Goal: Task Accomplishment & Management: Complete application form

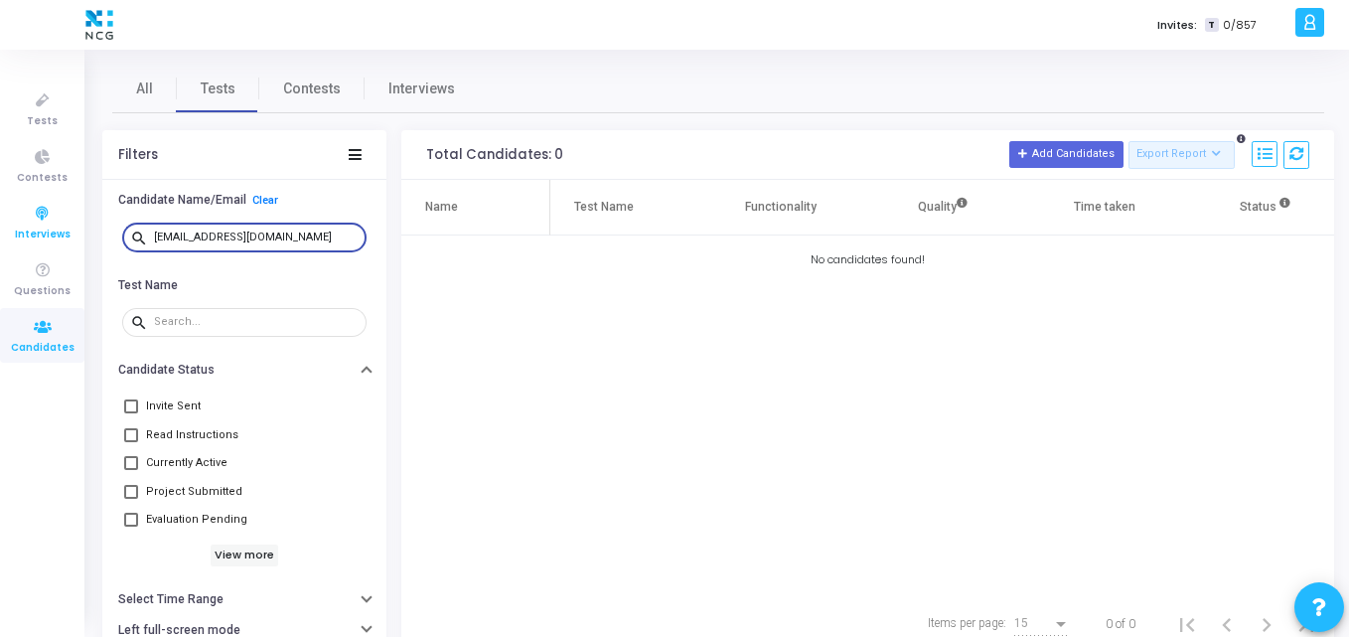
drag, startPoint x: 321, startPoint y: 234, endPoint x: 0, endPoint y: 244, distance: 321.2
click at [0, 244] on div "Tests Contests Interviews Questions Candidates Invites: T 0/857 K Kajal Setting…" at bounding box center [674, 318] width 1349 height 637
paste input "avinaashkalavala"
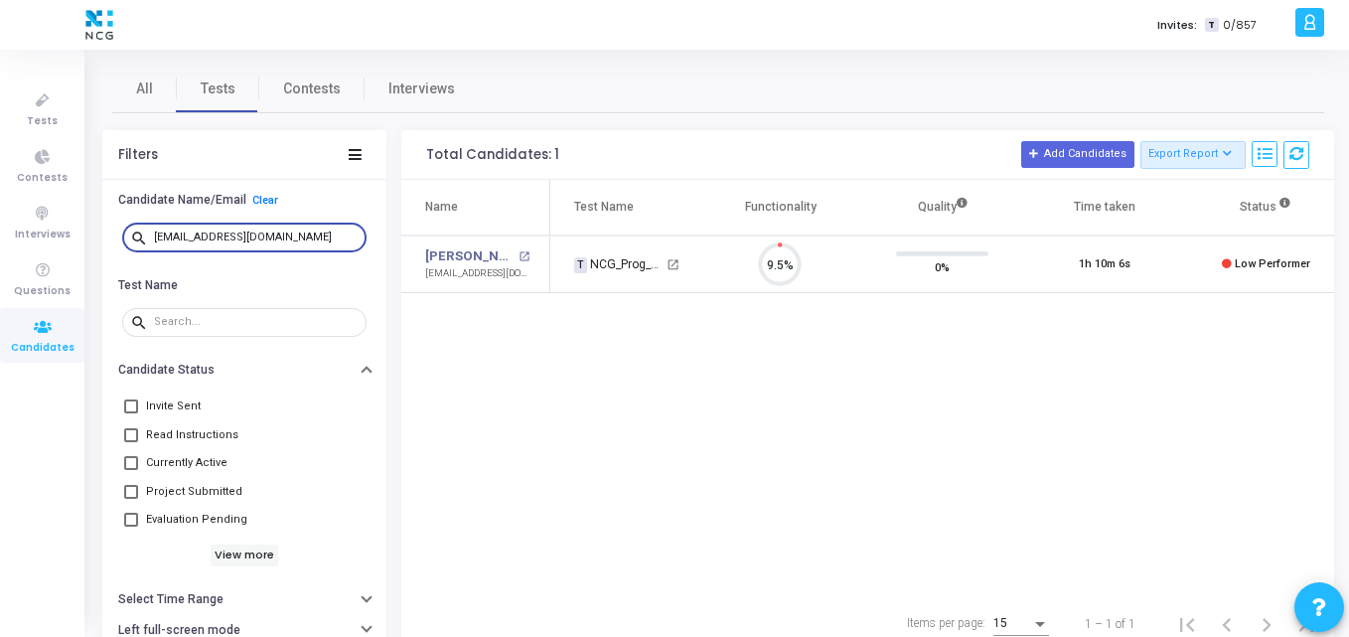
scroll to position [42, 51]
drag, startPoint x: 319, startPoint y: 242, endPoint x: 0, endPoint y: 227, distance: 319.4
click at [0, 227] on div "Tests Contests Interviews Questions Candidates Invites: T 0/857 K Kajal Setting…" at bounding box center [674, 318] width 1349 height 637
paste input "jaypatelr97"
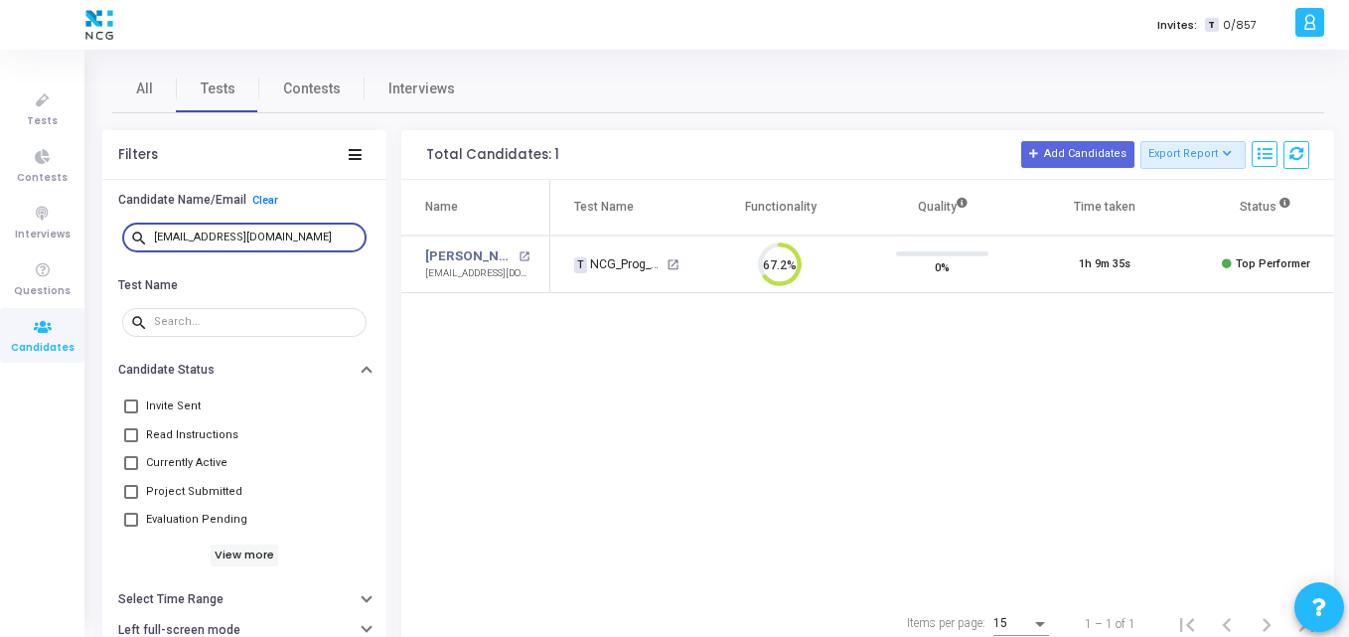
type input "jaypatelr97@gmail.com"
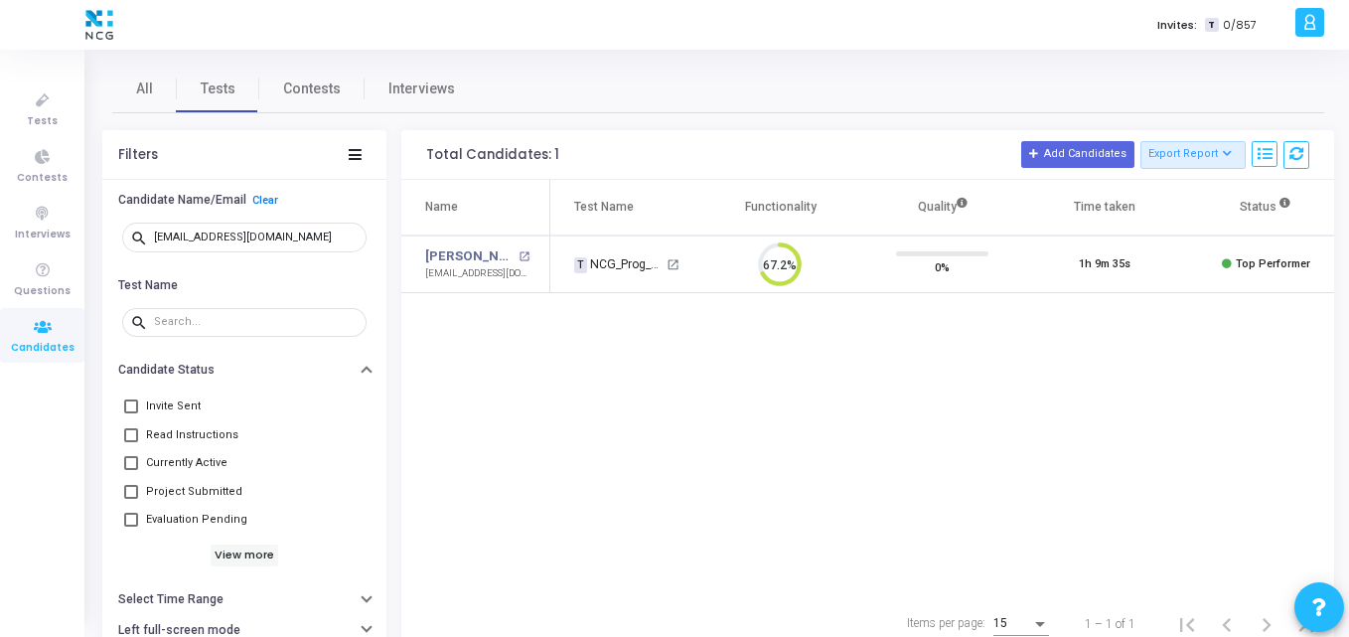
click at [623, 362] on div "Name Test Name Functionality Quality Time taken Status Actions Jay Patel open_i…" at bounding box center [867, 388] width 933 height 416
click at [447, 253] on link "Jay Patel" at bounding box center [469, 256] width 88 height 20
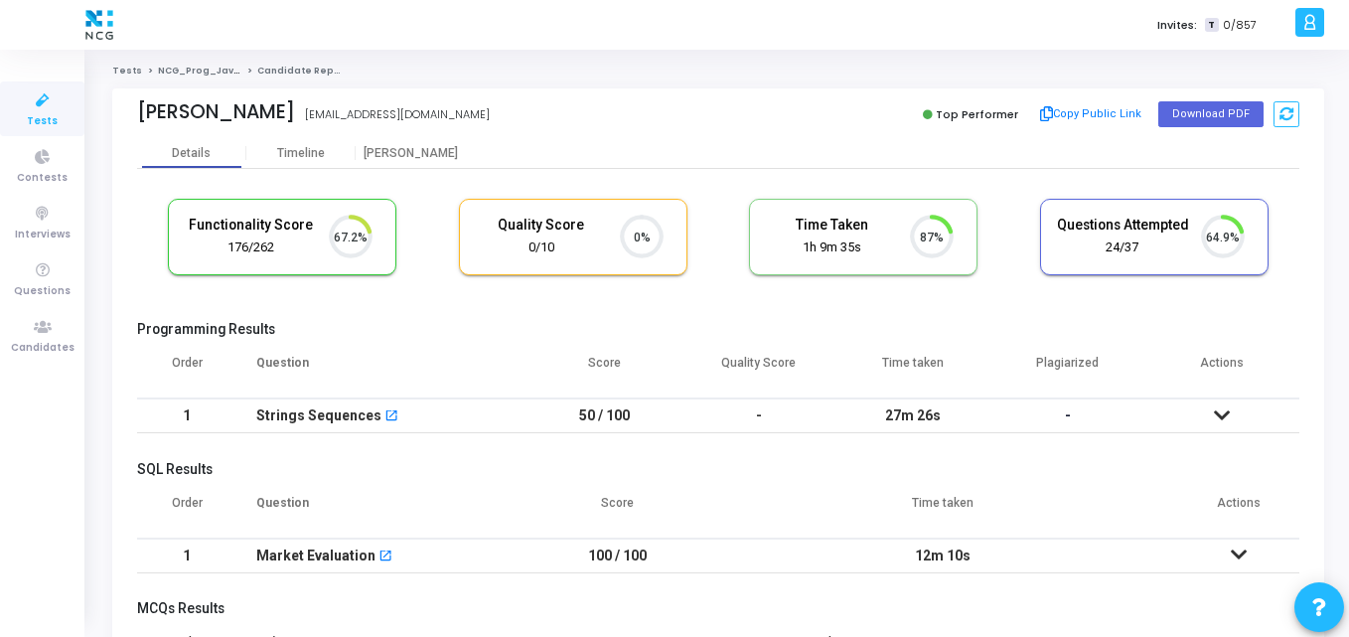
scroll to position [42, 51]
click at [1216, 114] on button "Download PDF" at bounding box center [1211, 114] width 105 height 26
click at [508, 325] on h5 "Programming Results" at bounding box center [718, 329] width 1163 height 17
click at [50, 326] on icon at bounding box center [43, 327] width 42 height 25
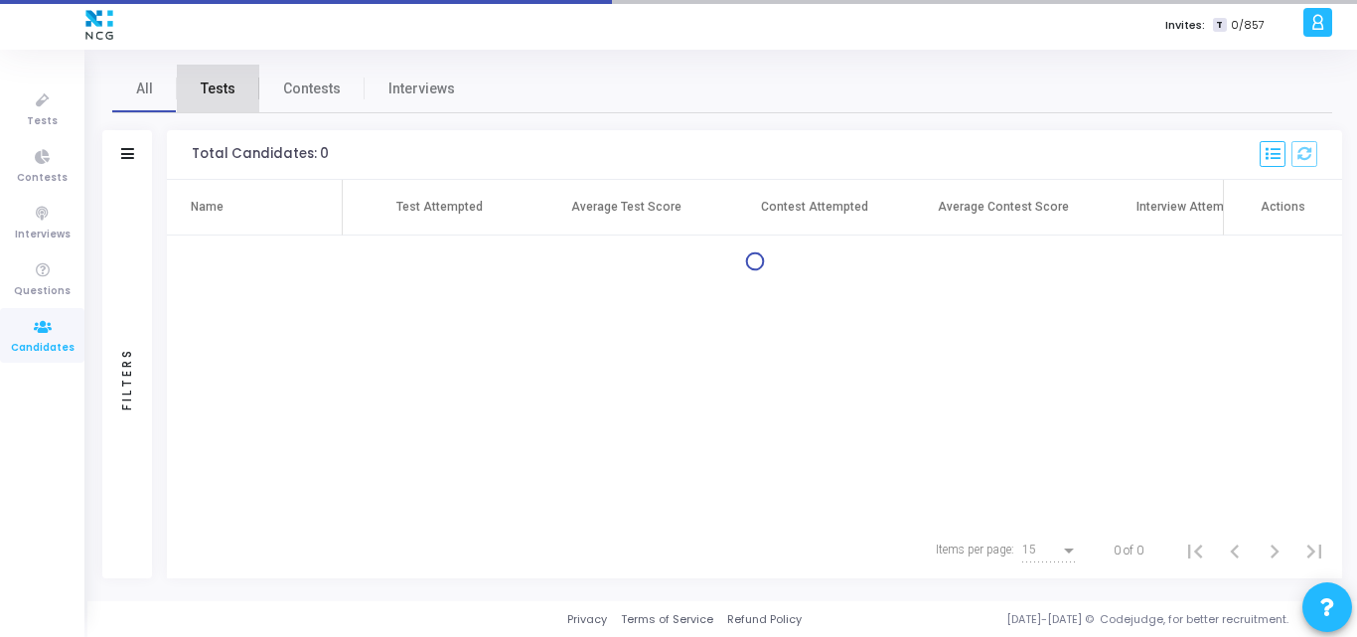
click at [231, 88] on span "Tests" at bounding box center [218, 89] width 35 height 21
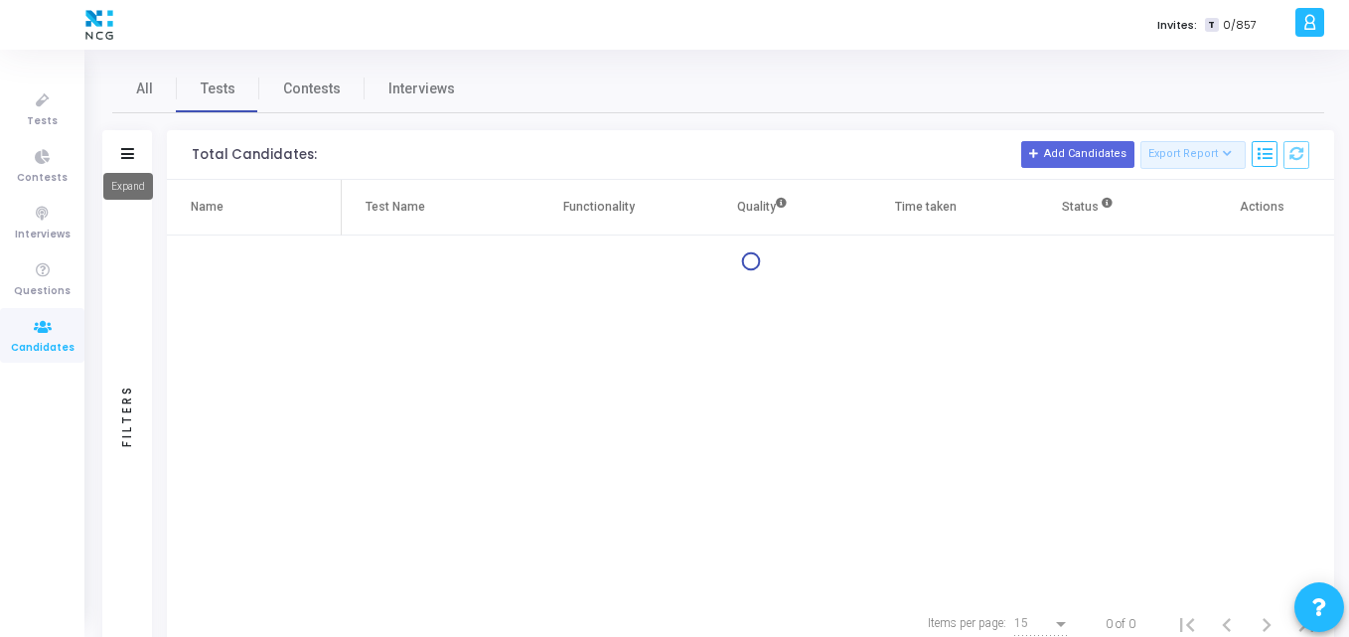
click at [130, 159] on mat-tooltip-component "Expand" at bounding box center [128, 186] width 78 height 55
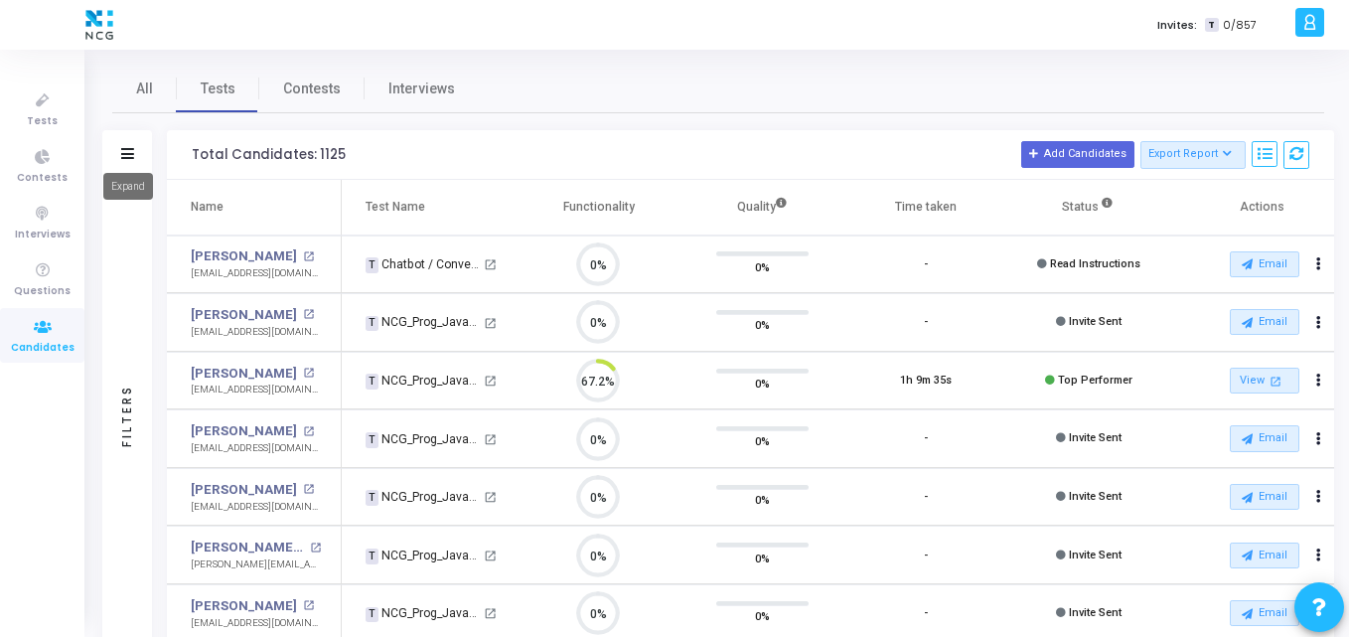
click at [130, 159] on mat-tooltip-component "Expand" at bounding box center [128, 186] width 78 height 55
click at [124, 158] on icon at bounding box center [127, 153] width 13 height 11
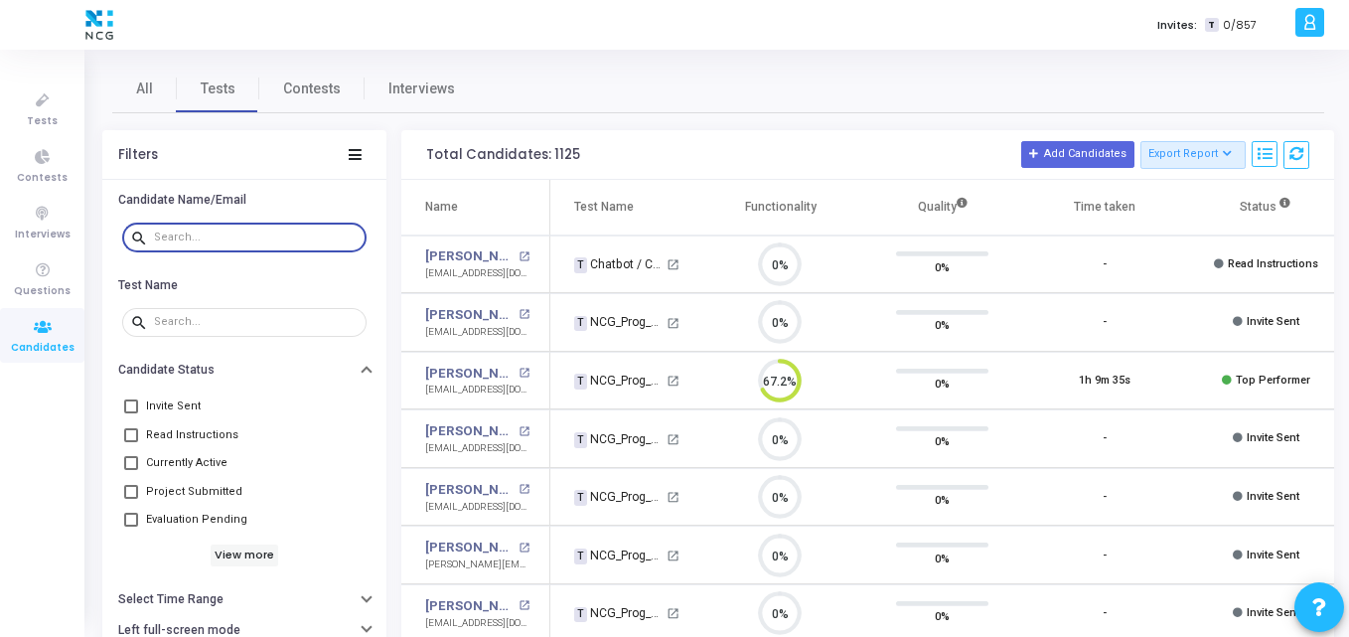
click at [205, 232] on input "text" at bounding box center [256, 238] width 205 height 12
paste input "sanjayjagdale1709@gmail.com"
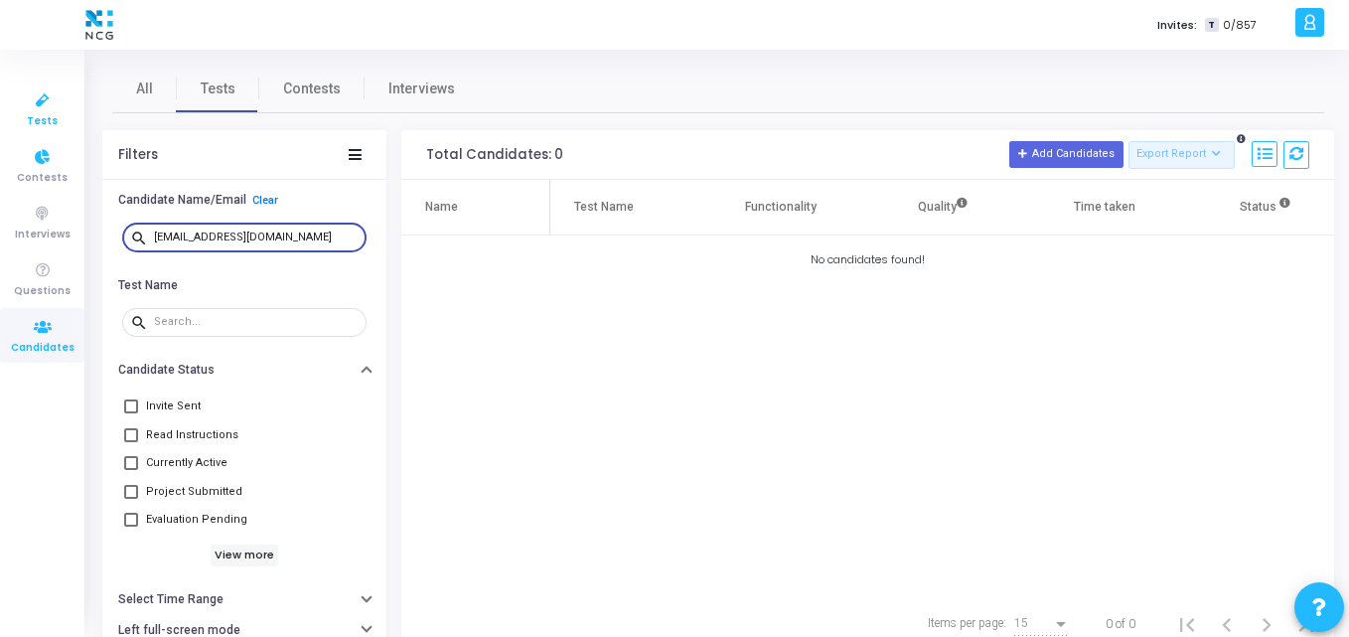
type input "sanjayjagdale1709@gmail.com"
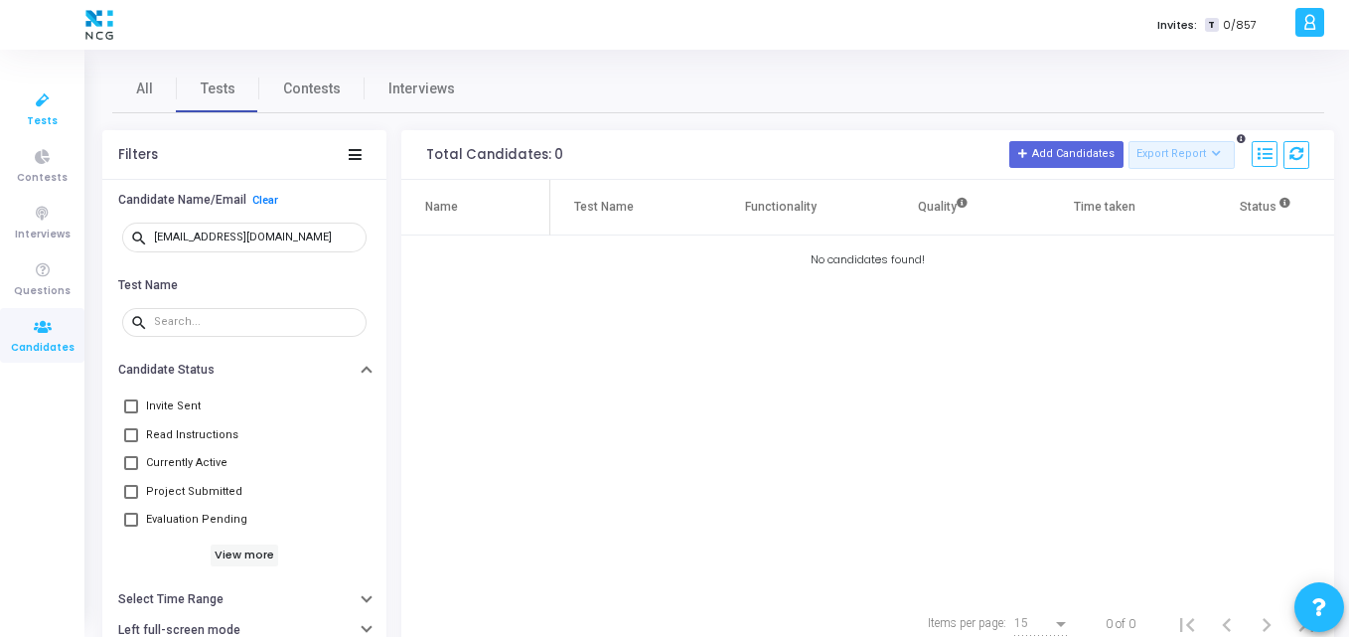
click at [47, 127] on span "Tests" at bounding box center [42, 121] width 31 height 17
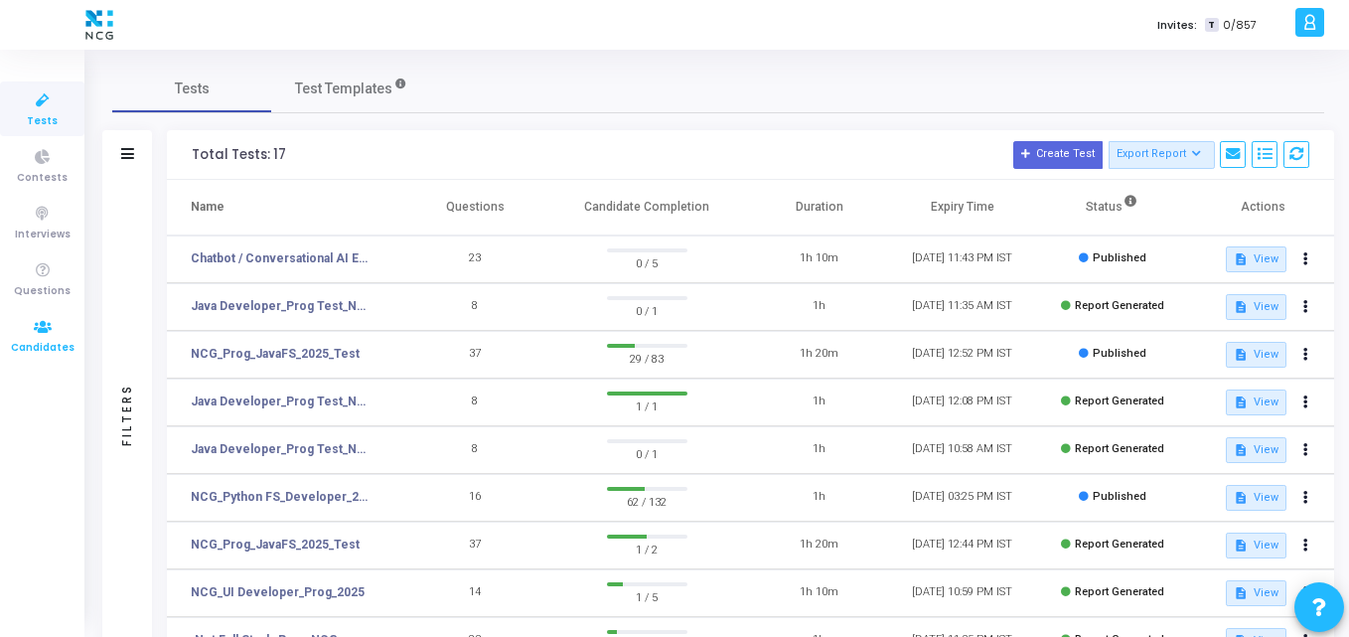
click at [40, 324] on icon at bounding box center [43, 327] width 42 height 25
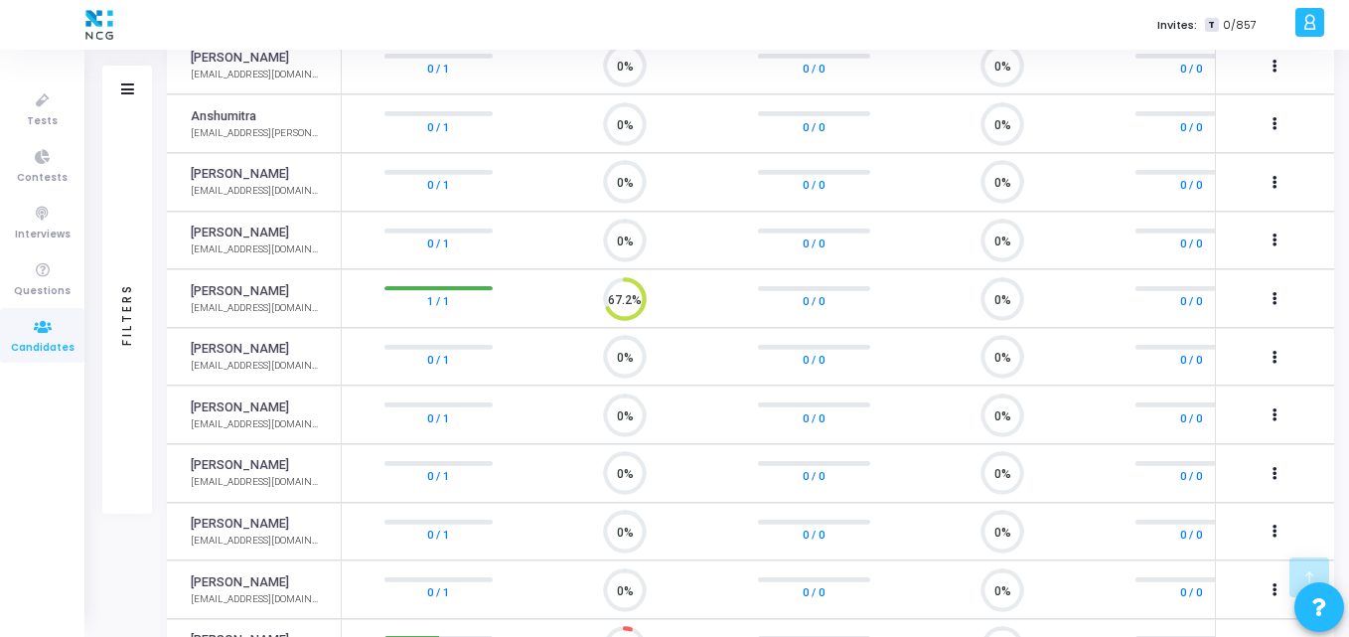
click at [350, 345] on td "0 / 1" at bounding box center [436, 357] width 189 height 59
click at [222, 292] on link "Jay Patel" at bounding box center [240, 291] width 98 height 19
click at [237, 282] on link "Jay Patel" at bounding box center [240, 291] width 98 height 19
click at [230, 290] on link "Jay Patel" at bounding box center [240, 291] width 98 height 19
click at [443, 304] on link "1 / 1" at bounding box center [438, 301] width 22 height 20
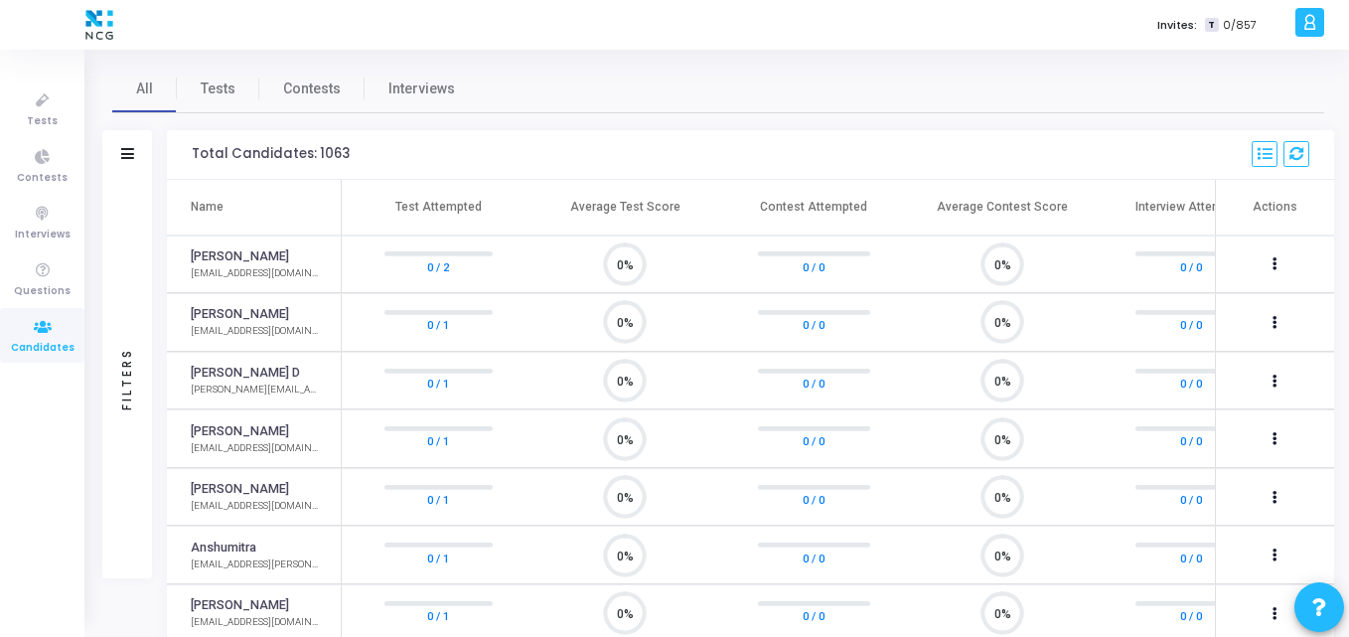
click at [658, 66] on div "All Tests Contests Interviews" at bounding box center [718, 89] width 1212 height 48
click at [41, 89] on icon at bounding box center [43, 100] width 42 height 25
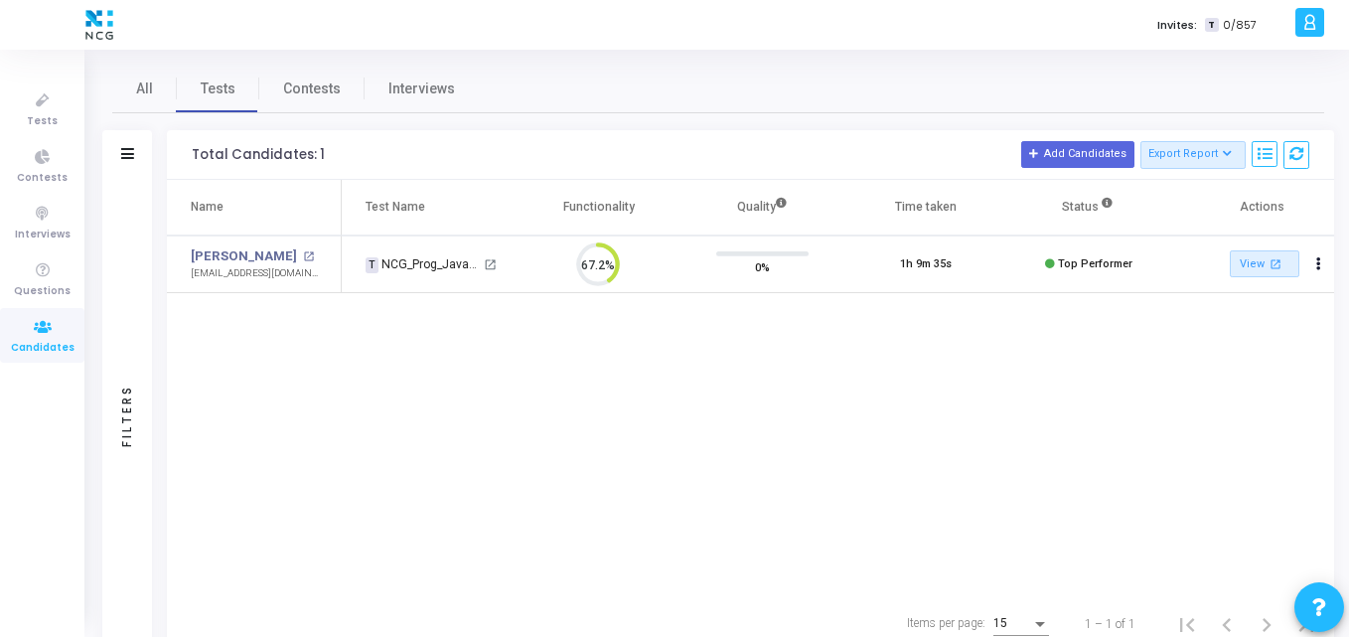
scroll to position [42, 51]
click at [237, 255] on link "Jay Patel" at bounding box center [244, 256] width 106 height 20
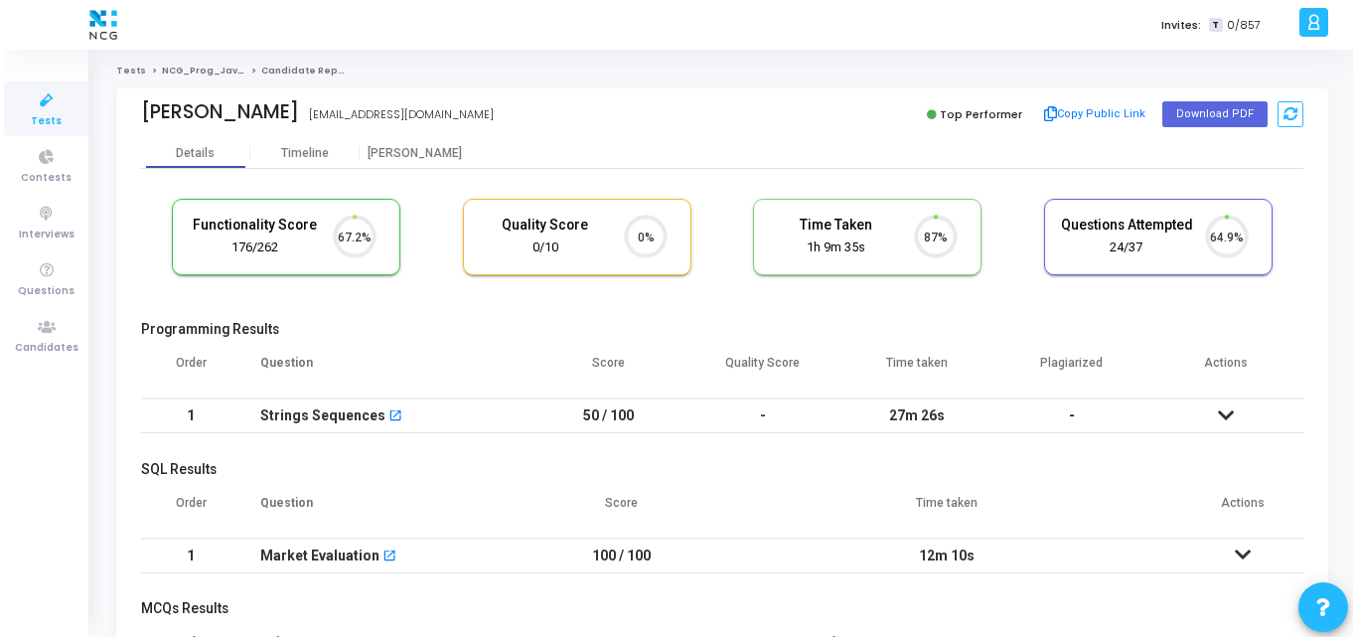
scroll to position [42, 51]
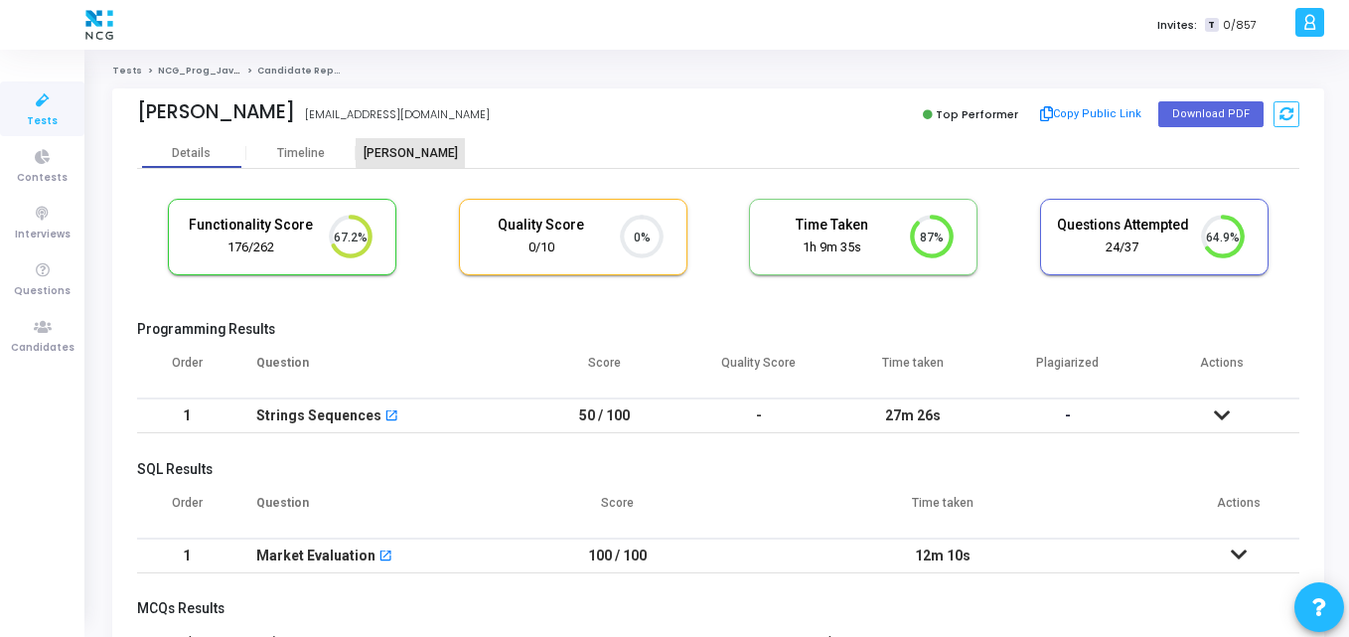
click at [425, 150] on div "[PERSON_NAME]" at bounding box center [410, 153] width 109 height 15
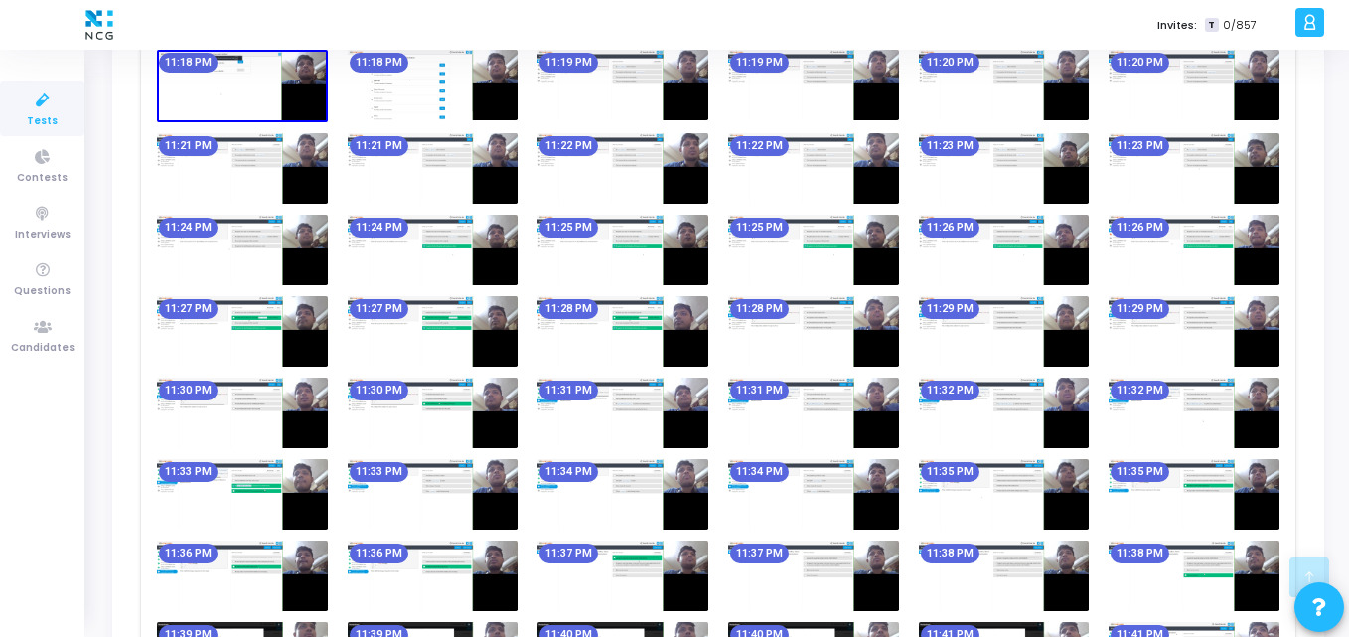
scroll to position [539, 0]
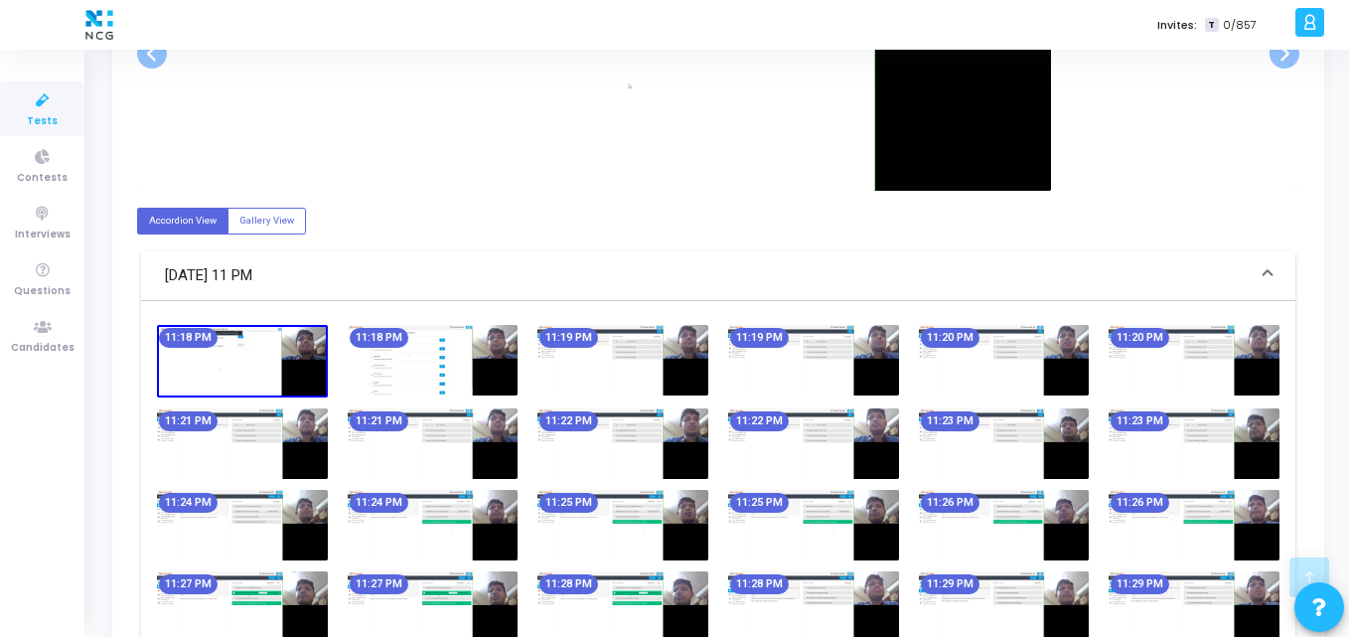
click at [686, 451] on img at bounding box center [623, 443] width 171 height 71
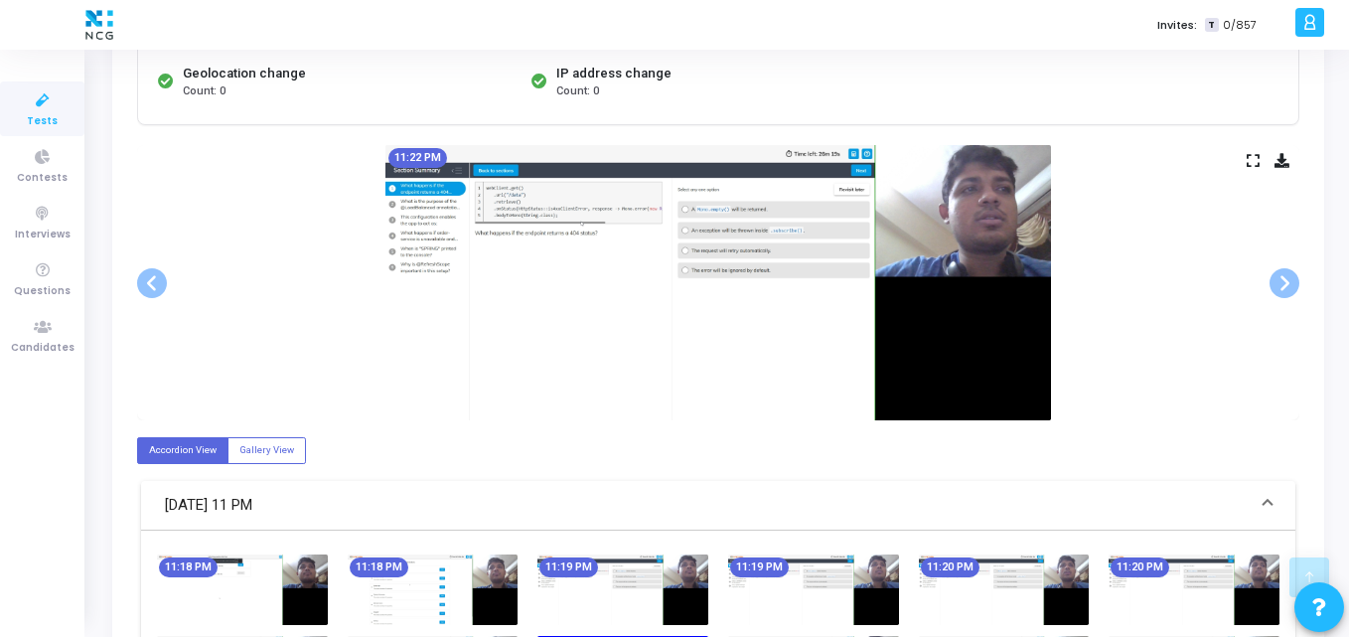
scroll to position [308, 0]
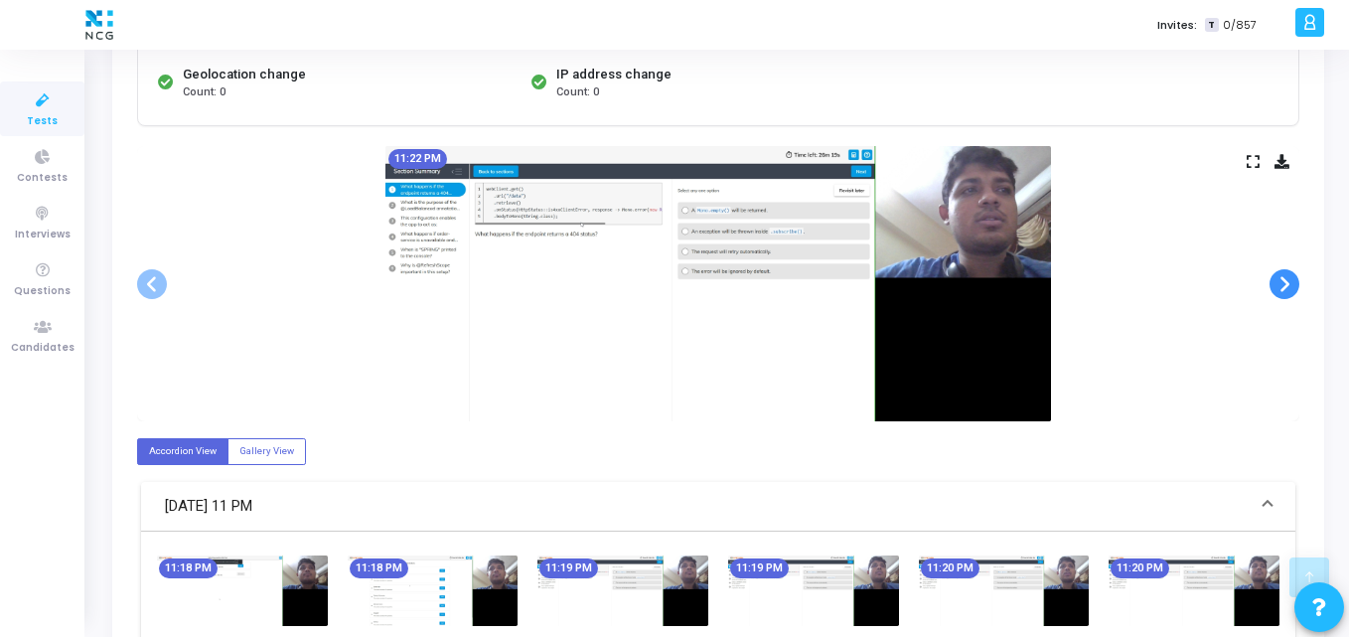
click at [1288, 278] on span at bounding box center [1285, 284] width 30 height 30
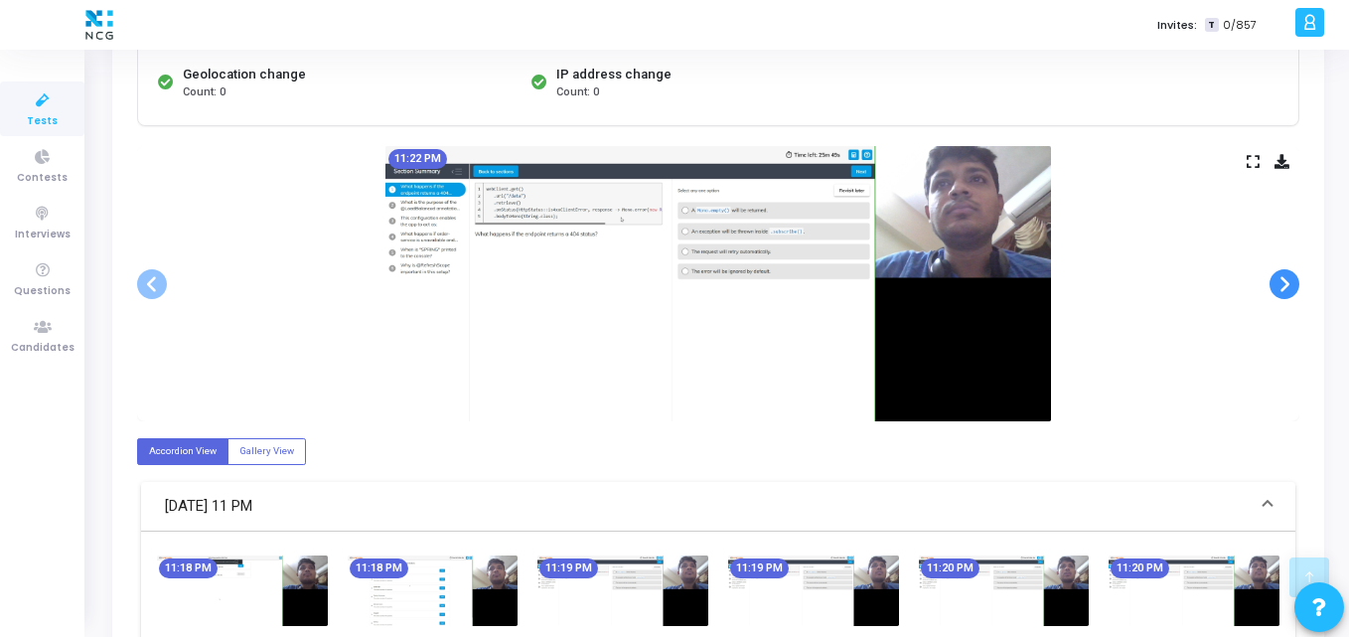
click at [1288, 278] on span at bounding box center [1285, 284] width 30 height 30
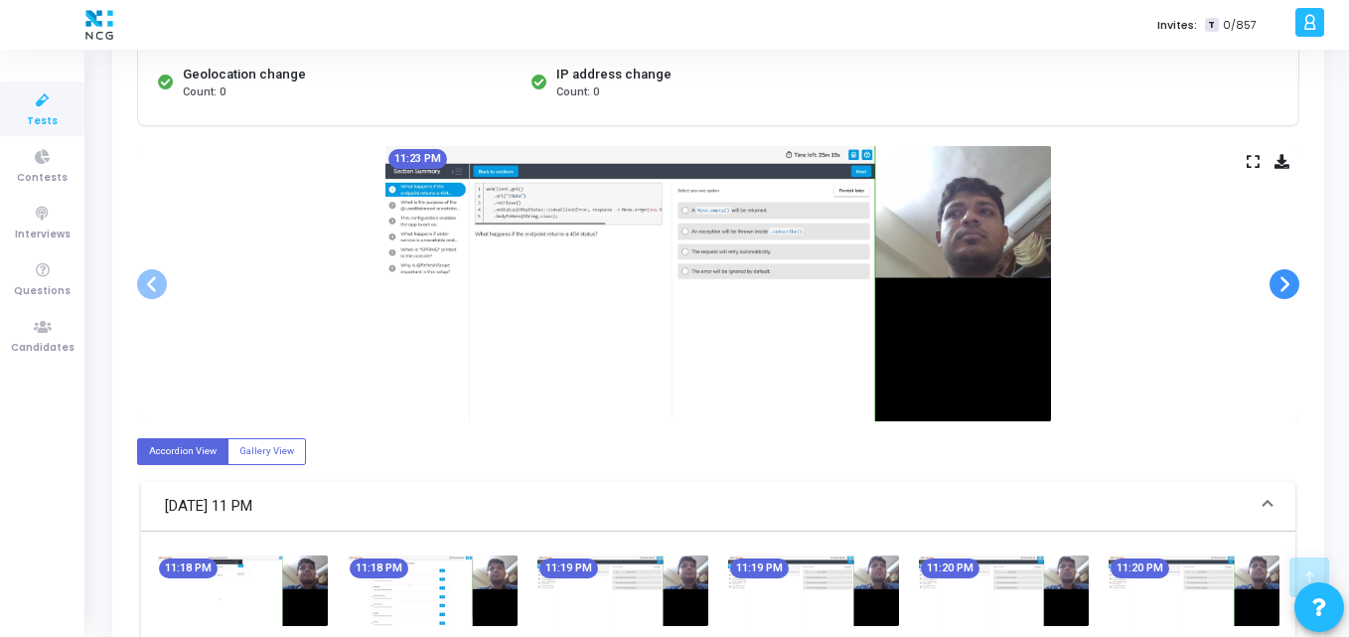
click at [1288, 278] on span at bounding box center [1285, 284] width 30 height 30
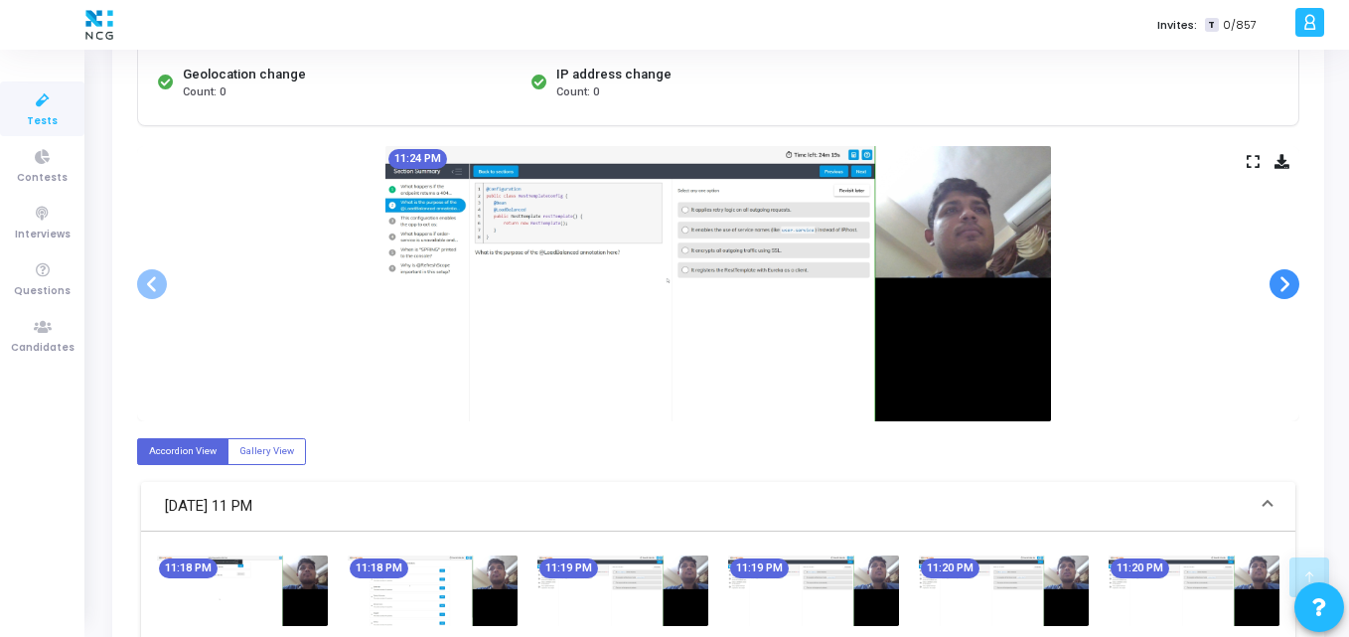
click at [1288, 278] on span at bounding box center [1285, 284] width 30 height 30
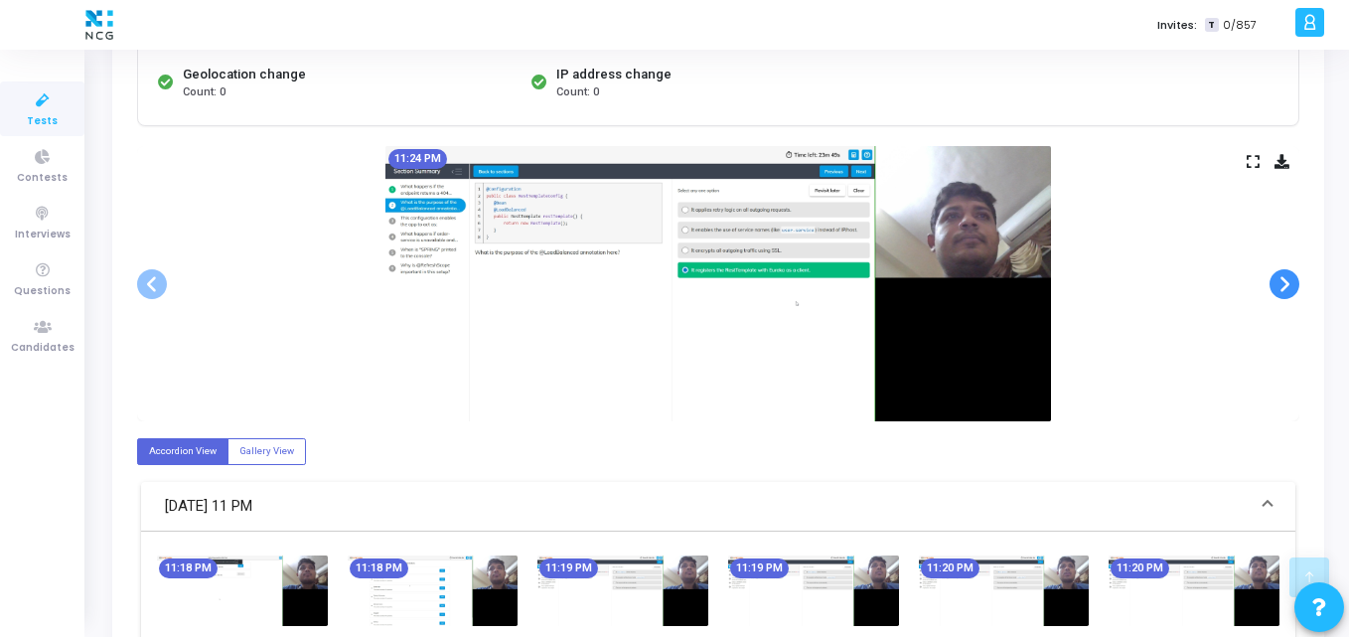
click at [1288, 278] on span at bounding box center [1285, 284] width 30 height 30
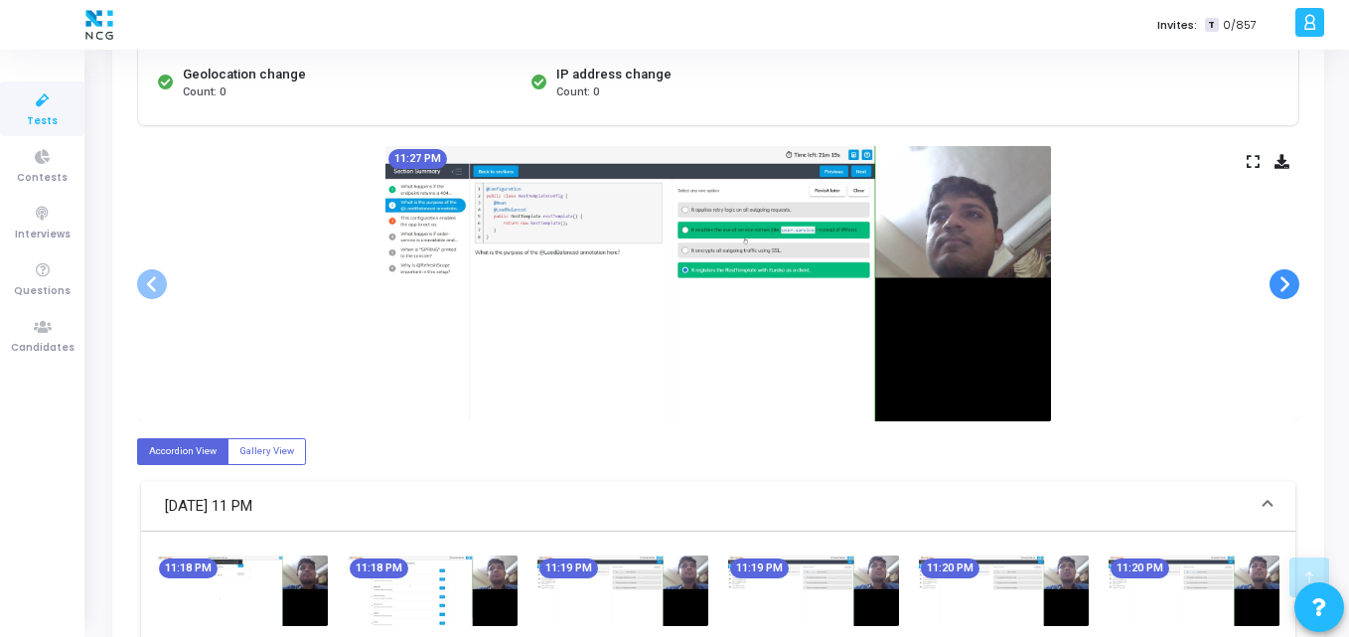
click at [1288, 278] on span at bounding box center [1285, 284] width 30 height 30
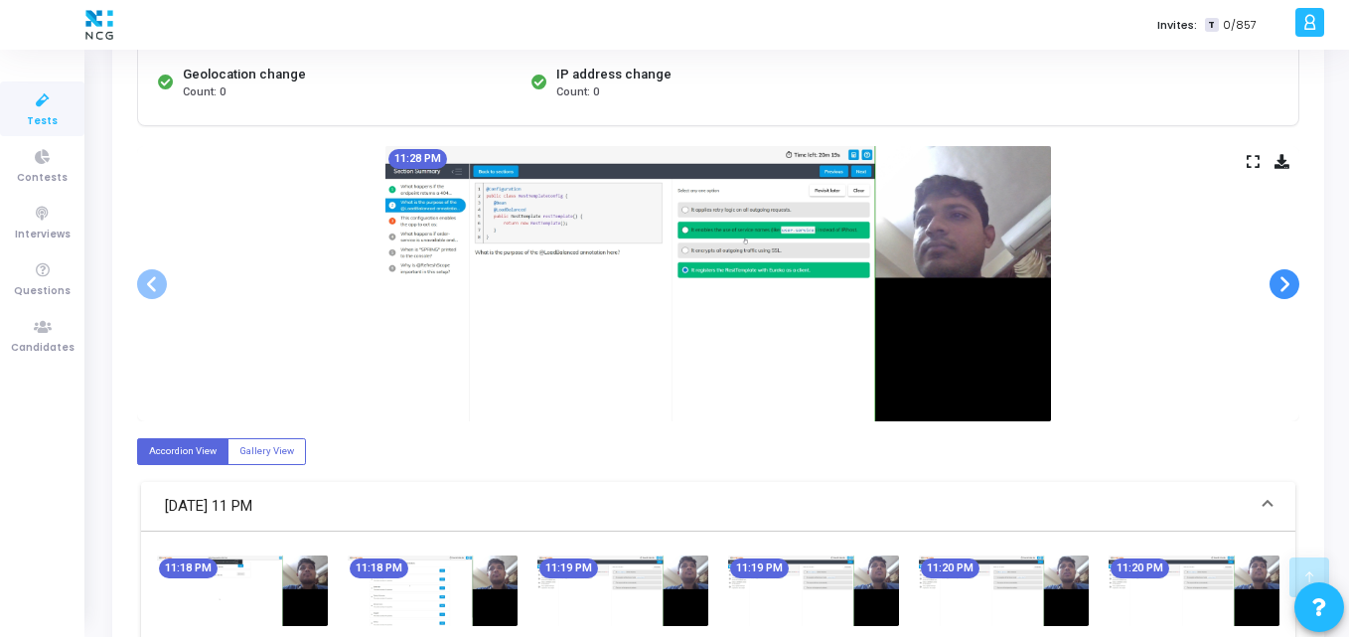
click at [1288, 278] on span at bounding box center [1285, 284] width 30 height 30
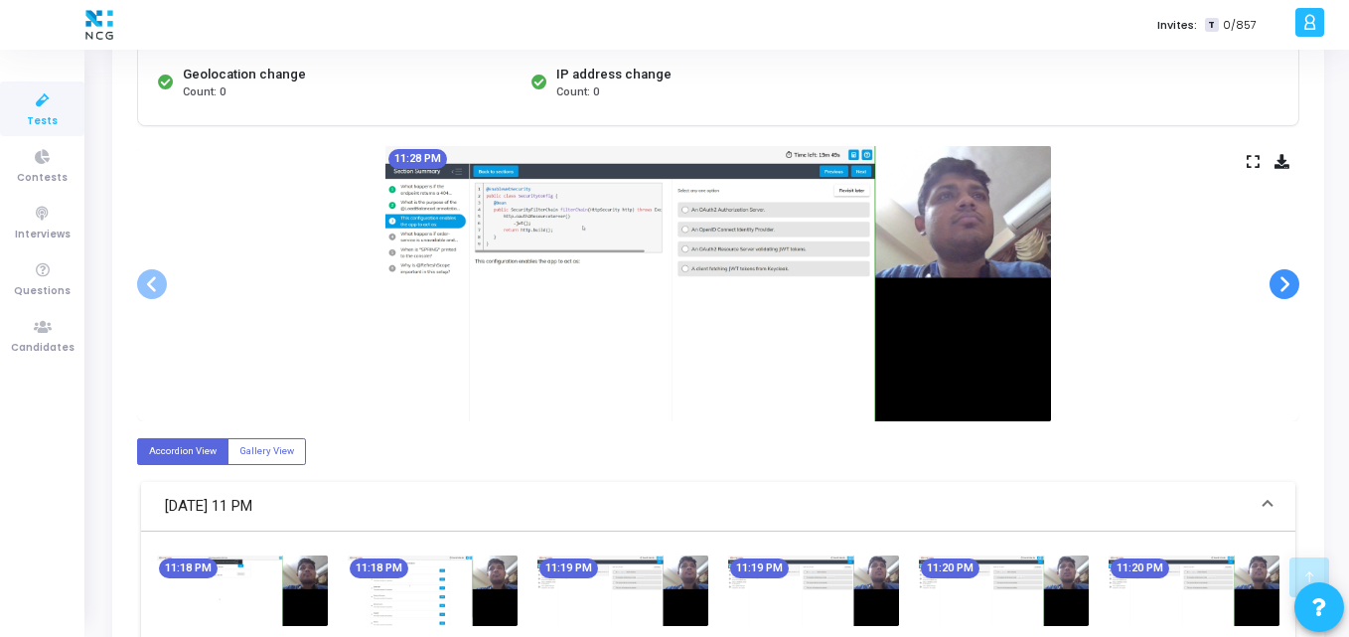
click at [1288, 278] on span at bounding box center [1285, 284] width 30 height 30
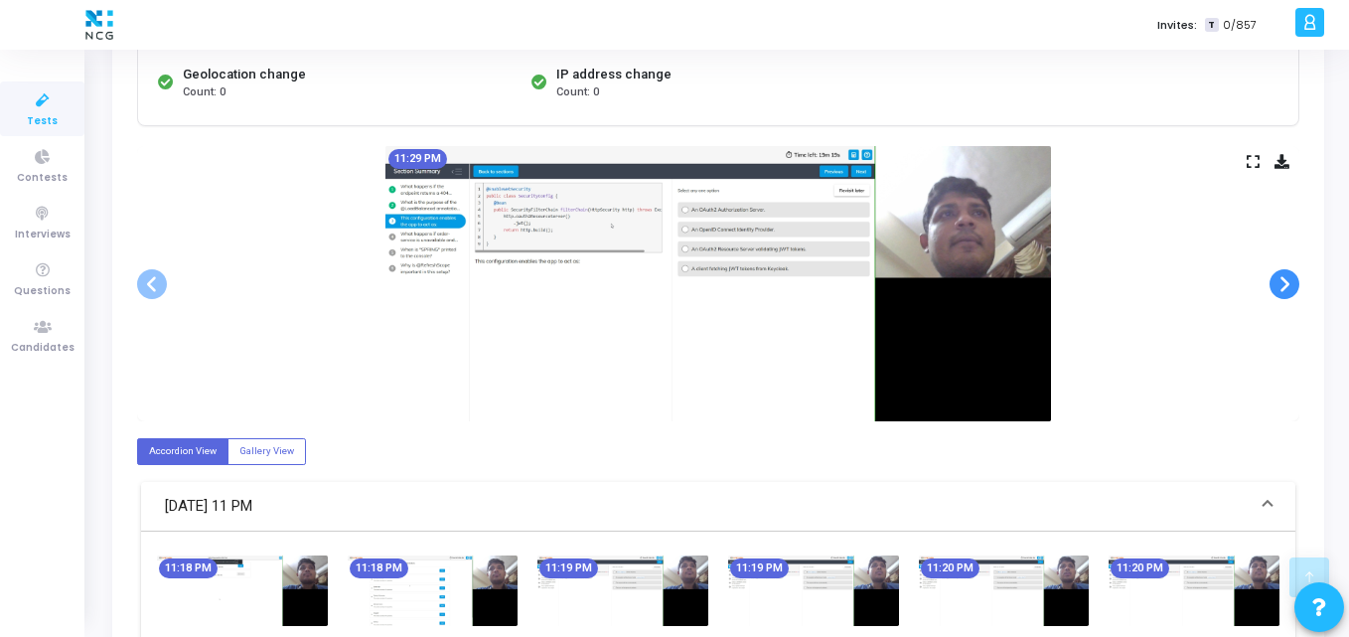
click at [1288, 278] on span at bounding box center [1285, 284] width 30 height 30
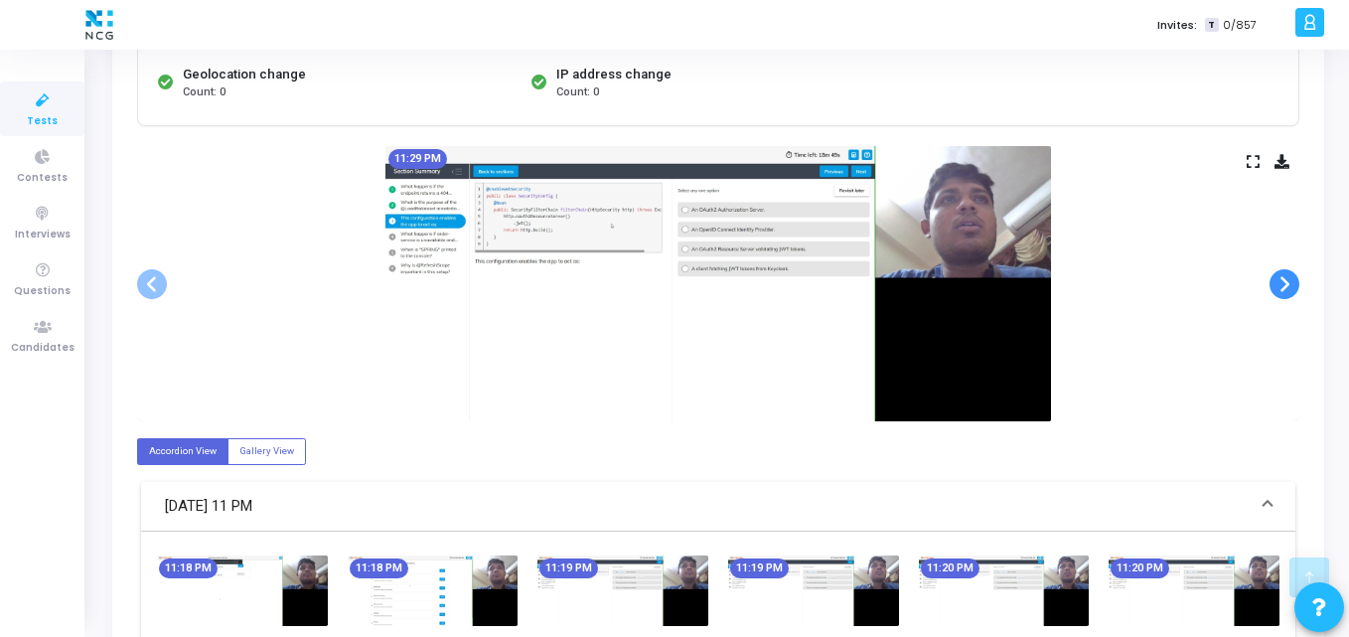
click at [1288, 278] on span at bounding box center [1285, 284] width 30 height 30
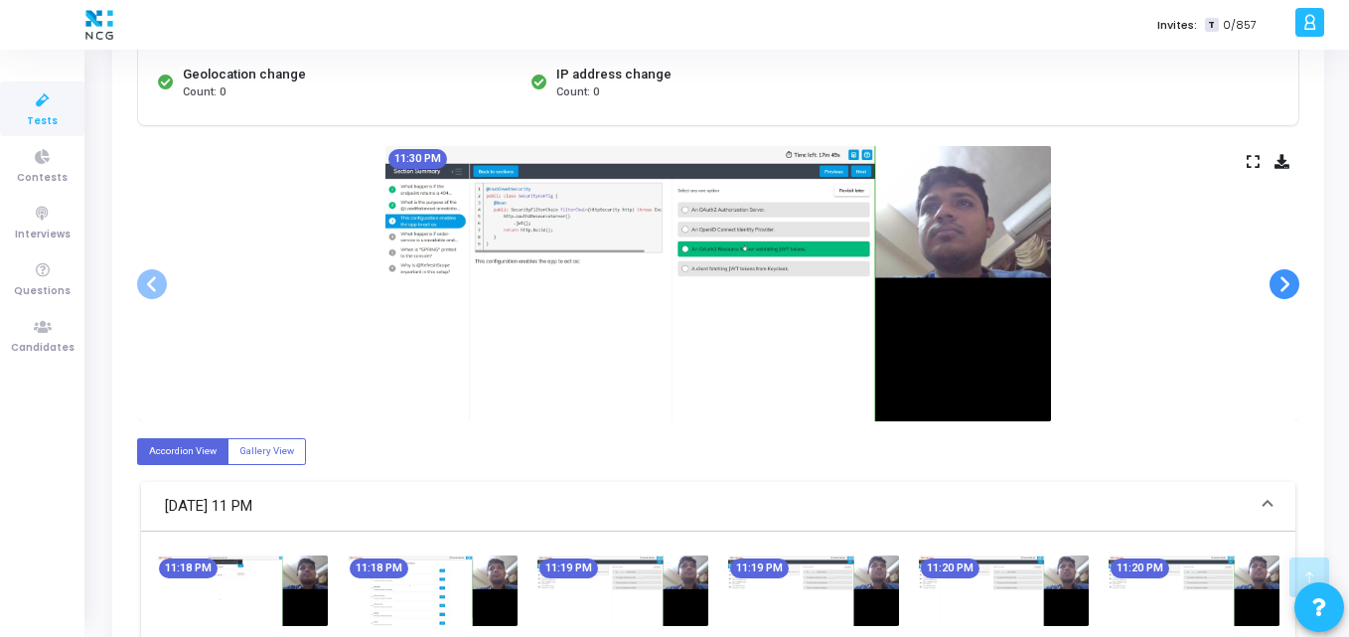
click at [1288, 278] on span at bounding box center [1285, 284] width 30 height 30
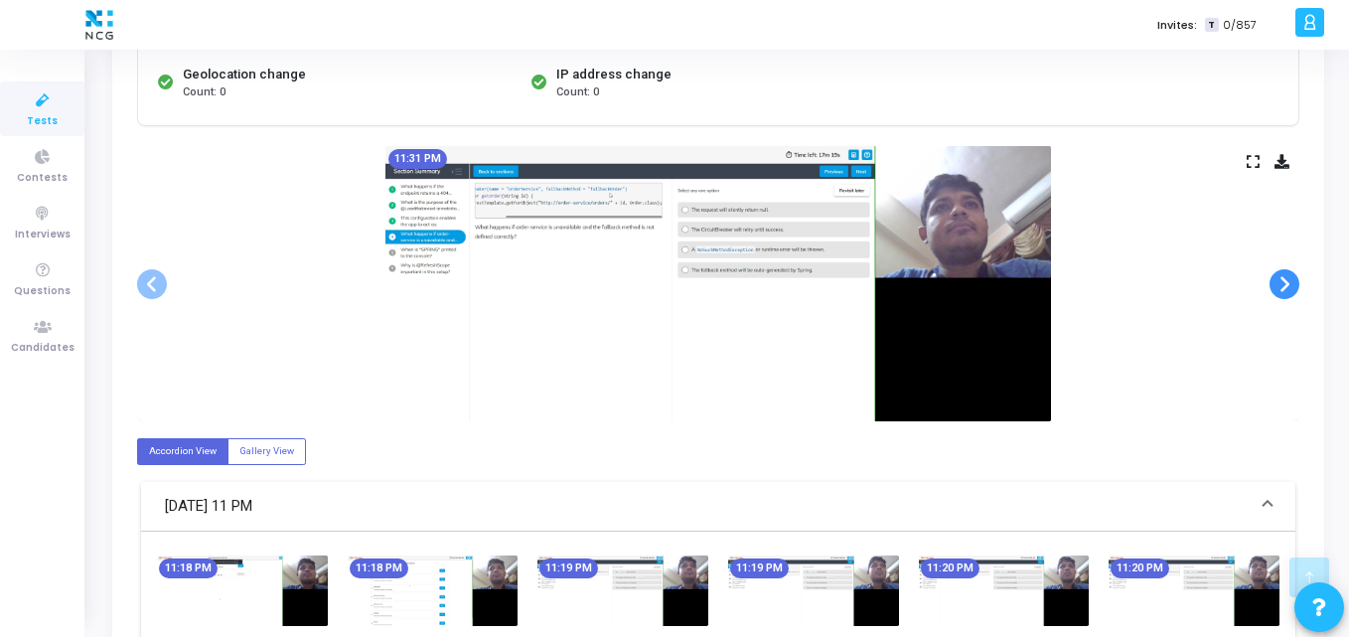
click at [1288, 278] on span at bounding box center [1285, 284] width 30 height 30
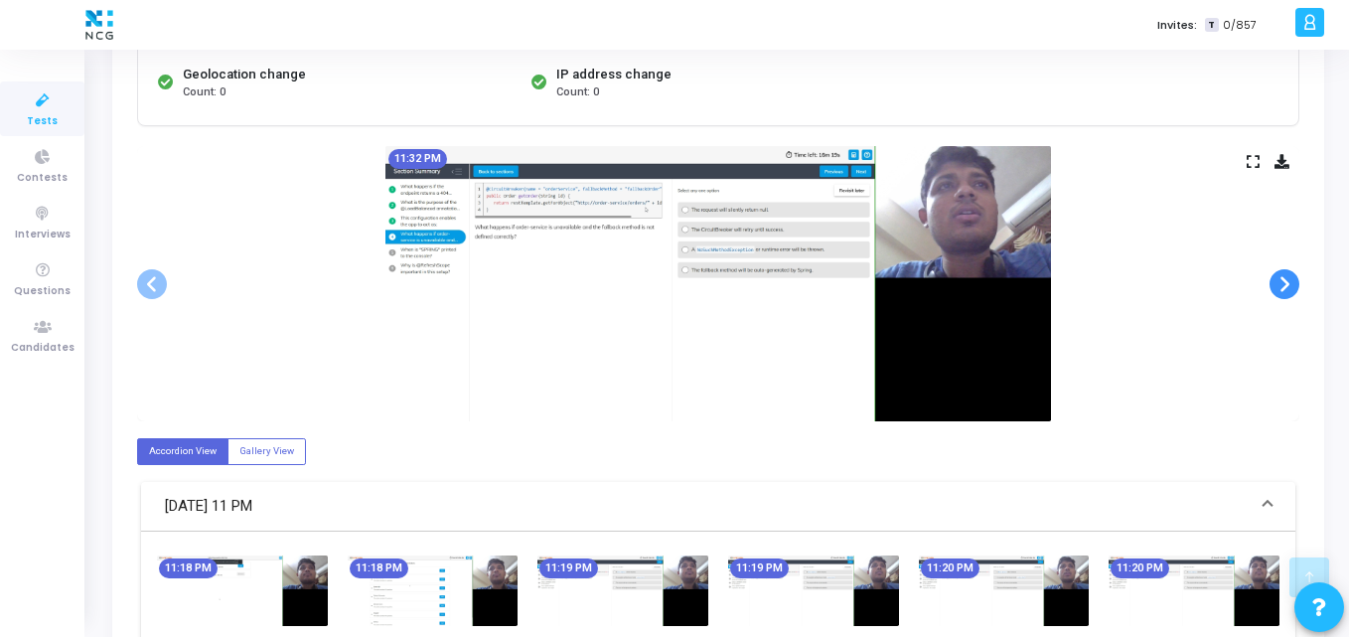
click at [1288, 278] on span at bounding box center [1285, 284] width 30 height 30
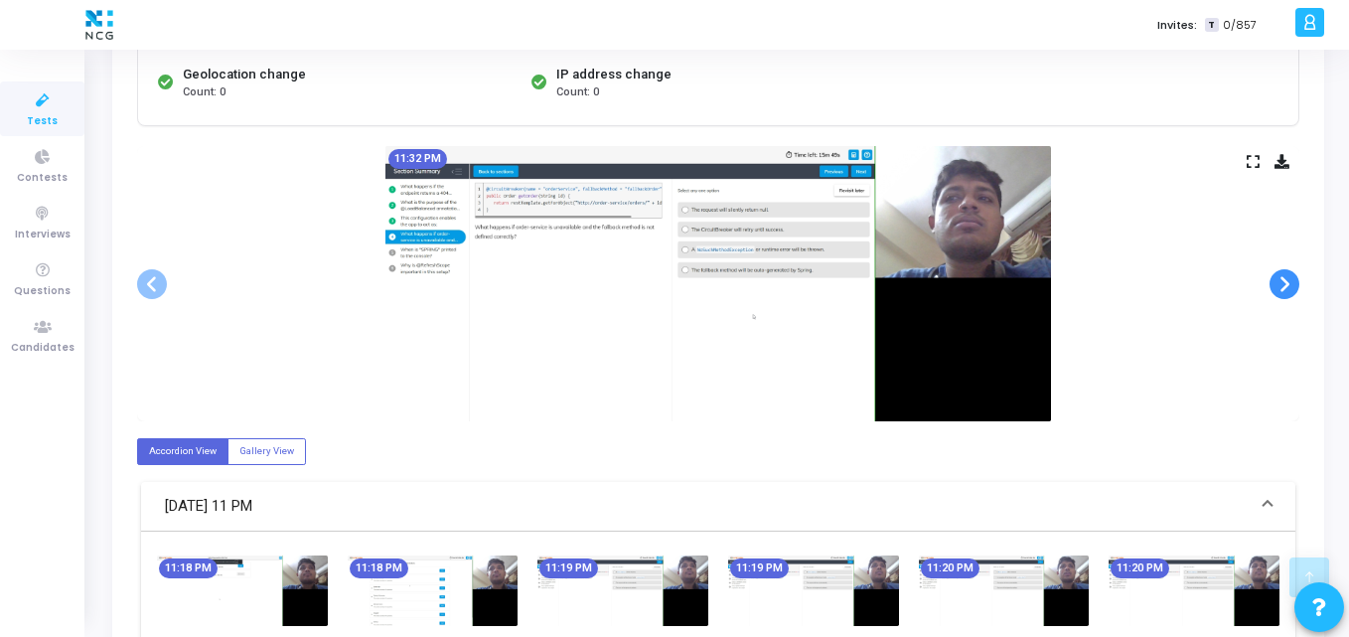
click at [1288, 278] on span at bounding box center [1285, 284] width 30 height 30
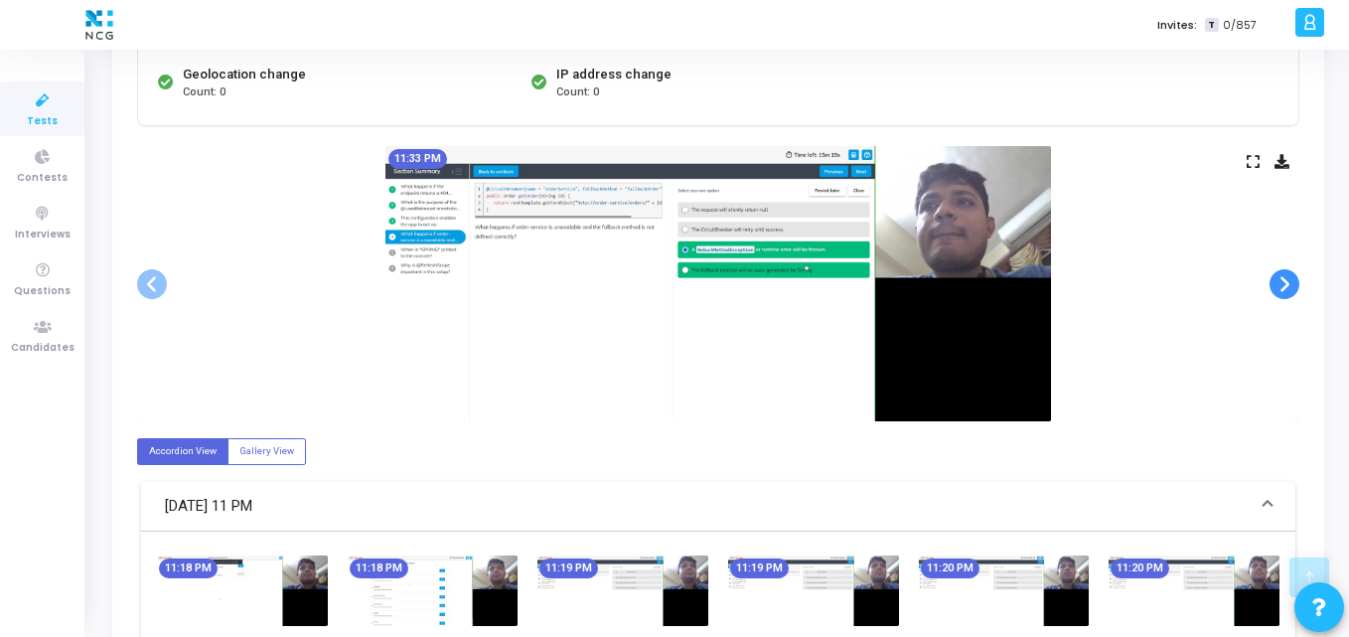
click at [1288, 278] on span at bounding box center [1285, 284] width 30 height 30
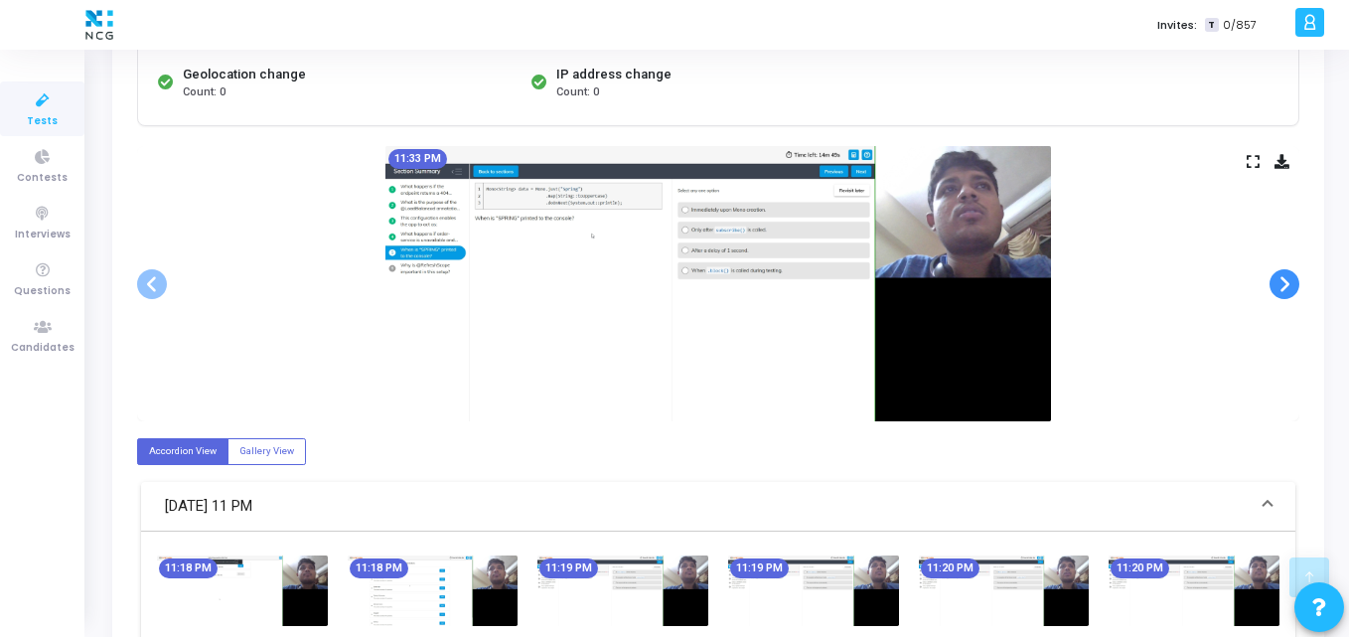
click at [1288, 278] on span at bounding box center [1285, 284] width 30 height 30
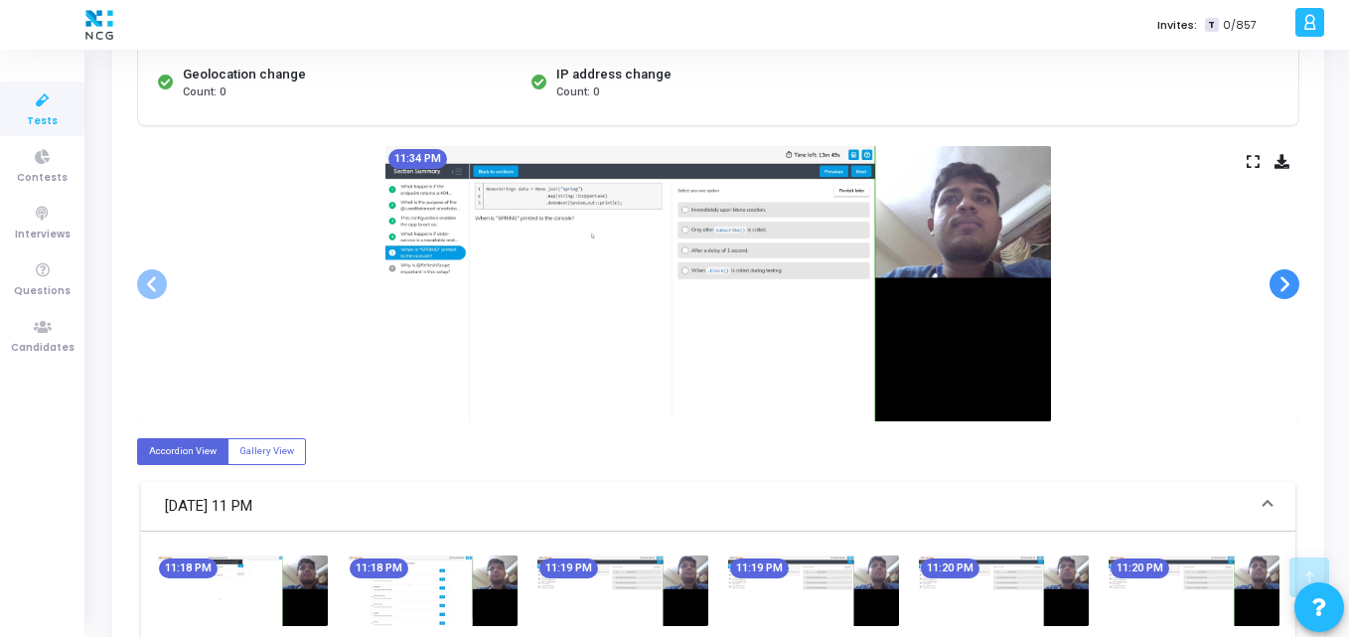
click at [1288, 278] on span at bounding box center [1285, 284] width 30 height 30
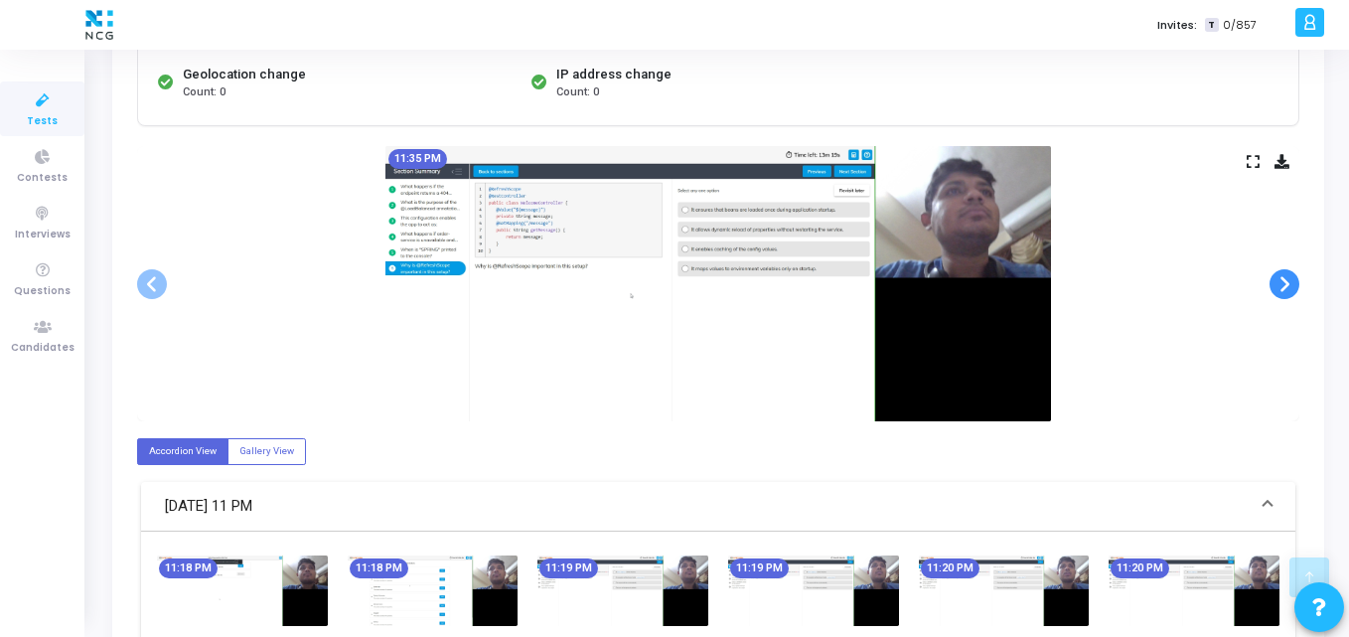
click at [1288, 278] on span at bounding box center [1285, 284] width 30 height 30
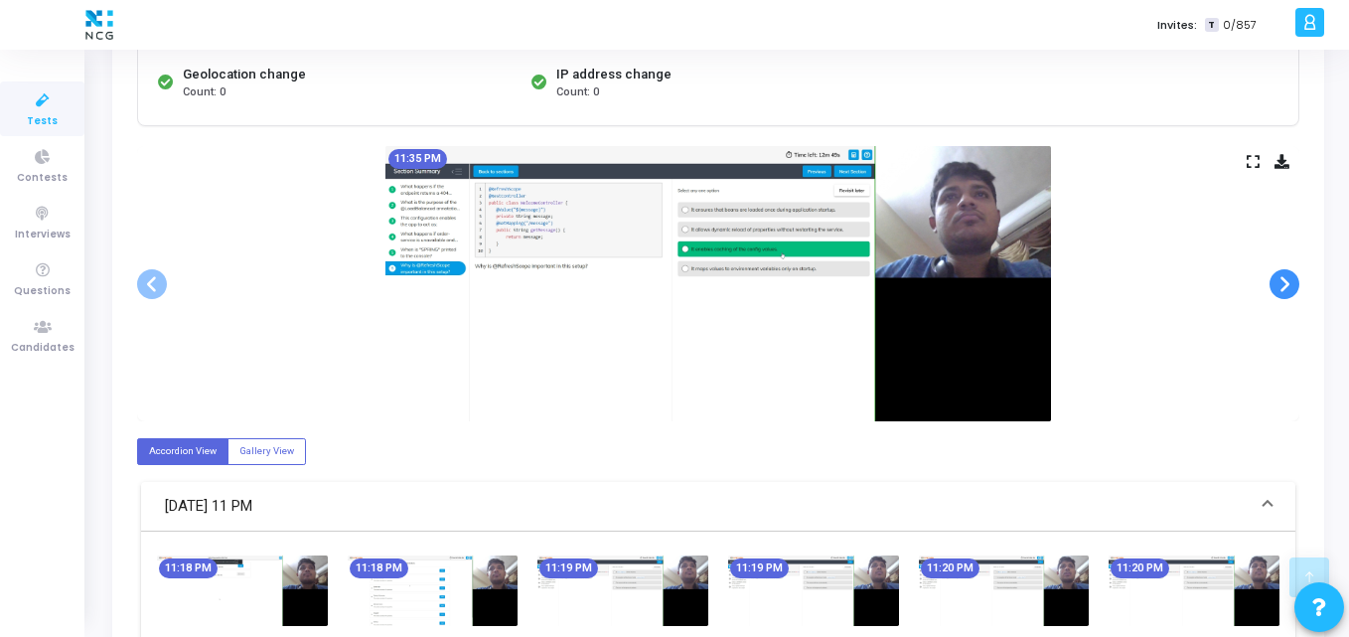
click at [1288, 278] on span at bounding box center [1285, 284] width 30 height 30
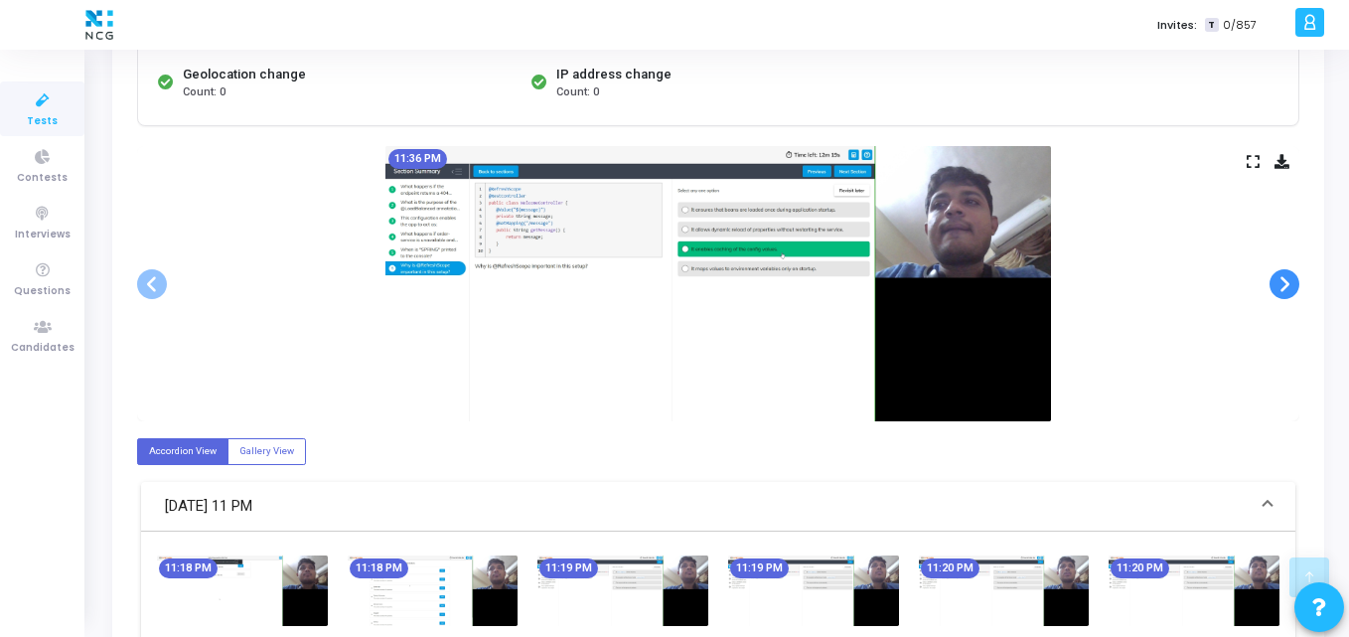
click at [1288, 278] on span at bounding box center [1285, 284] width 30 height 30
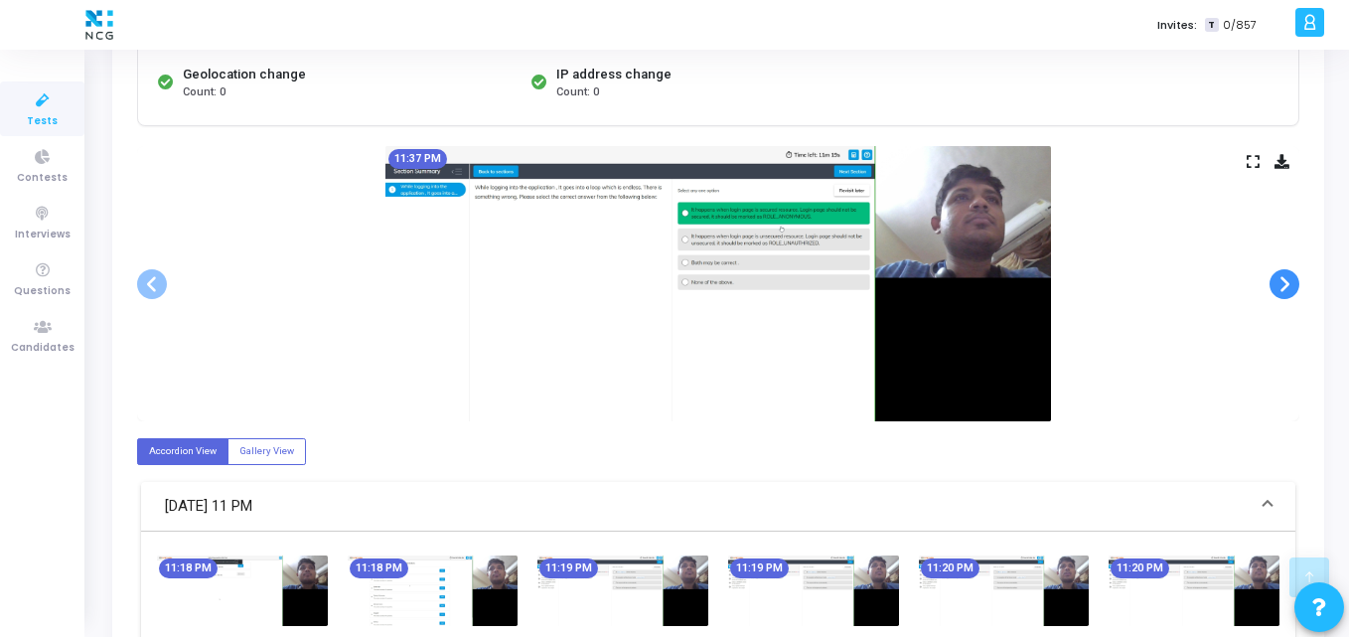
click at [1288, 278] on span at bounding box center [1285, 284] width 30 height 30
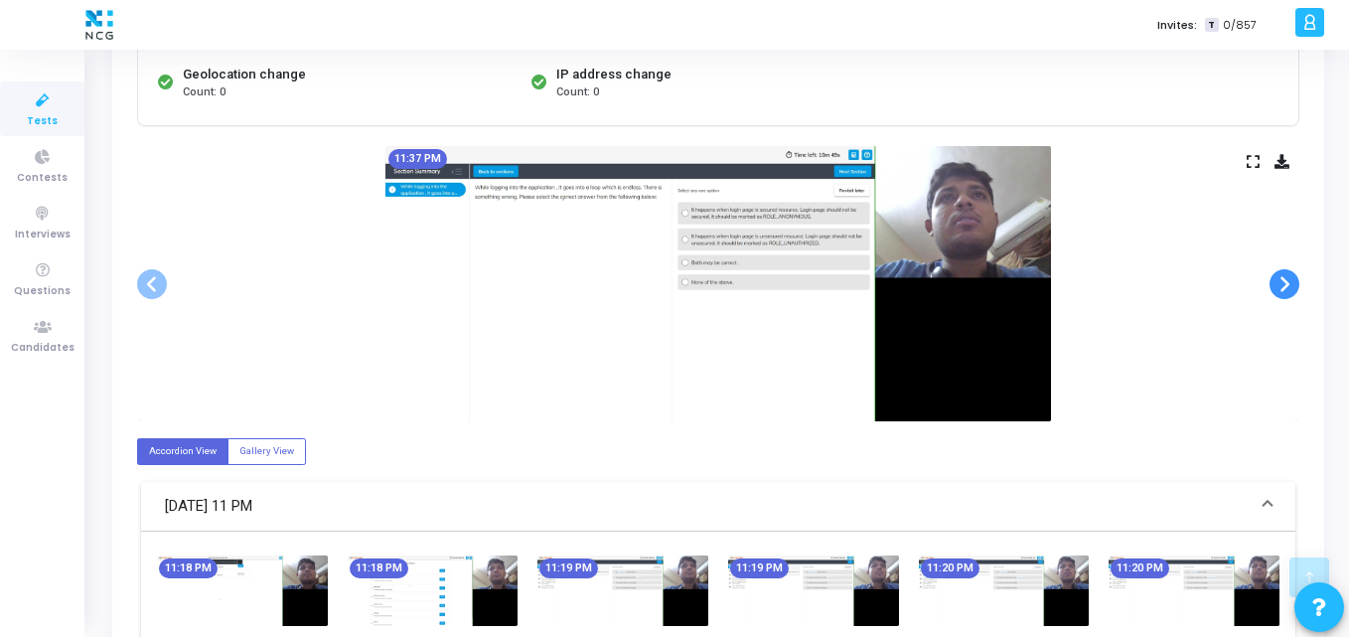
click at [1288, 278] on span at bounding box center [1285, 284] width 30 height 30
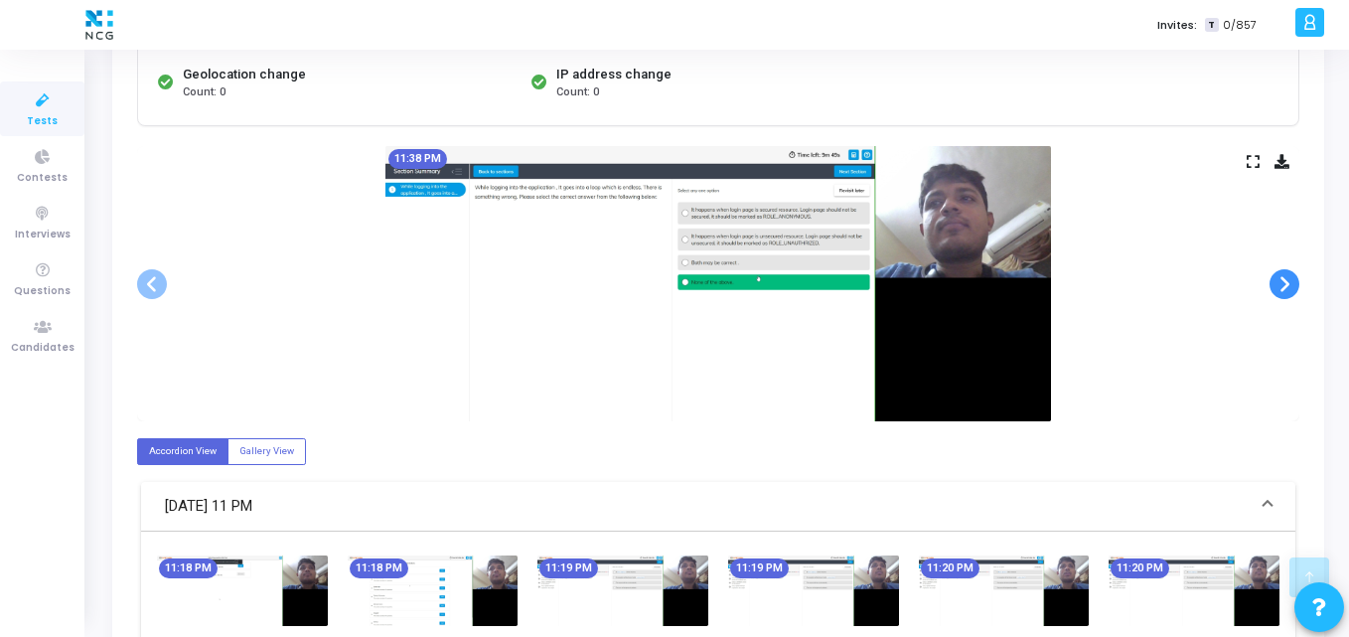
click at [1288, 278] on span at bounding box center [1285, 284] width 30 height 30
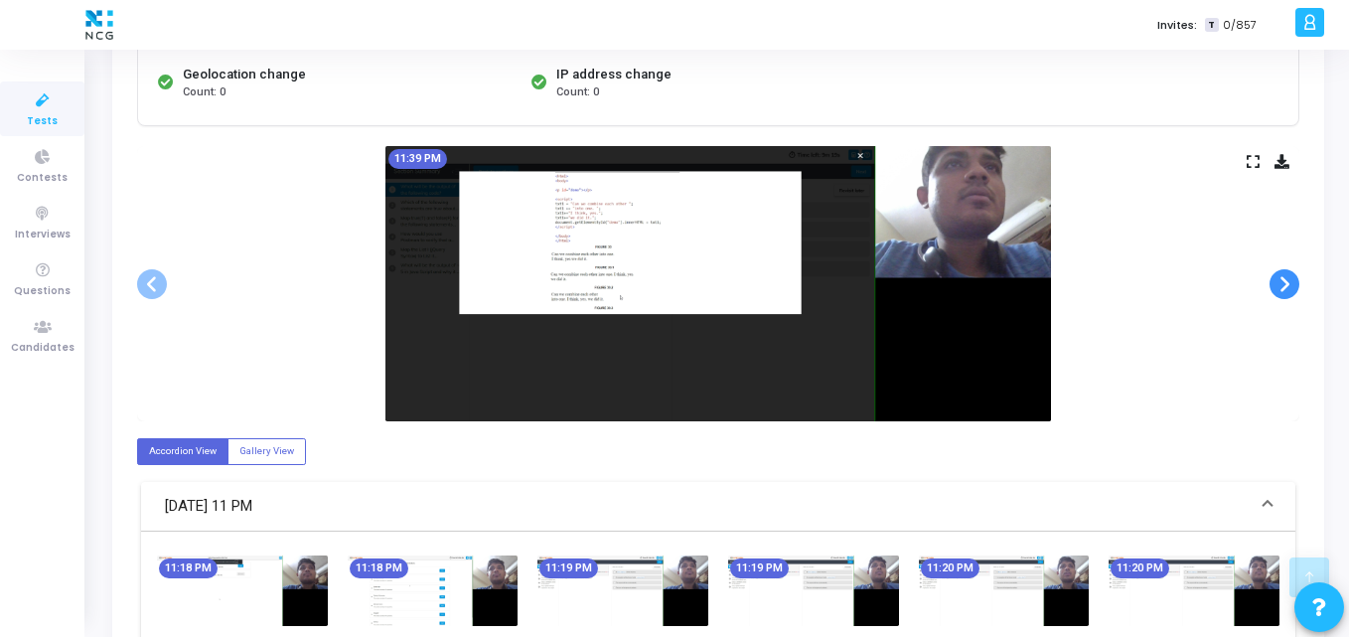
click at [1288, 278] on span at bounding box center [1285, 284] width 30 height 30
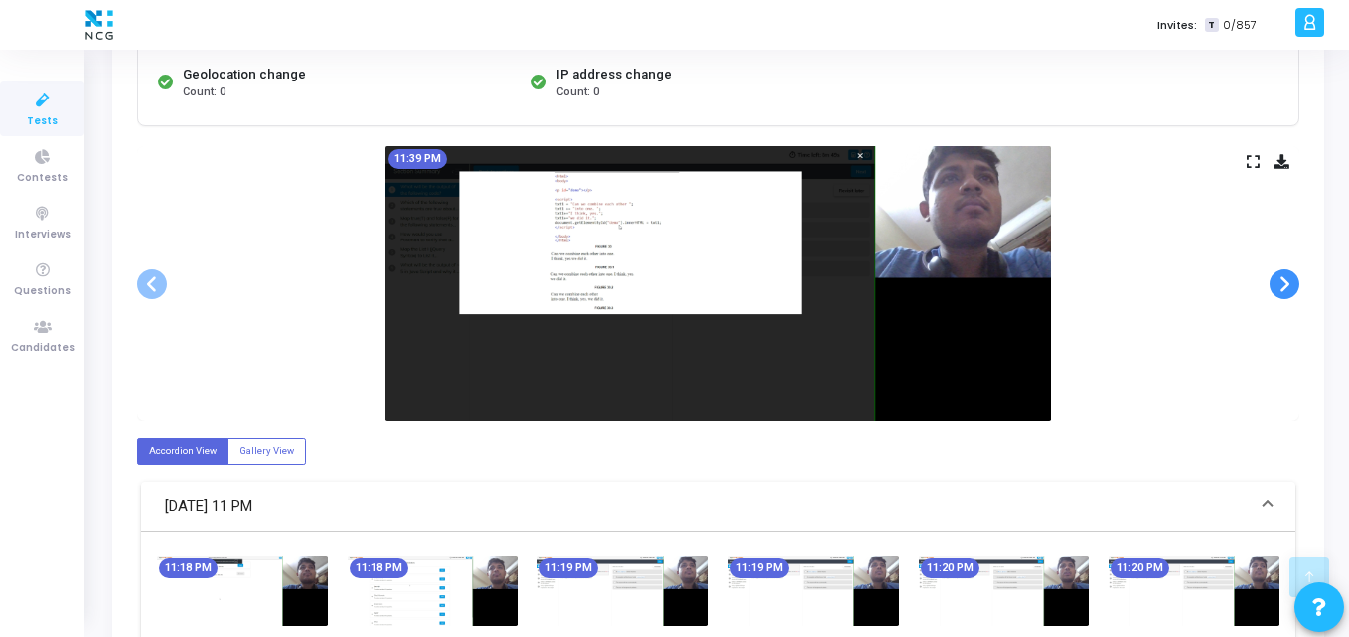
click at [1288, 278] on span at bounding box center [1285, 284] width 30 height 30
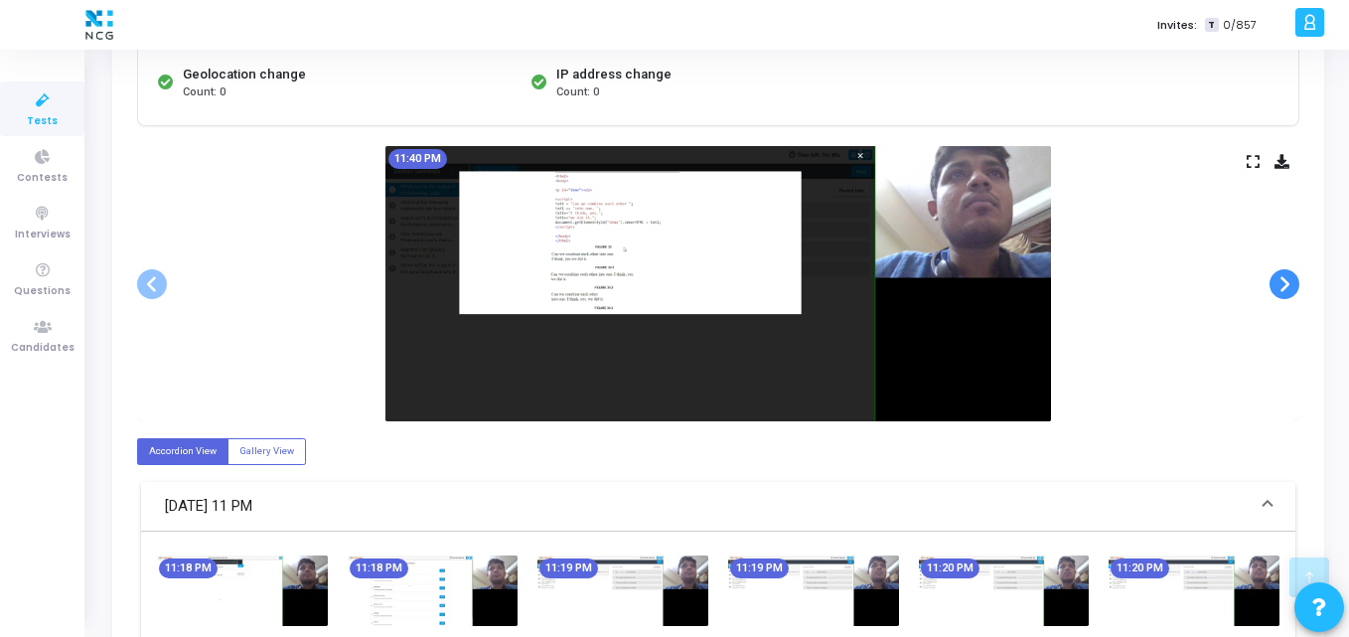
click at [1288, 278] on span at bounding box center [1285, 284] width 30 height 30
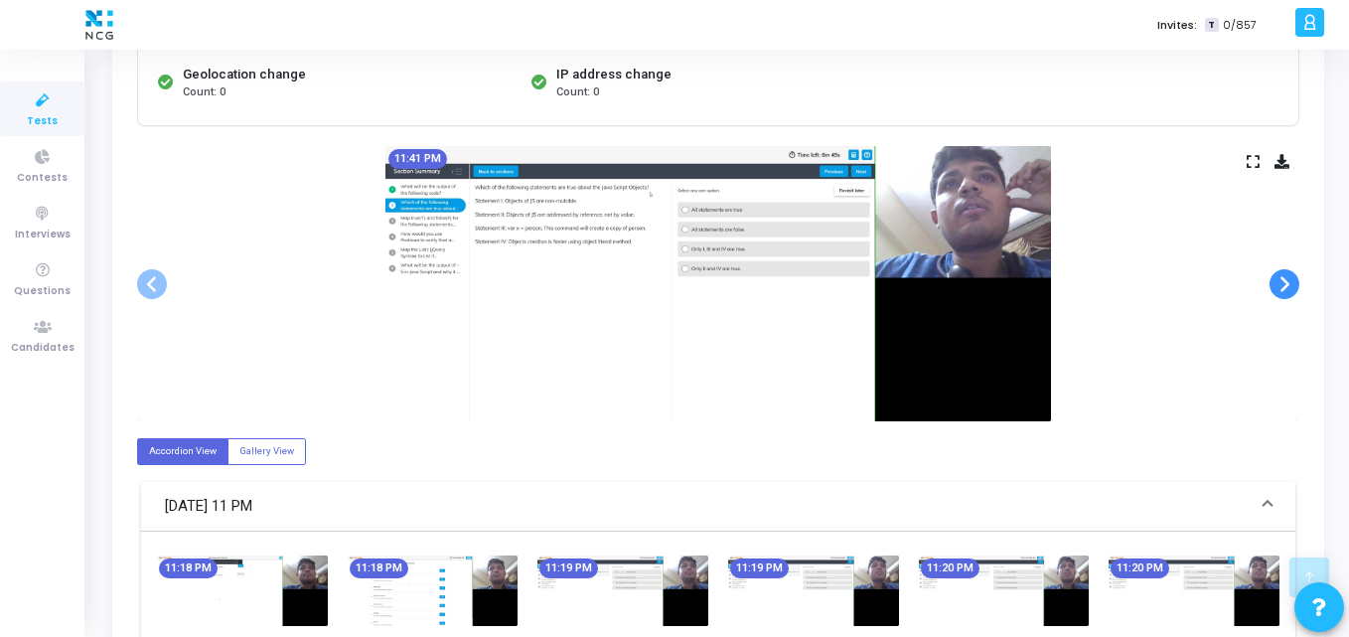
click at [1288, 278] on span at bounding box center [1285, 284] width 30 height 30
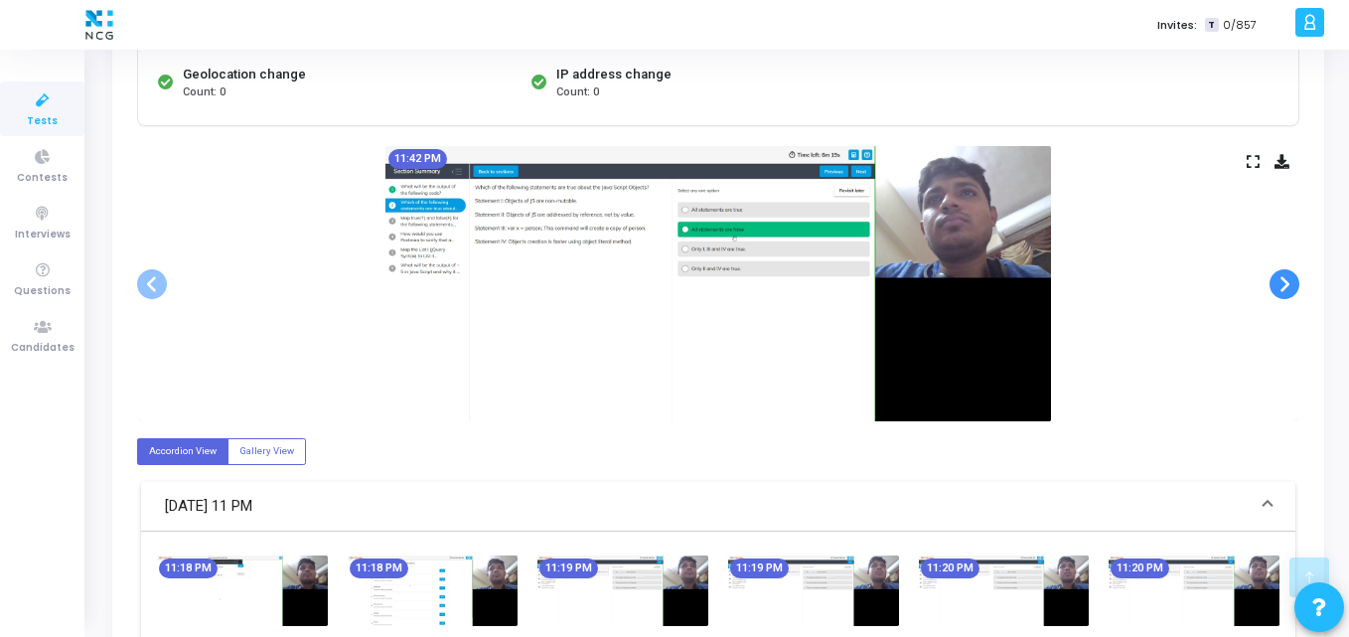
click at [1288, 278] on span at bounding box center [1285, 284] width 30 height 30
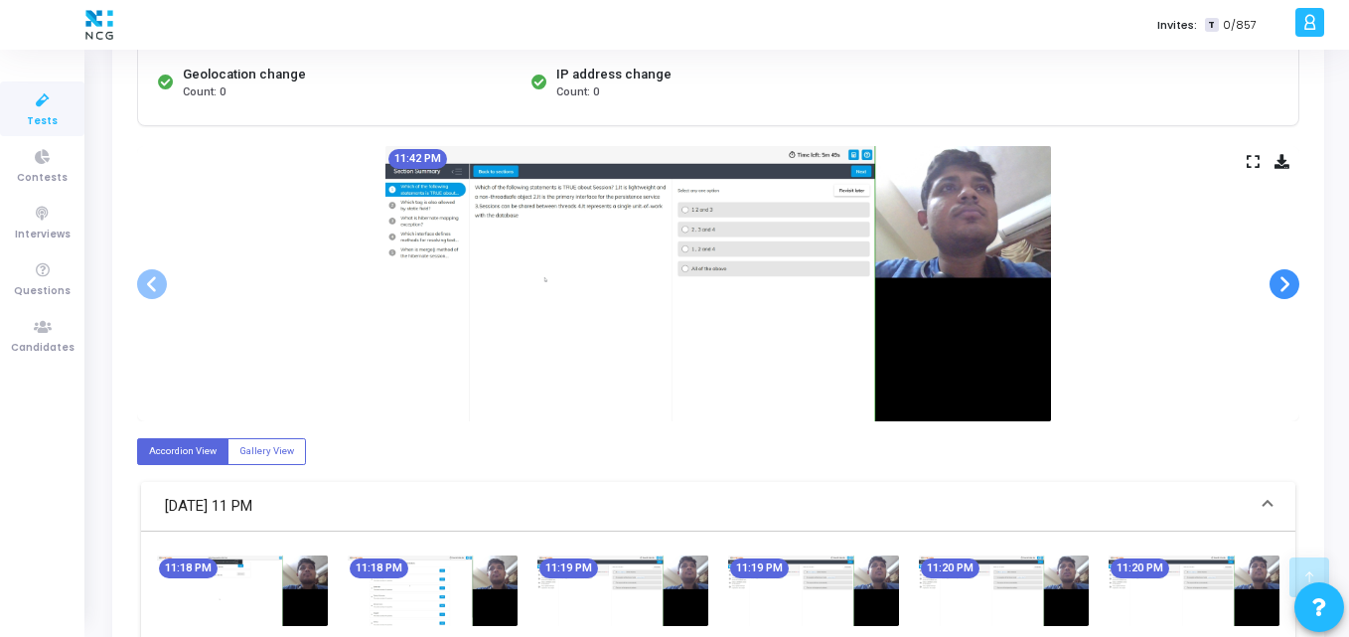
click at [1288, 278] on span at bounding box center [1285, 284] width 30 height 30
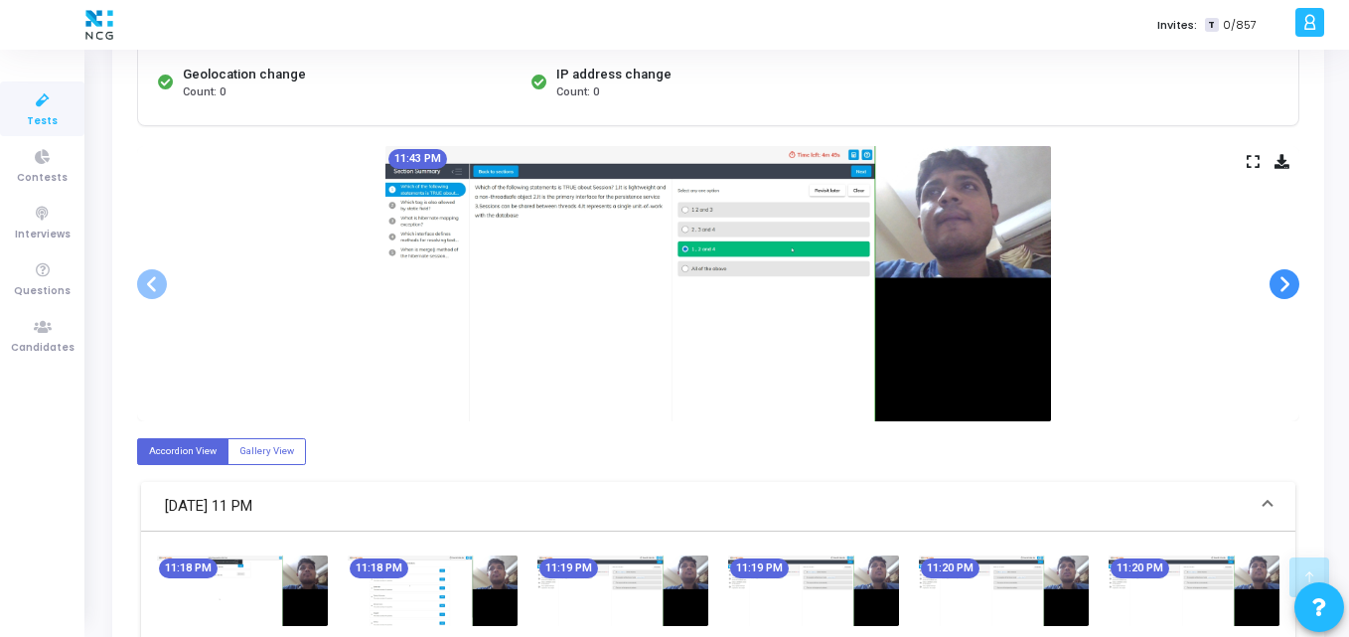
click at [1288, 278] on span at bounding box center [1285, 284] width 30 height 30
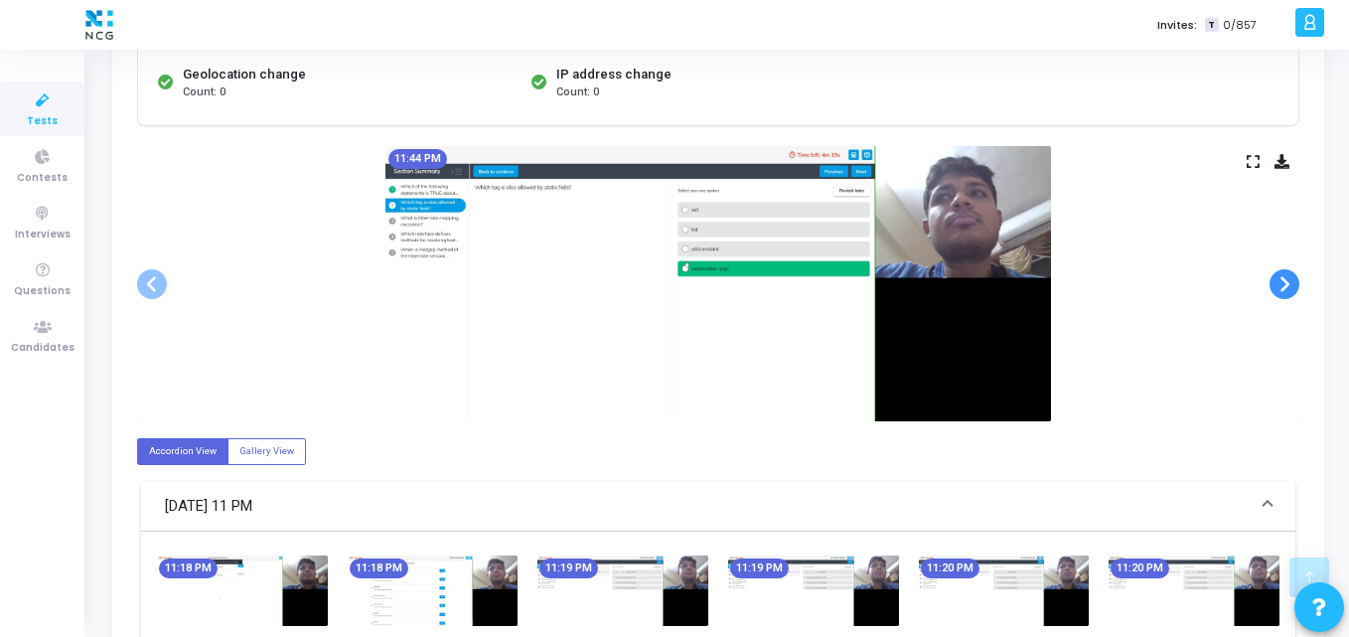
click at [1288, 278] on span at bounding box center [1285, 284] width 30 height 30
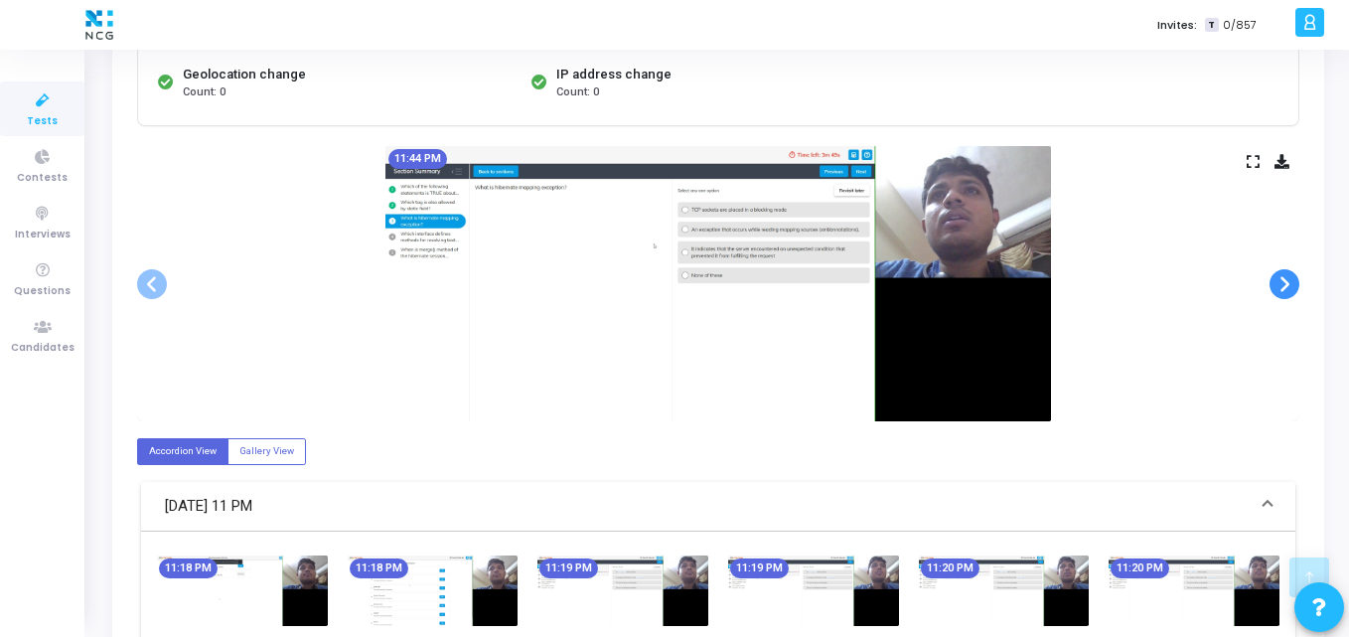
click at [1288, 278] on span at bounding box center [1285, 284] width 30 height 30
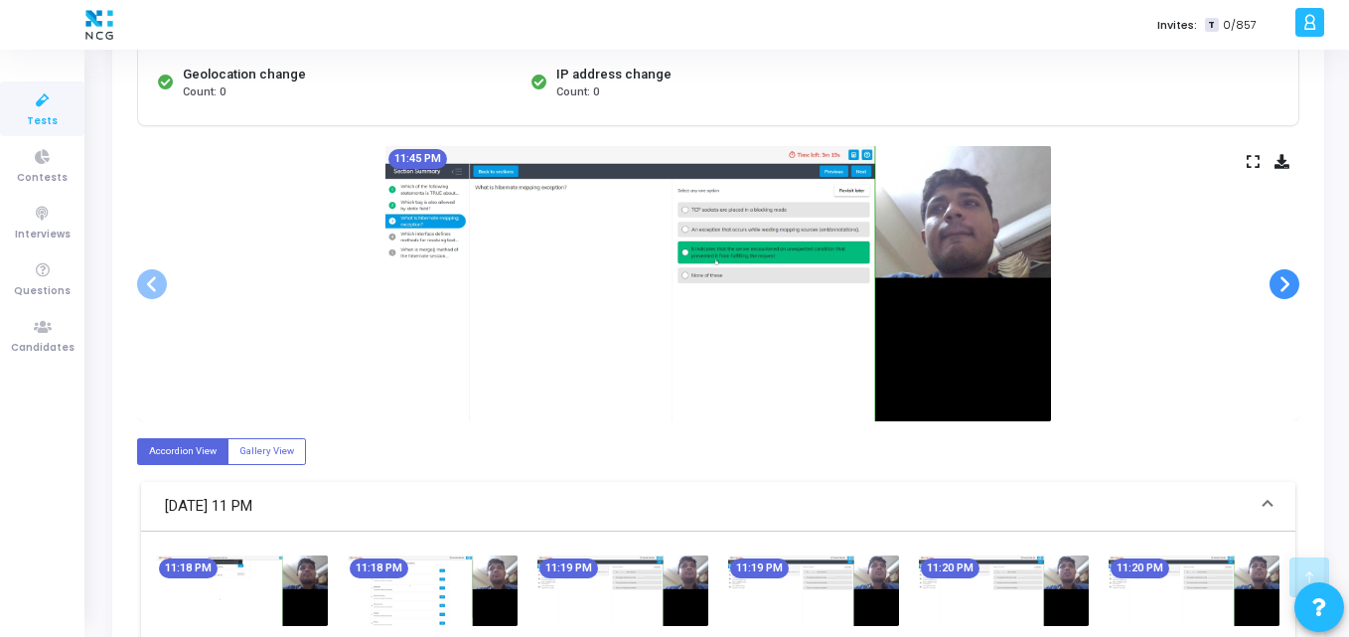
click at [1288, 278] on span at bounding box center [1285, 284] width 30 height 30
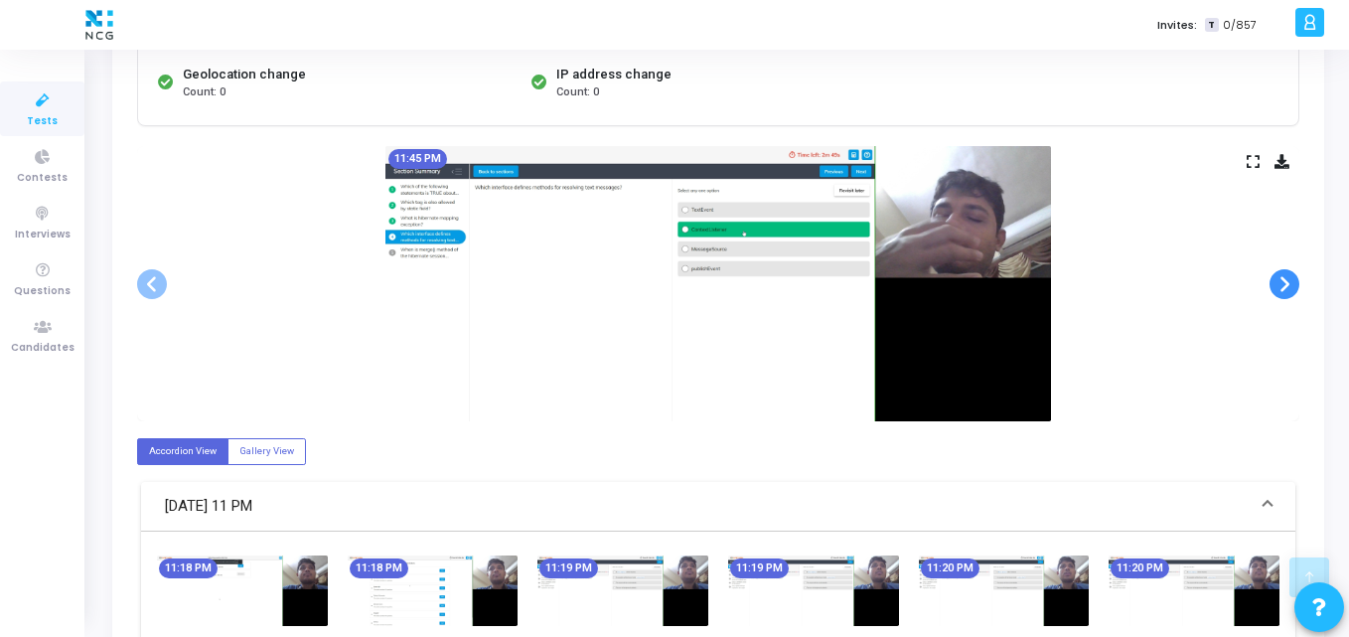
click at [1288, 278] on span at bounding box center [1285, 284] width 30 height 30
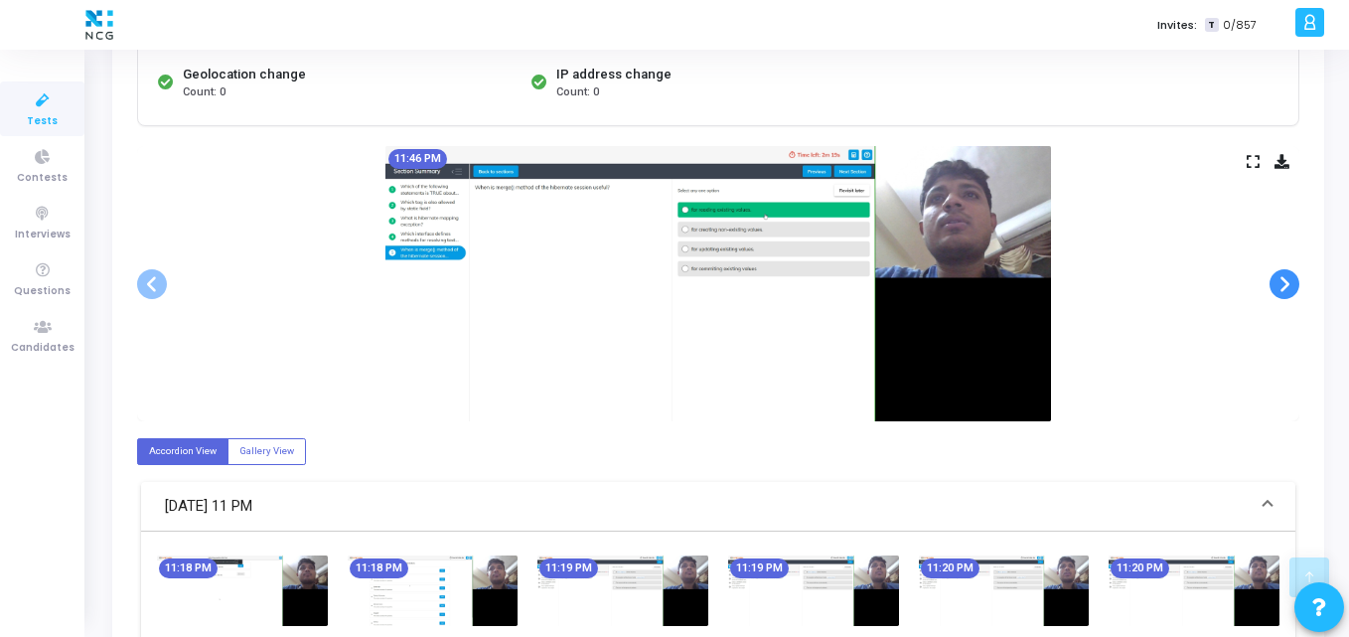
click at [1288, 278] on span at bounding box center [1285, 284] width 30 height 30
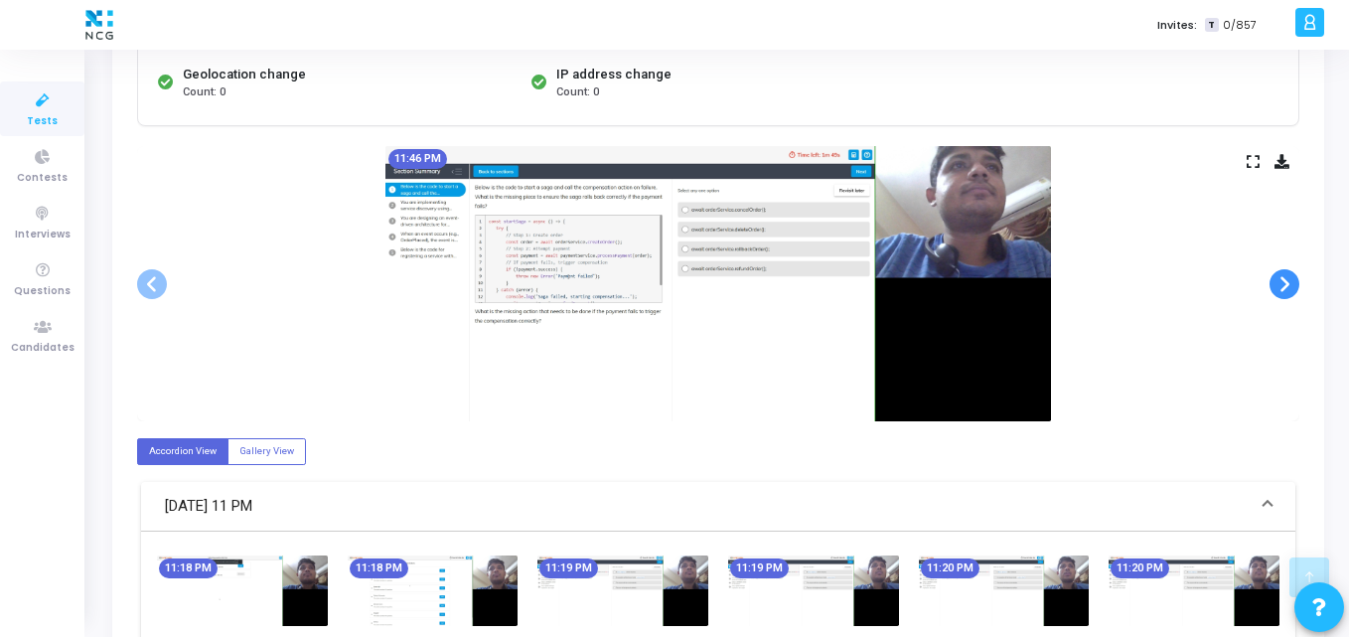
click at [1288, 278] on span at bounding box center [1285, 284] width 30 height 30
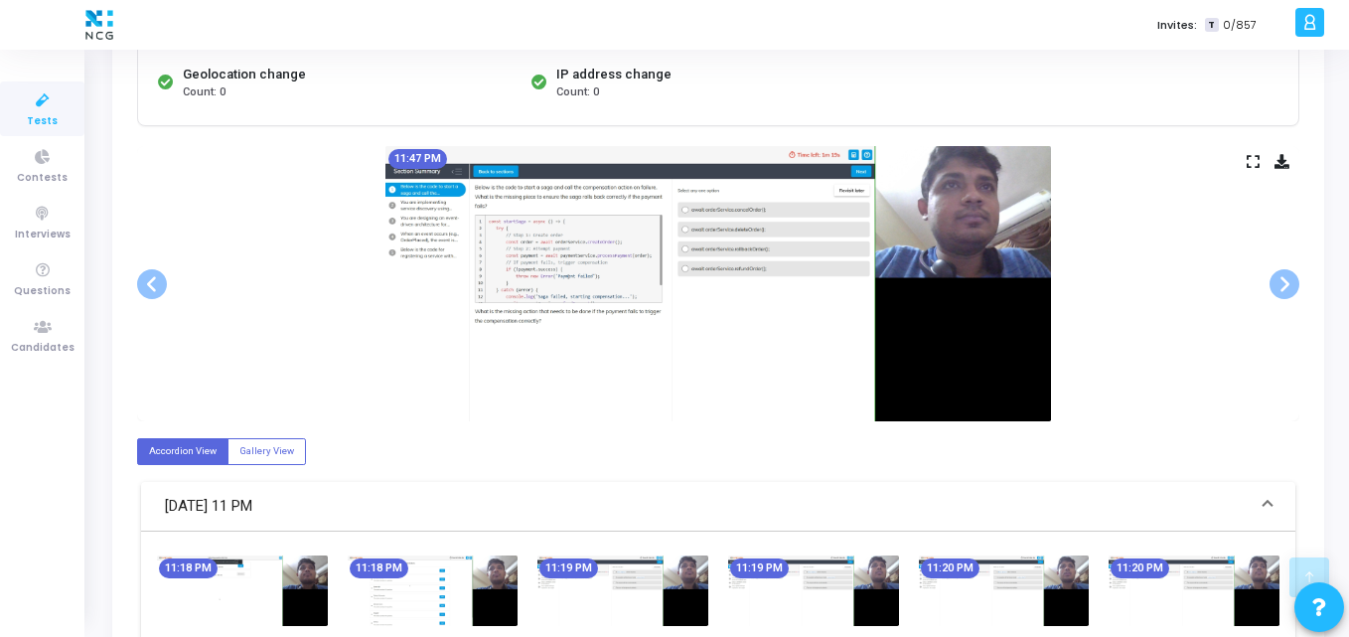
click at [1291, 162] on div "11:47 PM" at bounding box center [718, 283] width 1163 height 275
click at [1281, 164] on icon at bounding box center [1282, 161] width 15 height 11
click at [713, 405] on img at bounding box center [719, 283] width 666 height 275
click at [48, 331] on icon at bounding box center [43, 327] width 42 height 25
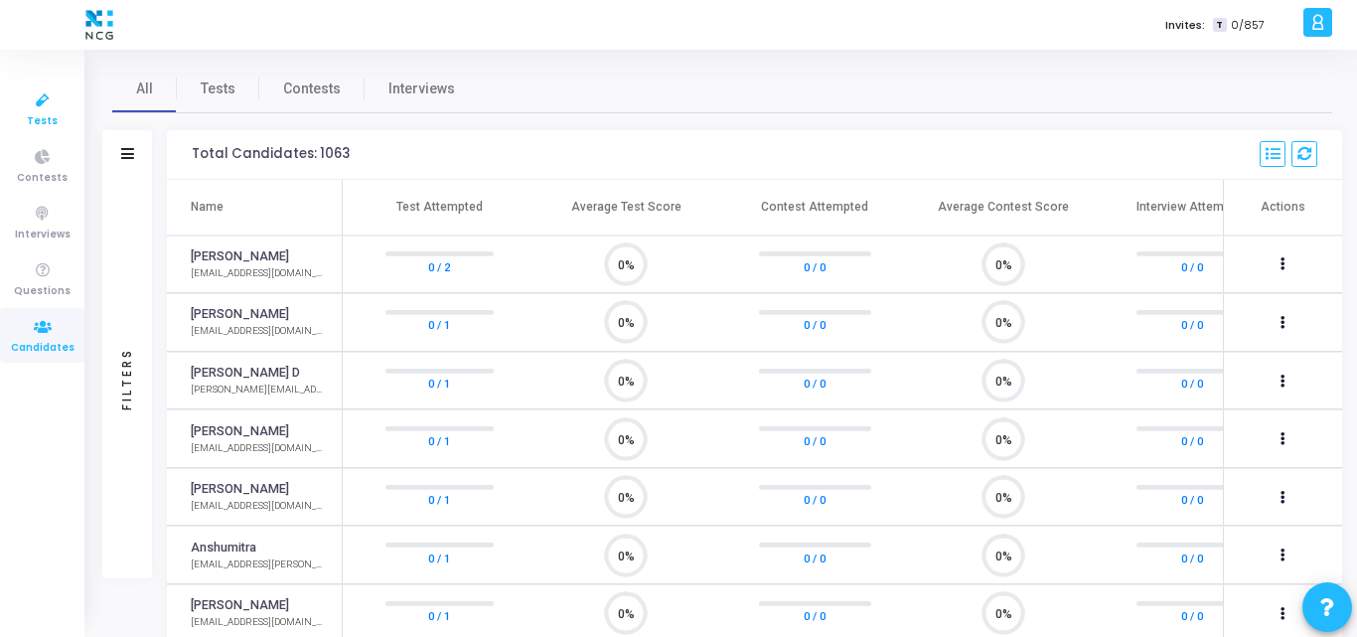
click at [65, 105] on link "Tests" at bounding box center [42, 108] width 84 height 55
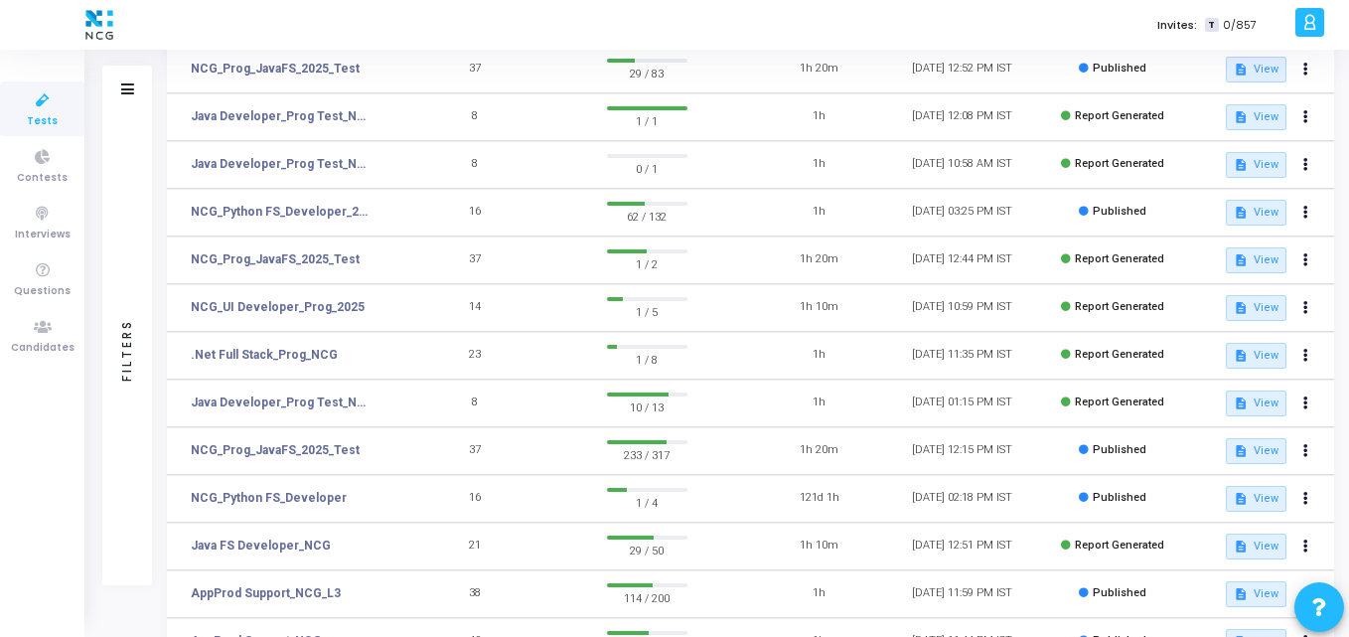
scroll to position [286, 0]
click at [306, 449] on link "NCG_Prog_JavaFS_2025_Test" at bounding box center [275, 449] width 169 height 18
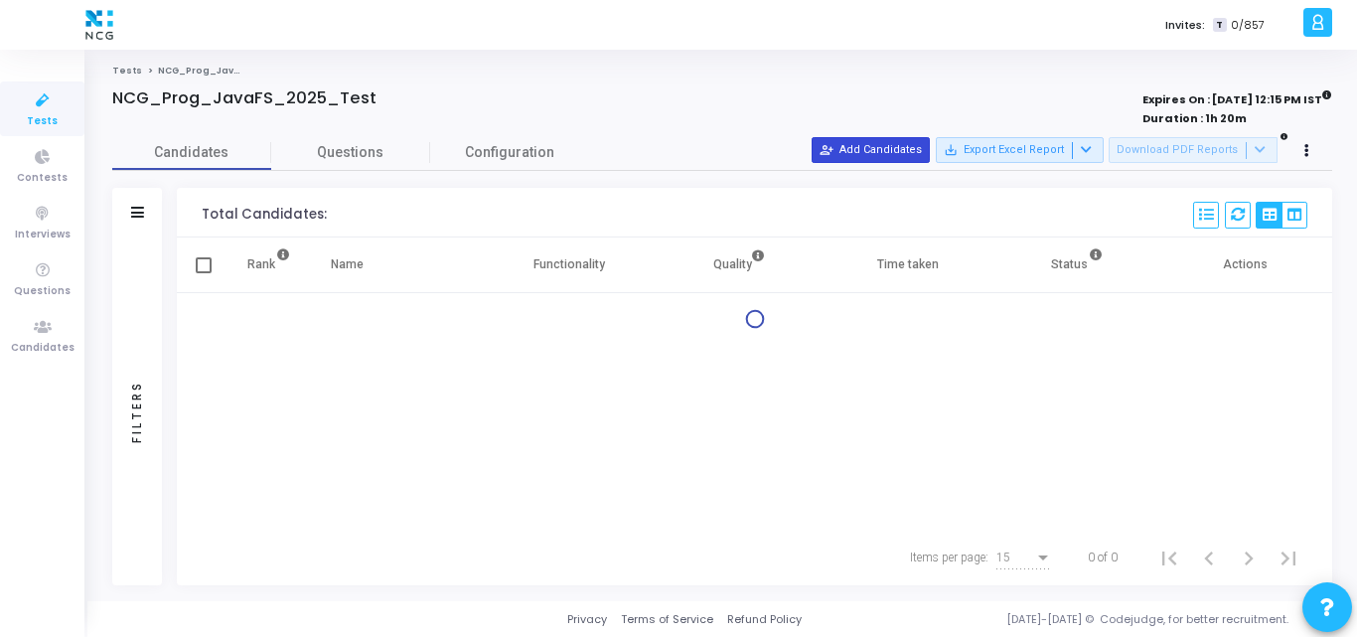
click at [896, 148] on button "person_add_alt Add Candidates" at bounding box center [871, 150] width 118 height 26
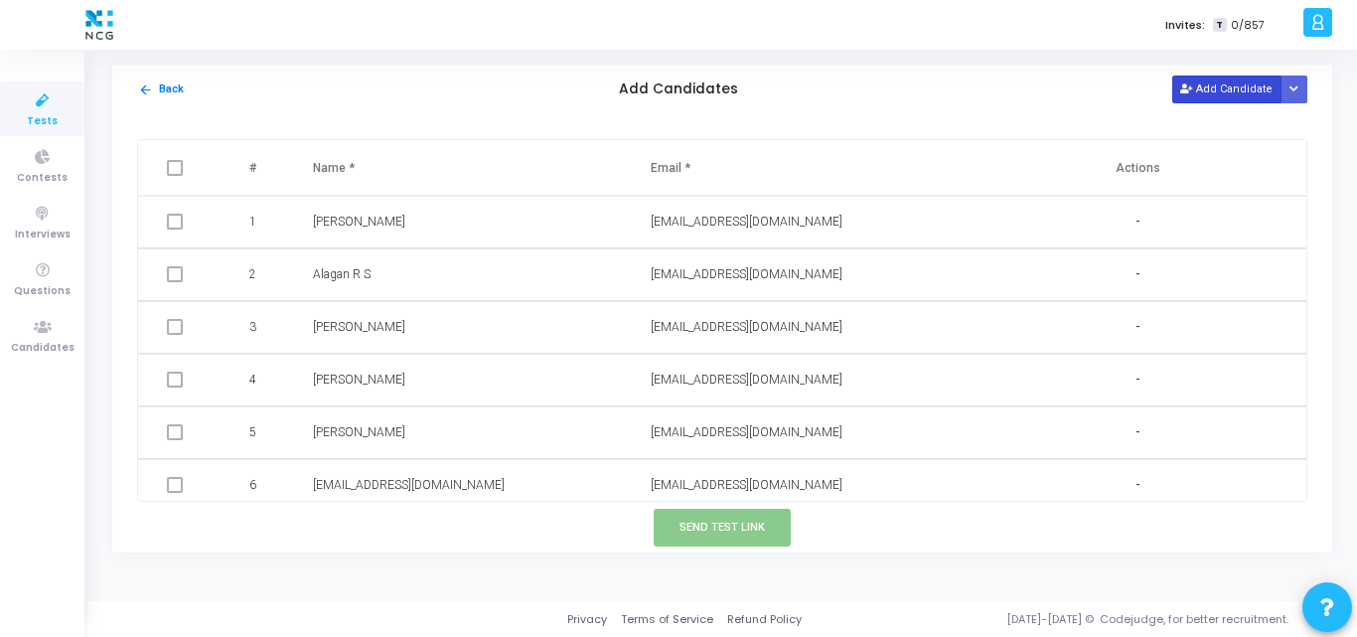
click at [1222, 101] on button "Add Candidate" at bounding box center [1227, 89] width 109 height 27
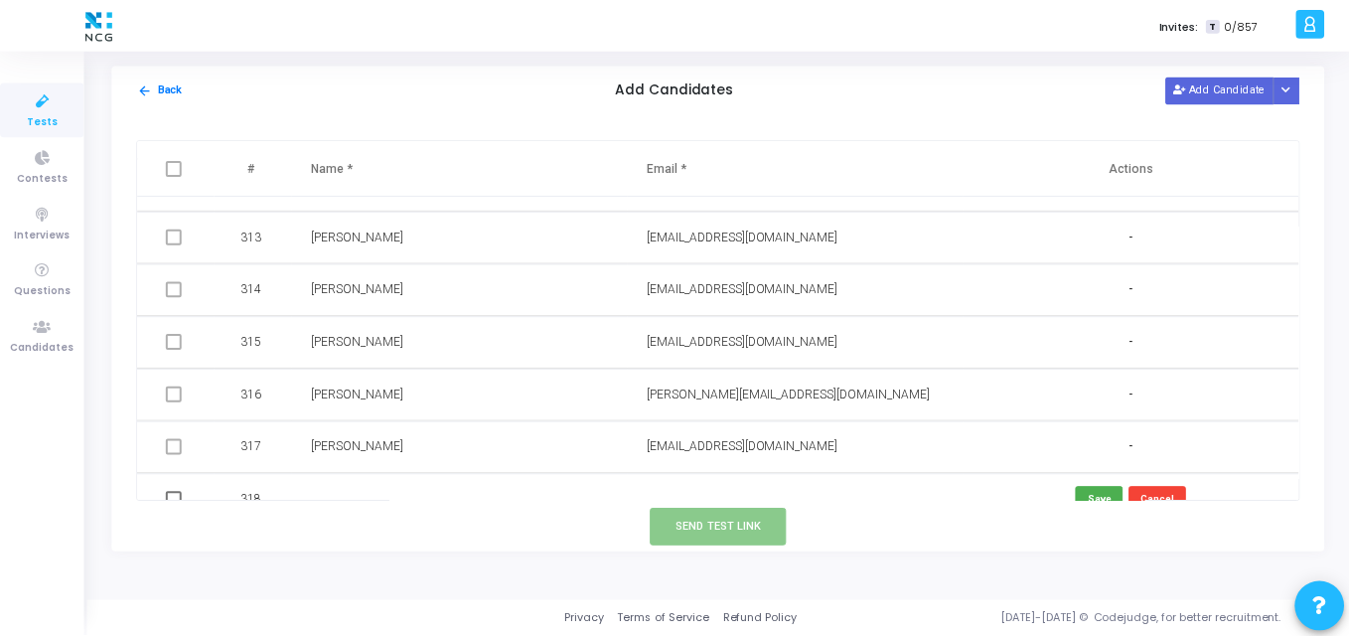
scroll to position [16443, 0]
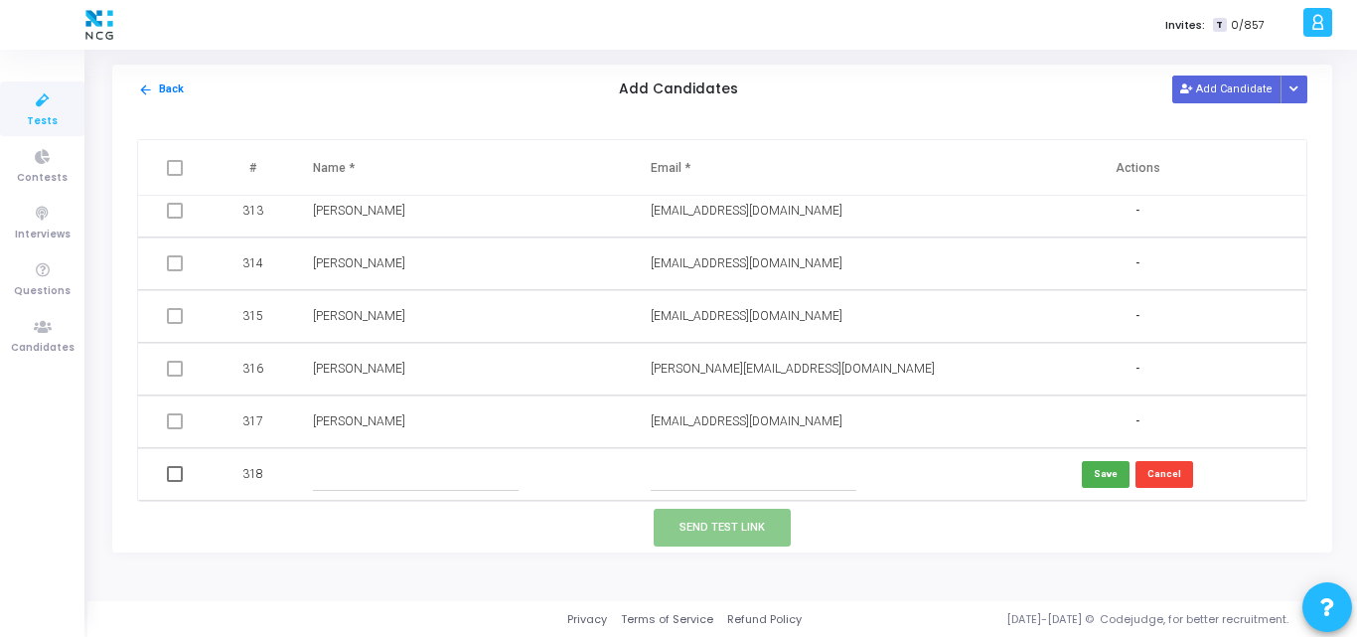
click at [659, 479] on input "text" at bounding box center [754, 474] width 206 height 33
paste input "[EMAIL_ADDRESS][DOMAIN_NAME]"
type input "[EMAIL_ADDRESS][DOMAIN_NAME]"
click at [352, 458] on input "text" at bounding box center [416, 474] width 206 height 33
paste input "[PERSON_NAME] vangolla"
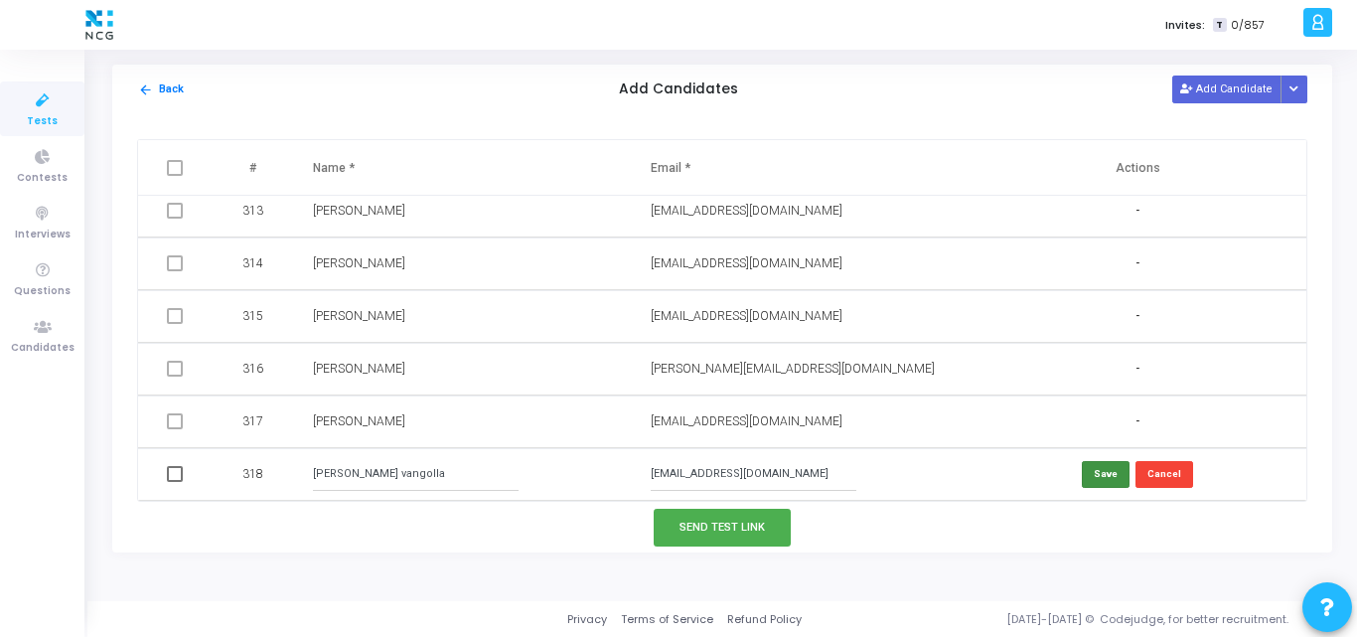
type input "[PERSON_NAME] vangolla"
click at [1104, 470] on button "Save" at bounding box center [1106, 474] width 48 height 27
click at [178, 469] on span at bounding box center [175, 474] width 16 height 16
click at [175, 482] on input "checkbox" at bounding box center [174, 482] width 1 height 1
checkbox input "true"
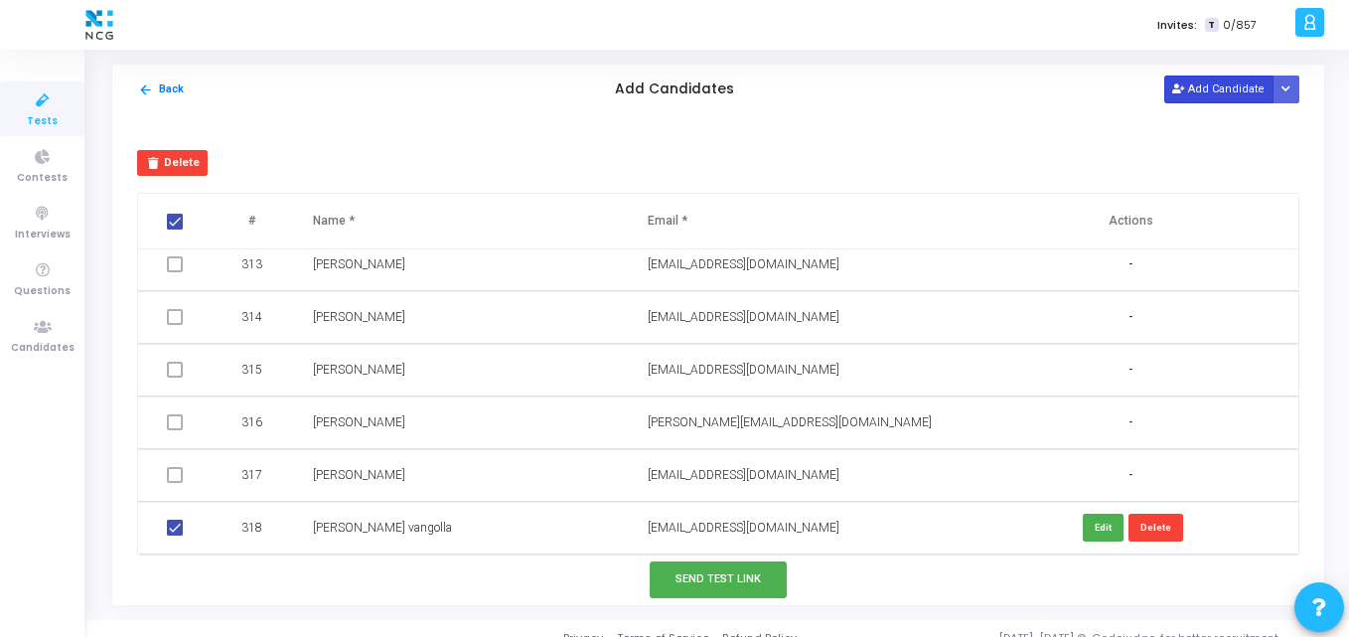
click at [1192, 92] on button "Add Candidate" at bounding box center [1219, 89] width 109 height 27
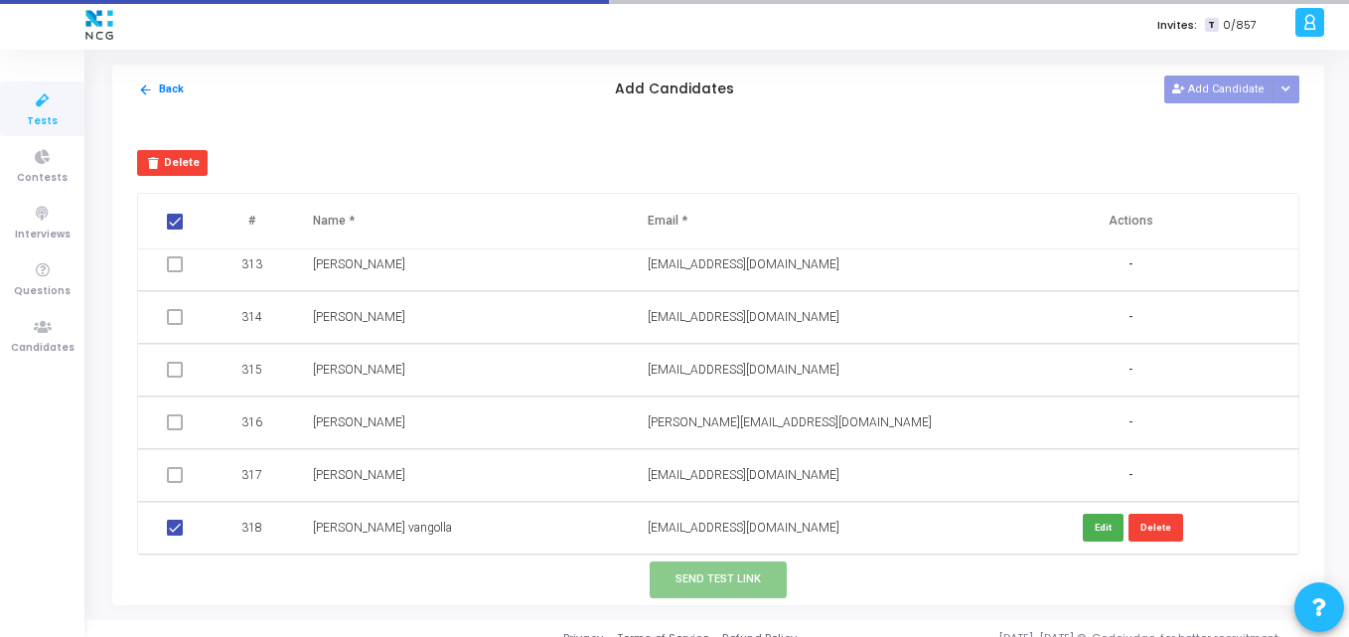
checkbox input "false"
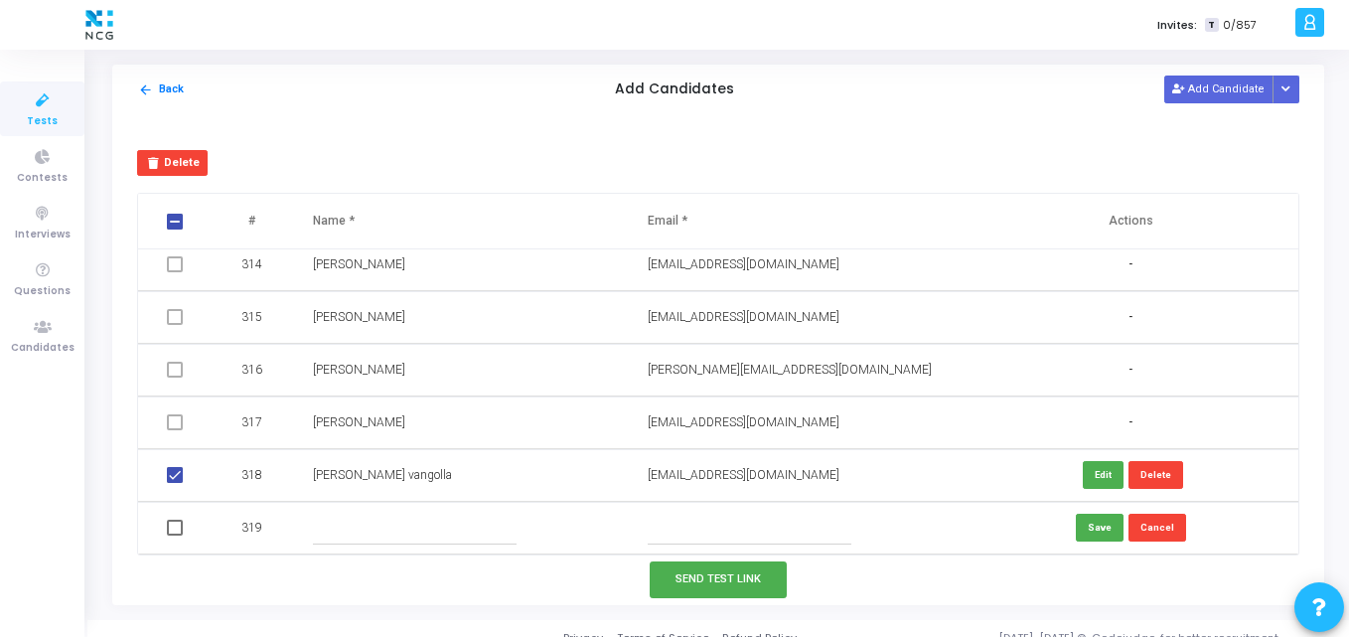
scroll to position [19, 0]
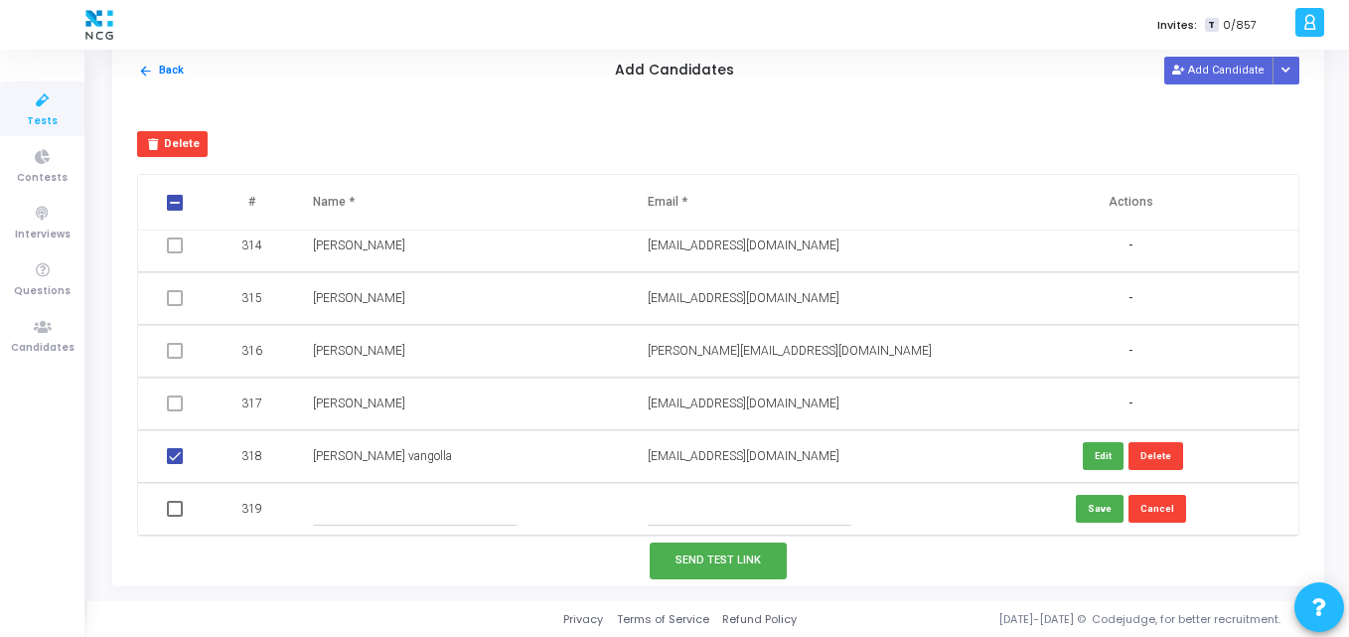
click at [660, 519] on input "text" at bounding box center [750, 509] width 204 height 33
paste input "[EMAIL_ADDRESS][DOMAIN_NAME]"
type input "[EMAIL_ADDRESS][DOMAIN_NAME]"
click at [345, 501] on input "text" at bounding box center [415, 509] width 204 height 33
paste input "[PERSON_NAME]"
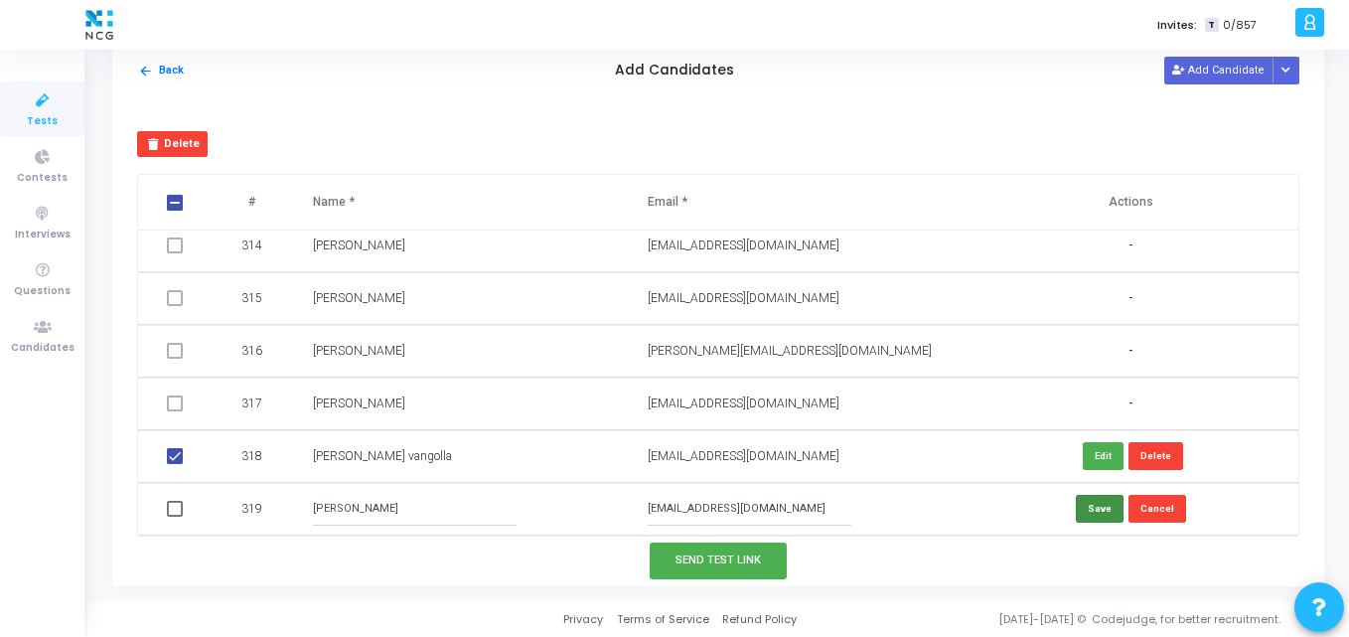
type input "[PERSON_NAME]"
click at [1092, 505] on button "Save" at bounding box center [1100, 508] width 48 height 27
click at [169, 508] on span at bounding box center [175, 509] width 16 height 16
click at [174, 517] on input "checkbox" at bounding box center [174, 517] width 1 height 1
checkbox input "true"
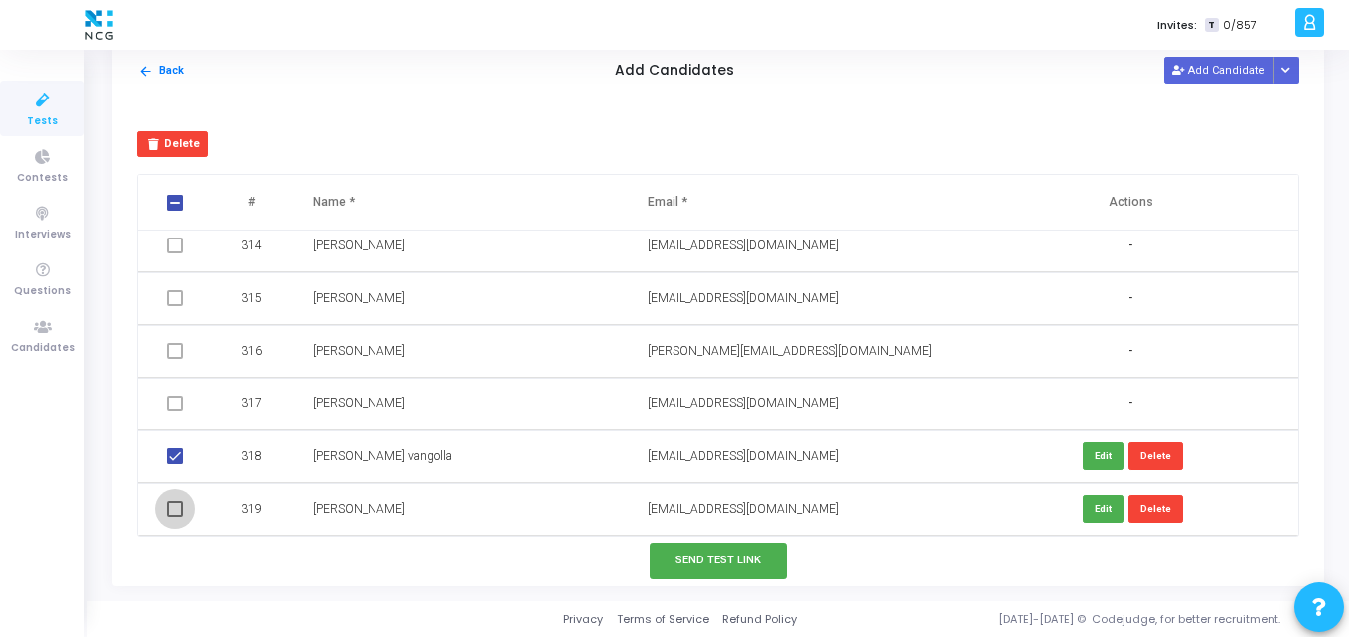
checkbox input "true"
click at [686, 546] on button "Send Test Link" at bounding box center [718, 561] width 137 height 37
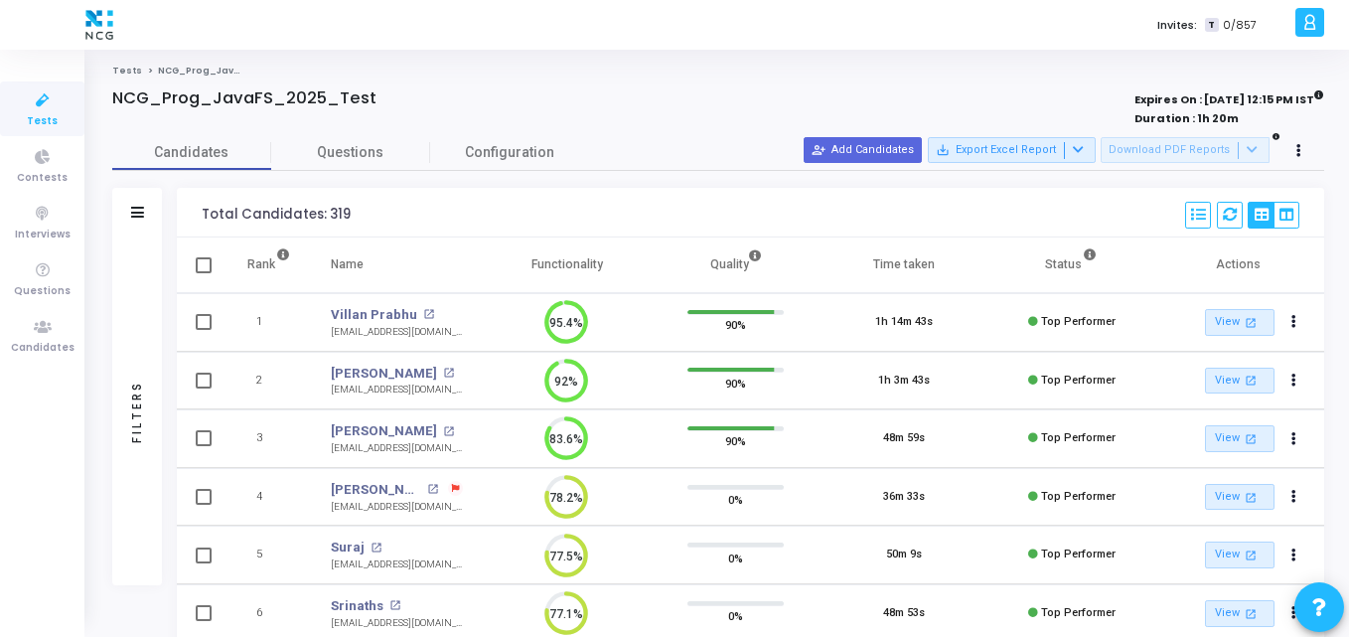
scroll to position [0, 0]
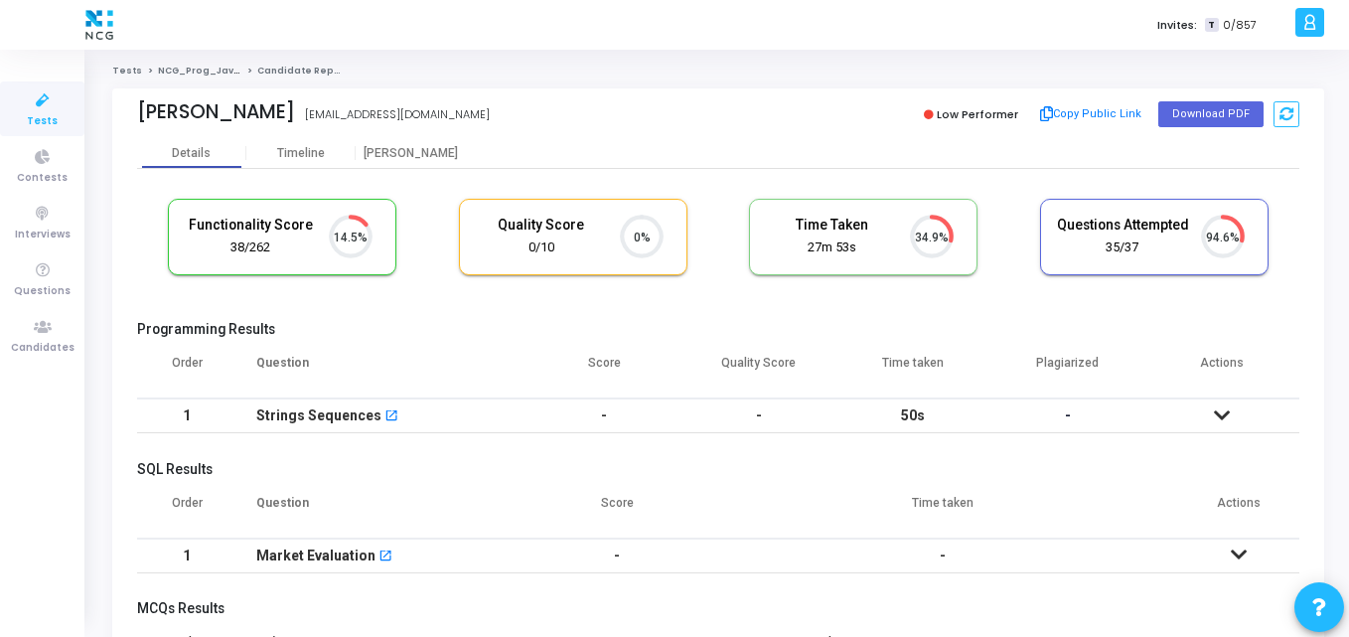
scroll to position [9, 9]
click at [474, 365] on th "Question" at bounding box center [382, 371] width 291 height 56
click at [369, 333] on h5 "Programming Results" at bounding box center [718, 329] width 1163 height 17
click at [37, 115] on span "Tests" at bounding box center [42, 121] width 31 height 17
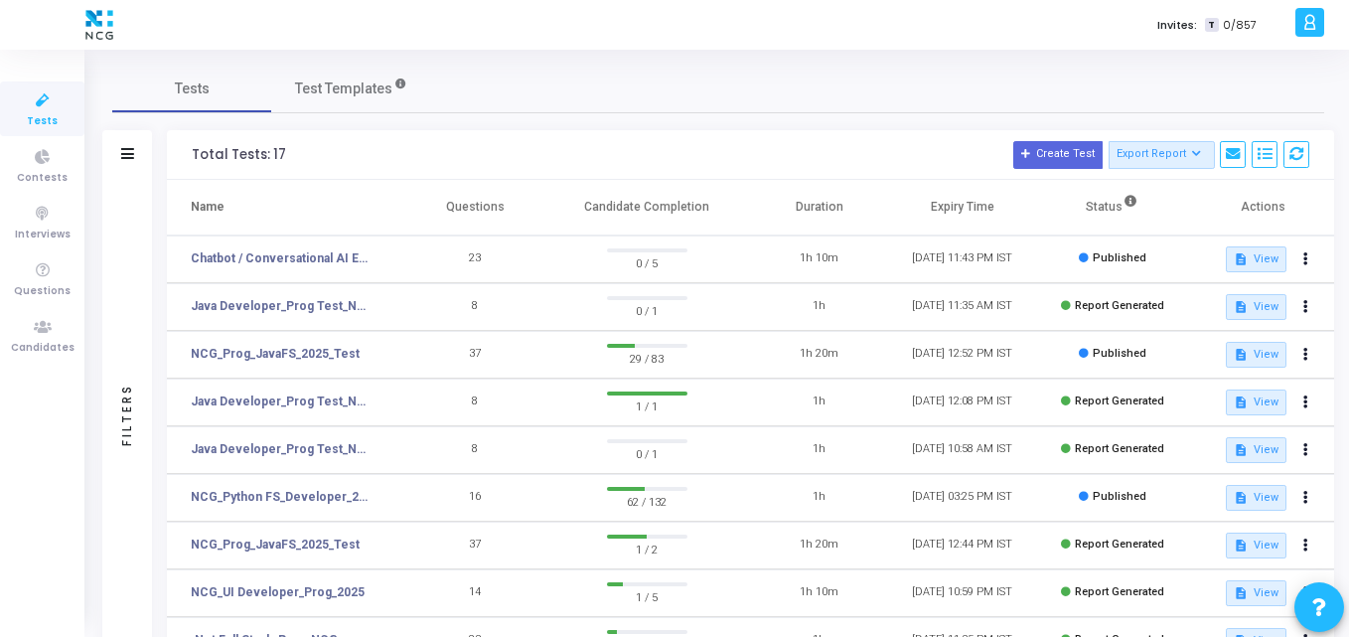
click at [653, 141] on h3 "Total Tests: 17 Create Test Export Report Id Name Job Role Questions Candidate …" at bounding box center [751, 155] width 1118 height 28
click at [586, 148] on h3 "Total Tests: 17 Create Test Export Report Id Name Job Role Questions Candidate …" at bounding box center [751, 155] width 1118 height 28
click at [538, 174] on div "Total Tests: 17 Create Test Export Report Id Name Job Role Questions Candidate …" at bounding box center [751, 155] width 1168 height 50
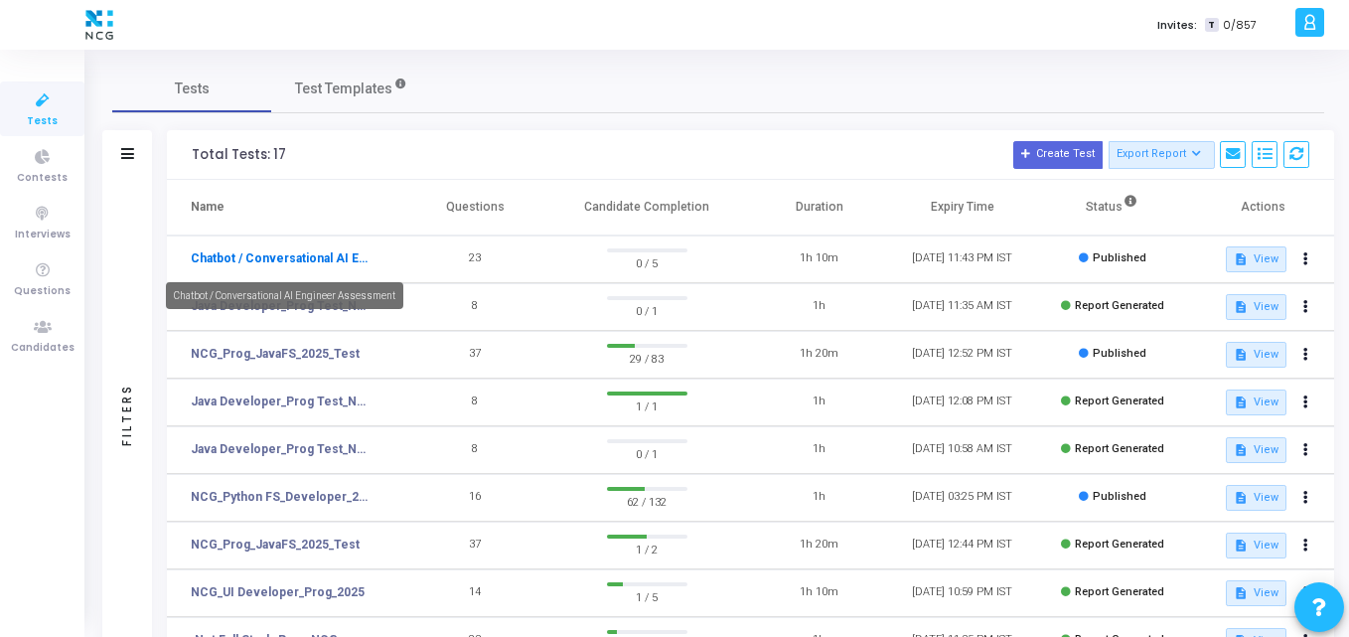
click at [293, 258] on link "Chatbot / Conversational AI Engineer Assessment" at bounding box center [282, 258] width 183 height 18
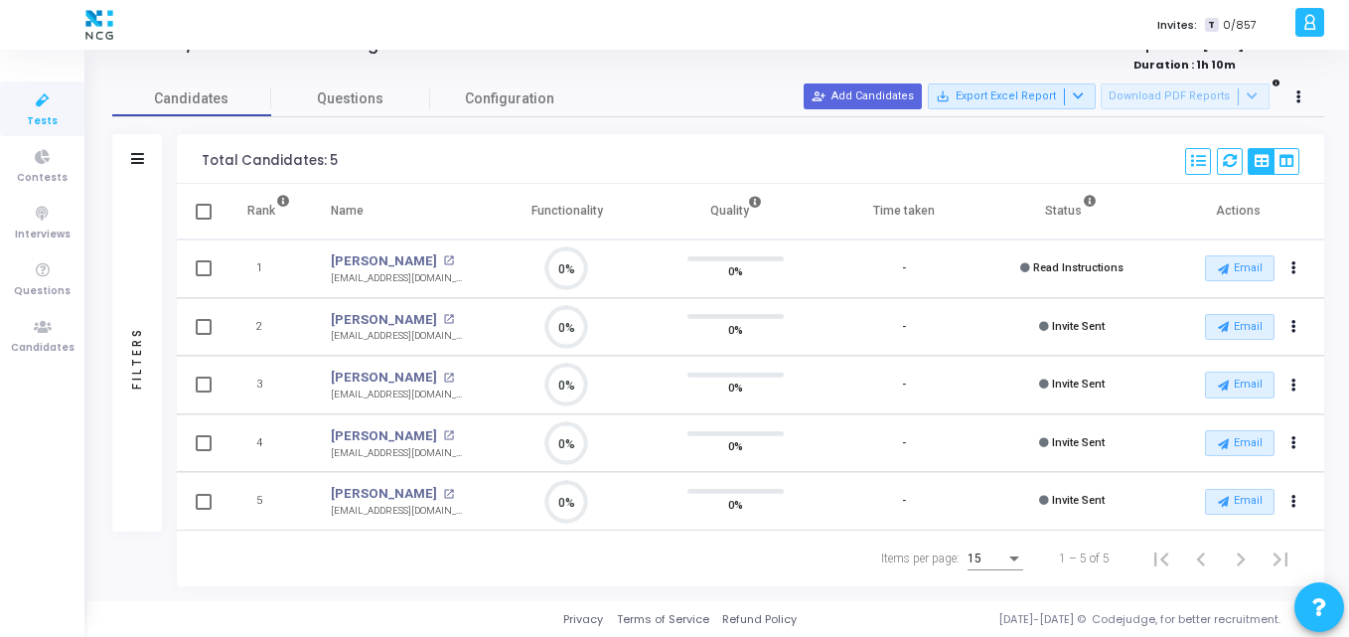
click at [437, 153] on div "Total Candidates: 5 Select S No Name Questions Functionality Quality Time Taken…" at bounding box center [751, 159] width 1148 height 50
click at [543, 140] on div "Total Candidates: 5 Select S No Name Questions Functionality Quality Time Taken…" at bounding box center [751, 159] width 1148 height 50
click at [687, 147] on div "Total Candidates: 5 Select S No Name Questions Functionality Quality Time Taken…" at bounding box center [751, 159] width 1148 height 50
click at [493, 422] on td "0%" at bounding box center [567, 443] width 168 height 59
click at [1260, 450] on button "Email" at bounding box center [1240, 443] width 70 height 26
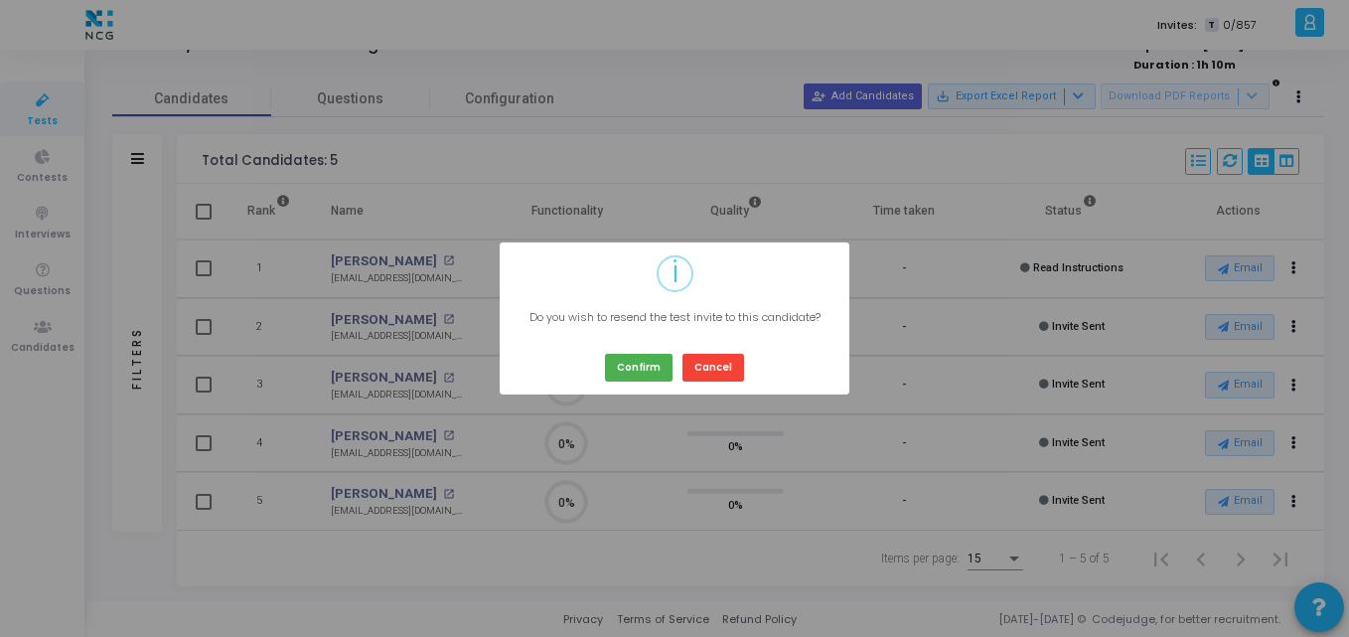
click at [620, 73] on div "? ! i × Do you wish to resend the test invite to this candidate? Confirm Cancel" at bounding box center [674, 318] width 1349 height 637
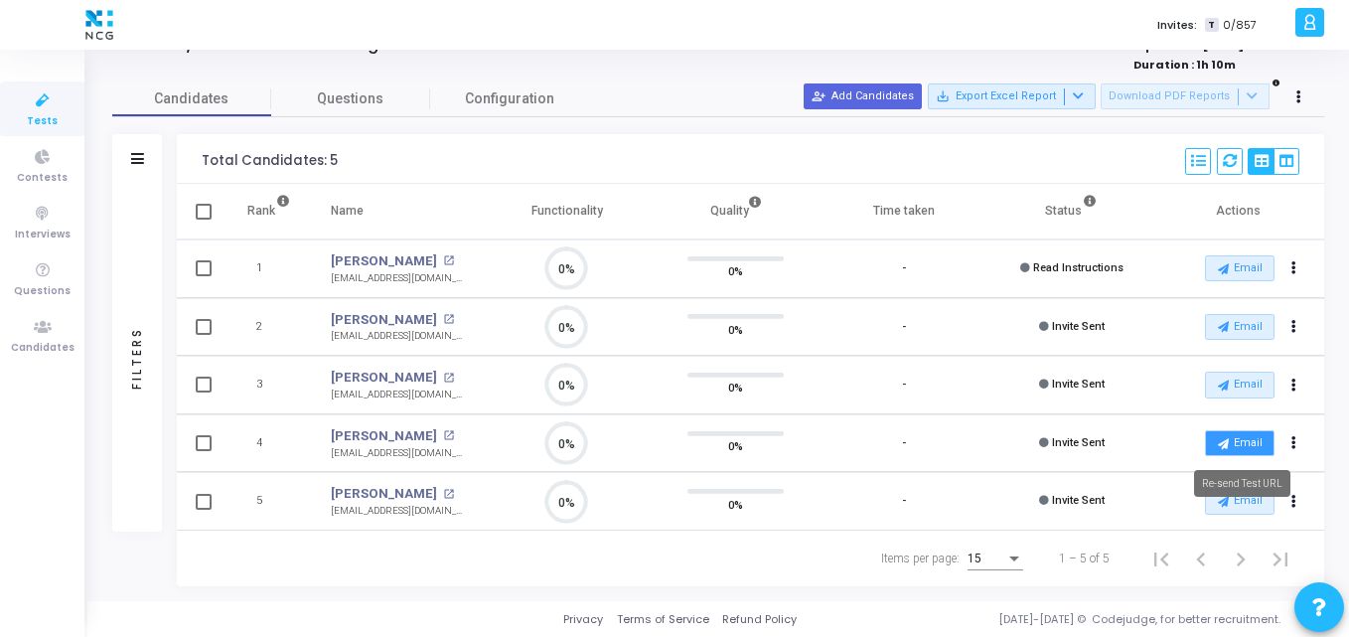
click at [1235, 453] on button "Email" at bounding box center [1240, 443] width 70 height 26
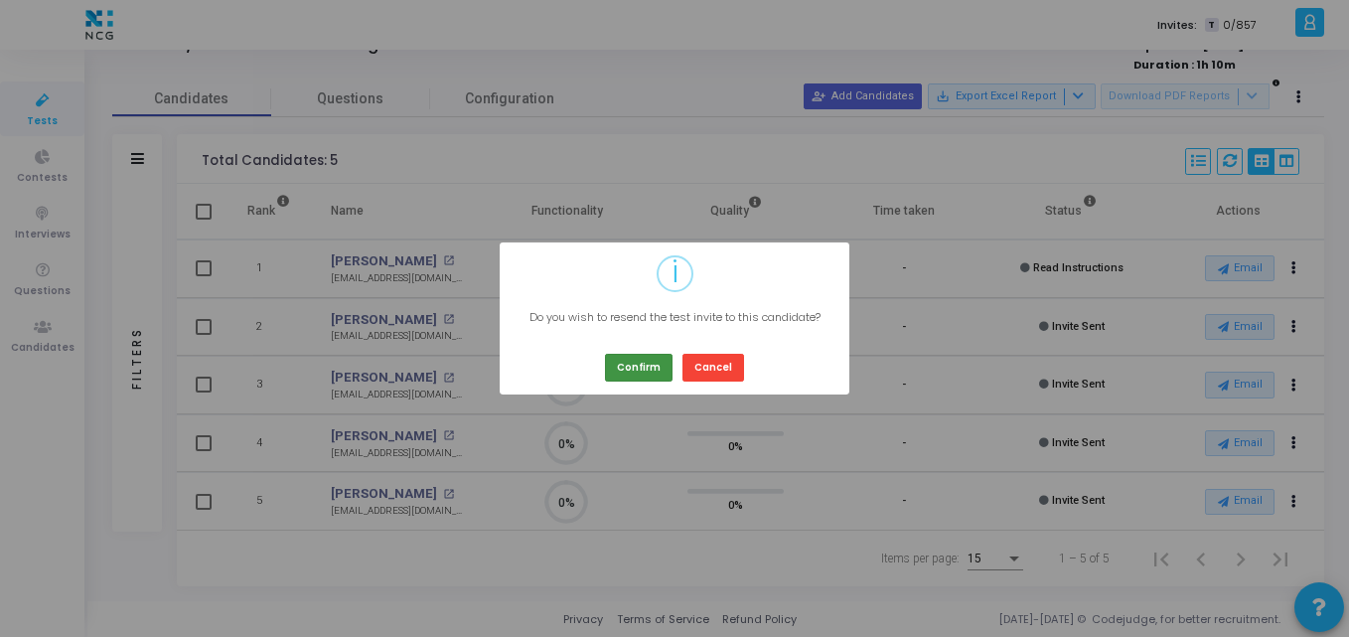
click at [625, 372] on button "Confirm" at bounding box center [639, 367] width 68 height 27
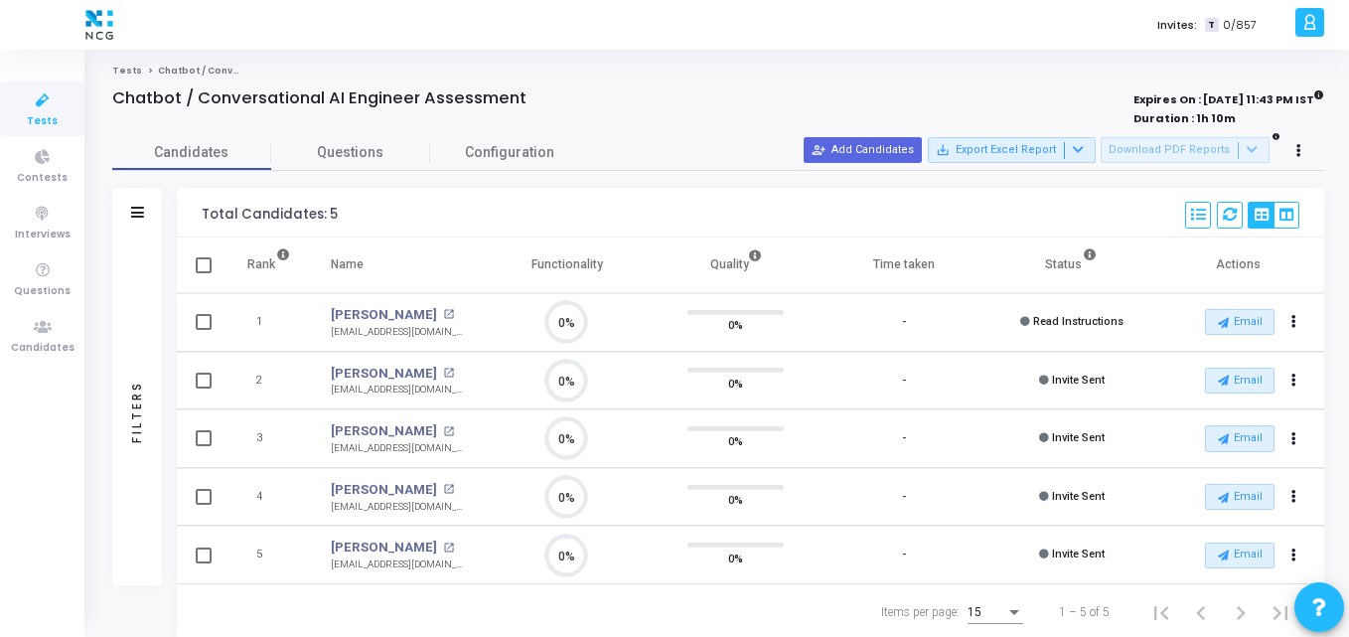
drag, startPoint x: 618, startPoint y: 146, endPoint x: 611, endPoint y: -86, distance: 232.6
click at [611, 0] on html "</div></div> K Kajal Settings Account settings and more Log Out My Profile My T…" at bounding box center [674, 318] width 1349 height 637
click at [415, 239] on th "Name" at bounding box center [397, 265] width 172 height 56
click at [26, 115] on link "Tests" at bounding box center [42, 108] width 84 height 55
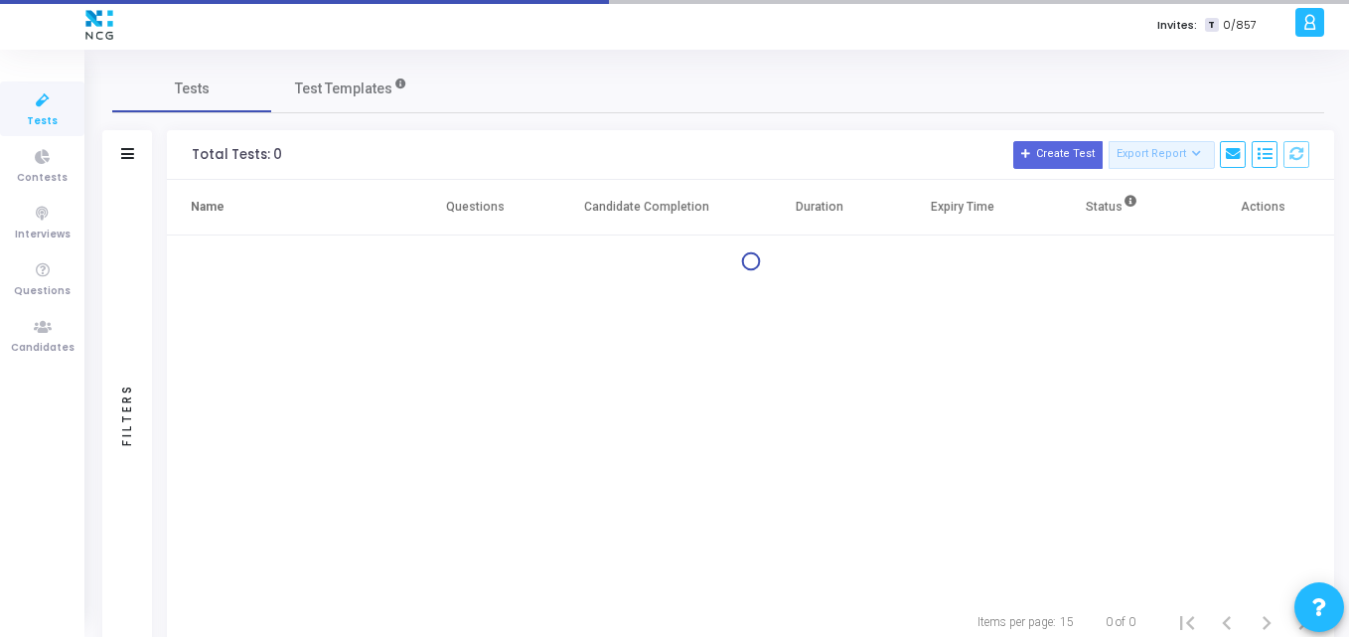
click at [26, 115] on link "Tests" at bounding box center [42, 108] width 84 height 55
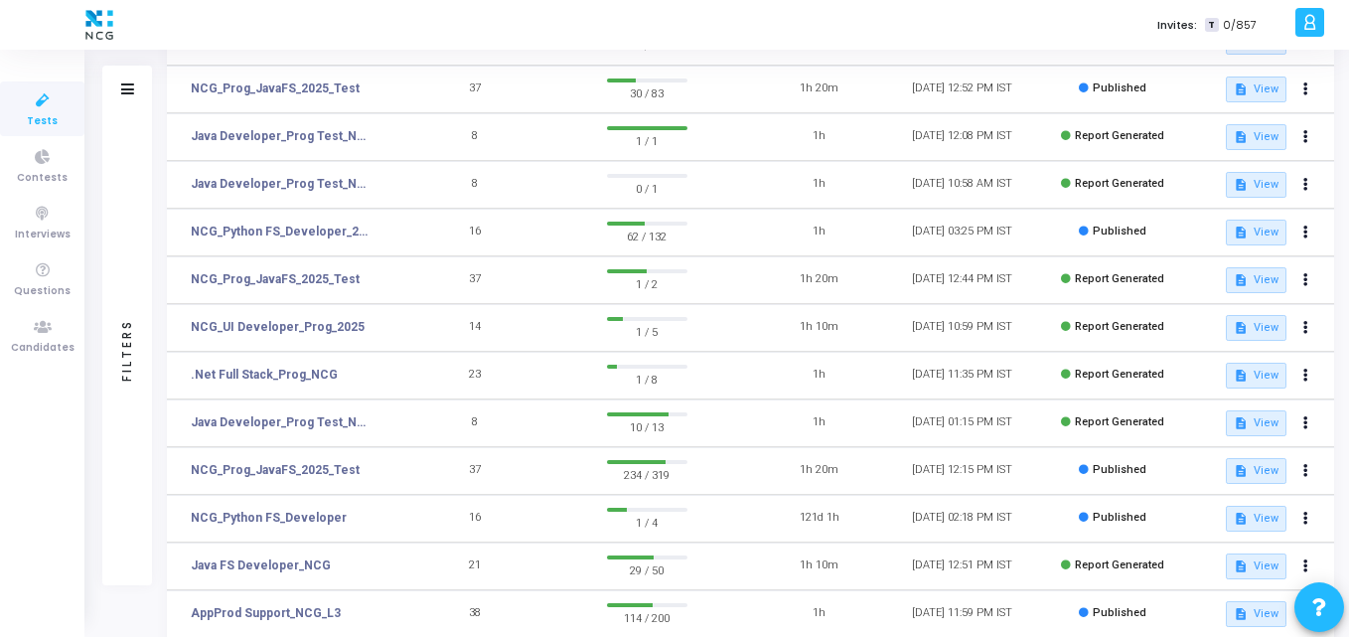
scroll to position [267, 0]
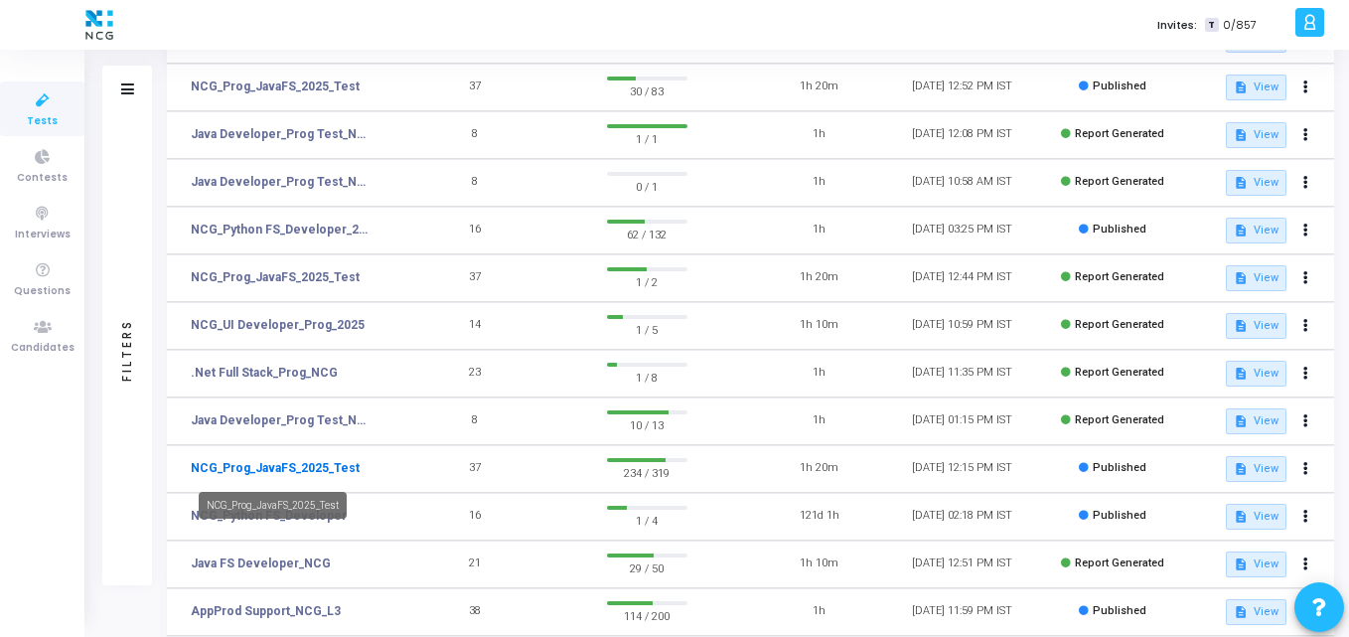
click at [261, 472] on link "NCG_Prog_JavaFS_2025_Test" at bounding box center [275, 468] width 169 height 18
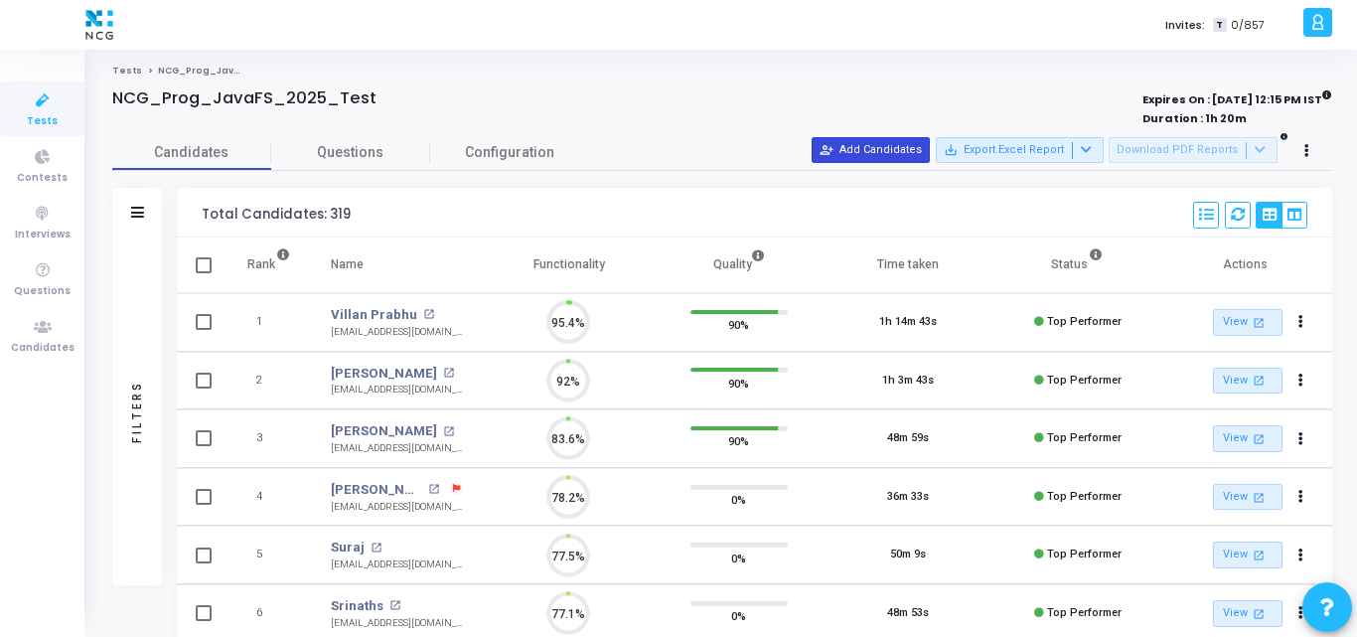
click at [883, 148] on button "person_add_alt Add Candidates" at bounding box center [871, 150] width 118 height 26
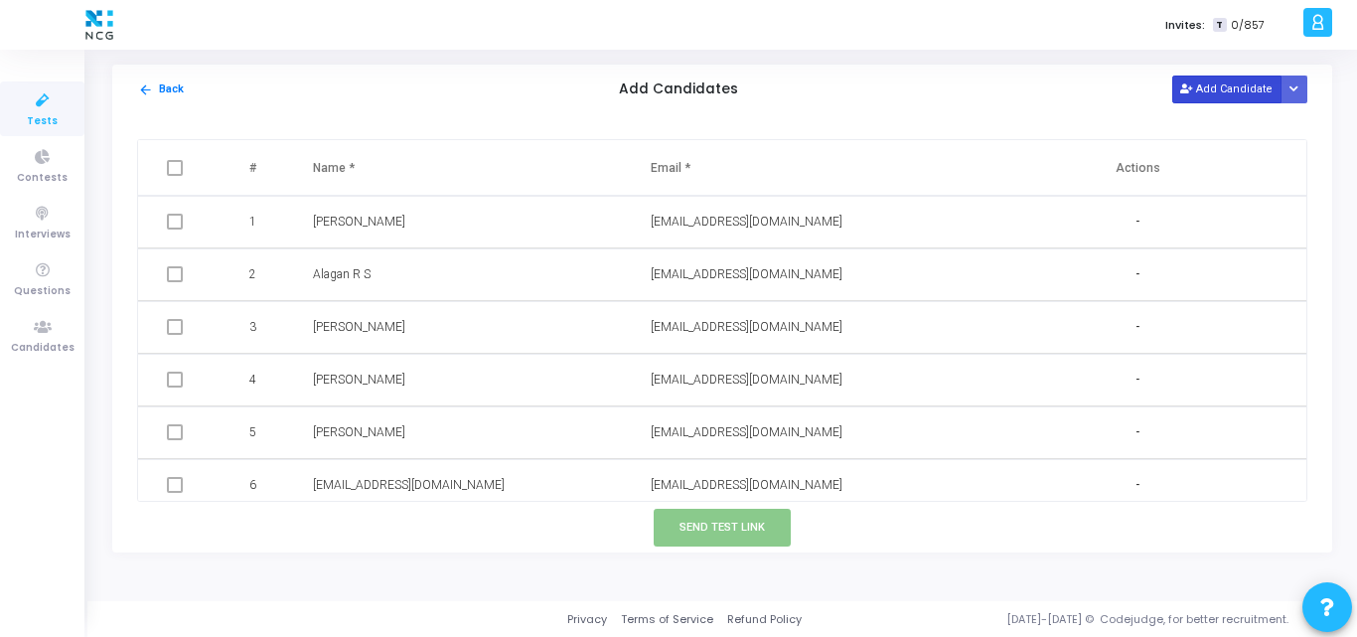
click at [1220, 100] on button "Add Candidate" at bounding box center [1227, 89] width 109 height 27
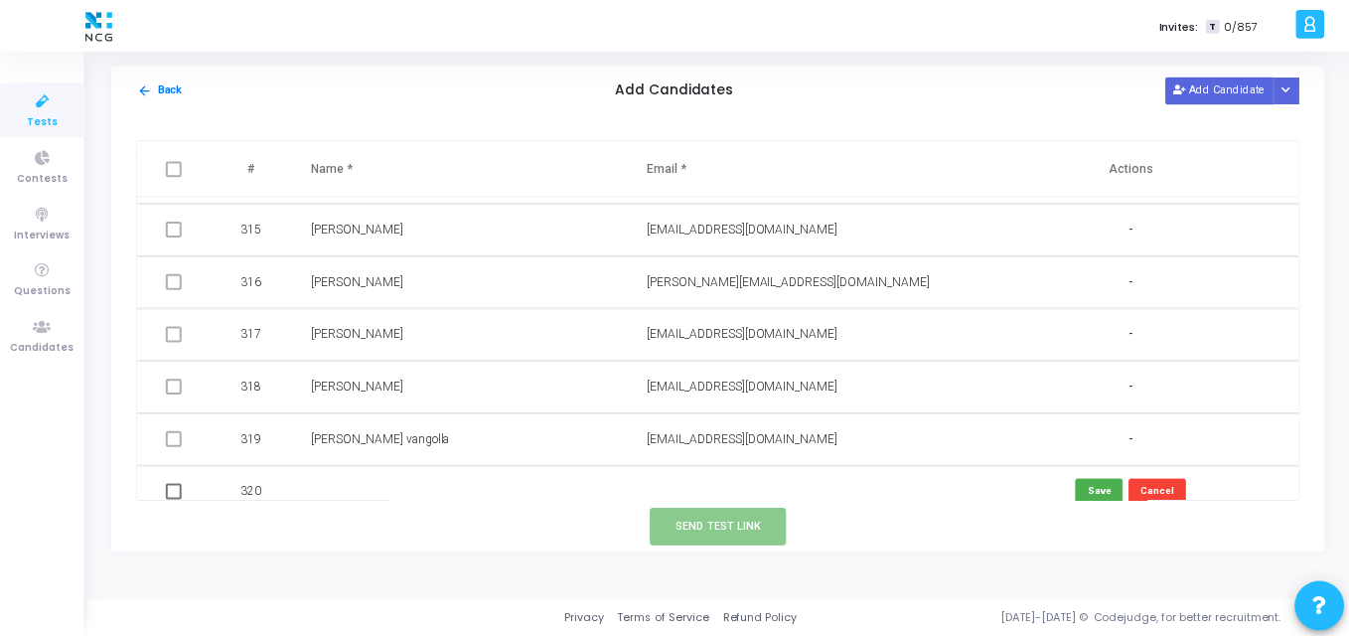
scroll to position [16548, 0]
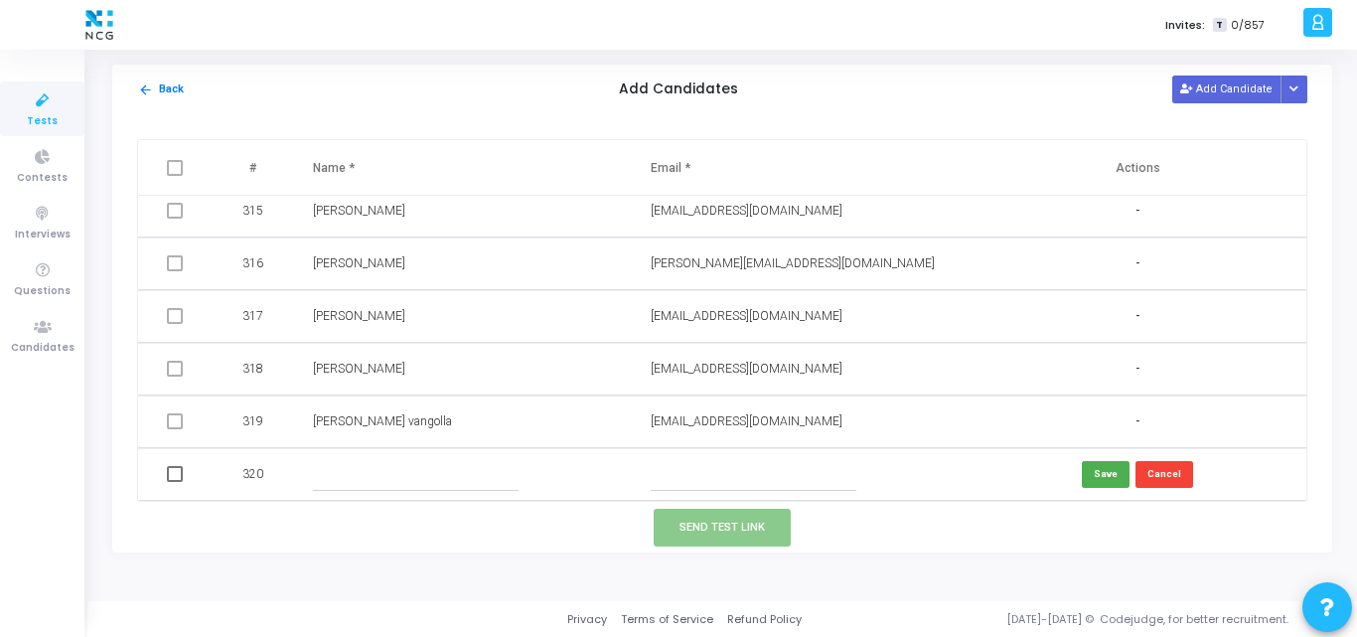
click at [684, 486] on input "text" at bounding box center [754, 474] width 206 height 33
paste input "[DOMAIN_NAME][EMAIL_ADDRESS][DOMAIN_NAME]"
type input "[DOMAIN_NAME][EMAIL_ADDRESS][DOMAIN_NAME]"
click at [338, 486] on input "text" at bounding box center [416, 474] width 206 height 33
paste input "[PERSON_NAME]"
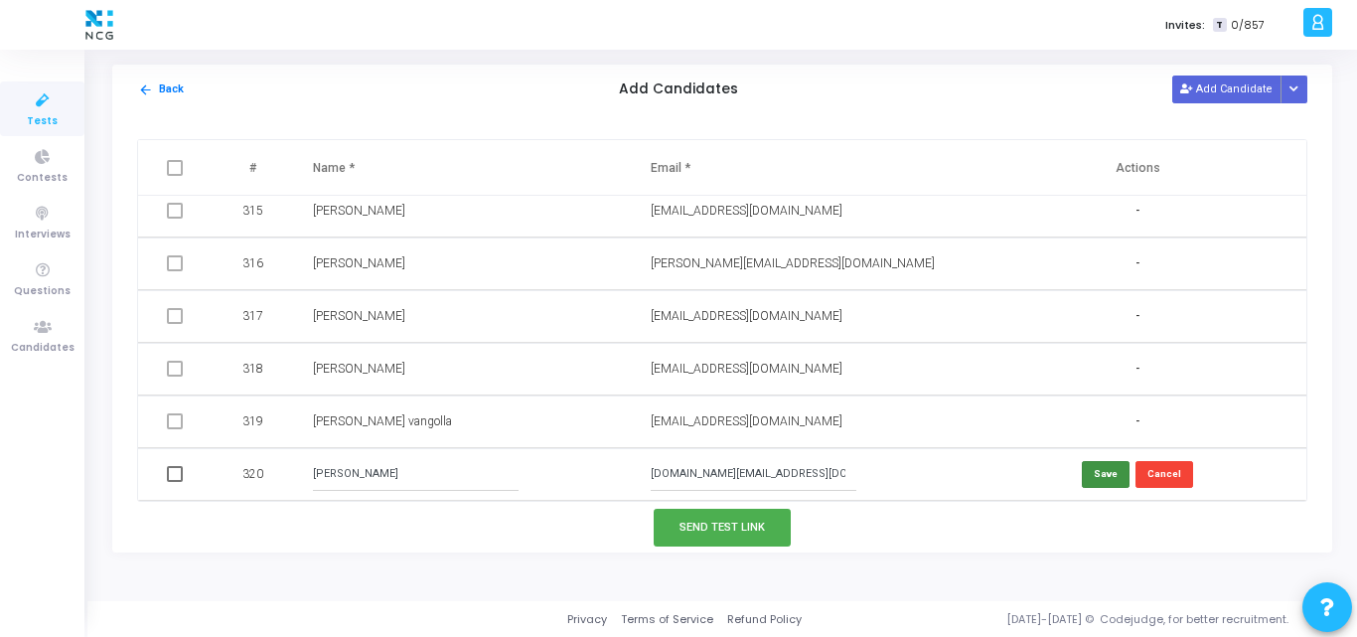
type input "[PERSON_NAME]"
click at [1101, 470] on button "Save" at bounding box center [1106, 474] width 48 height 27
click at [173, 468] on span at bounding box center [175, 474] width 16 height 16
click at [174, 482] on input "checkbox" at bounding box center [174, 482] width 1 height 1
checkbox input "true"
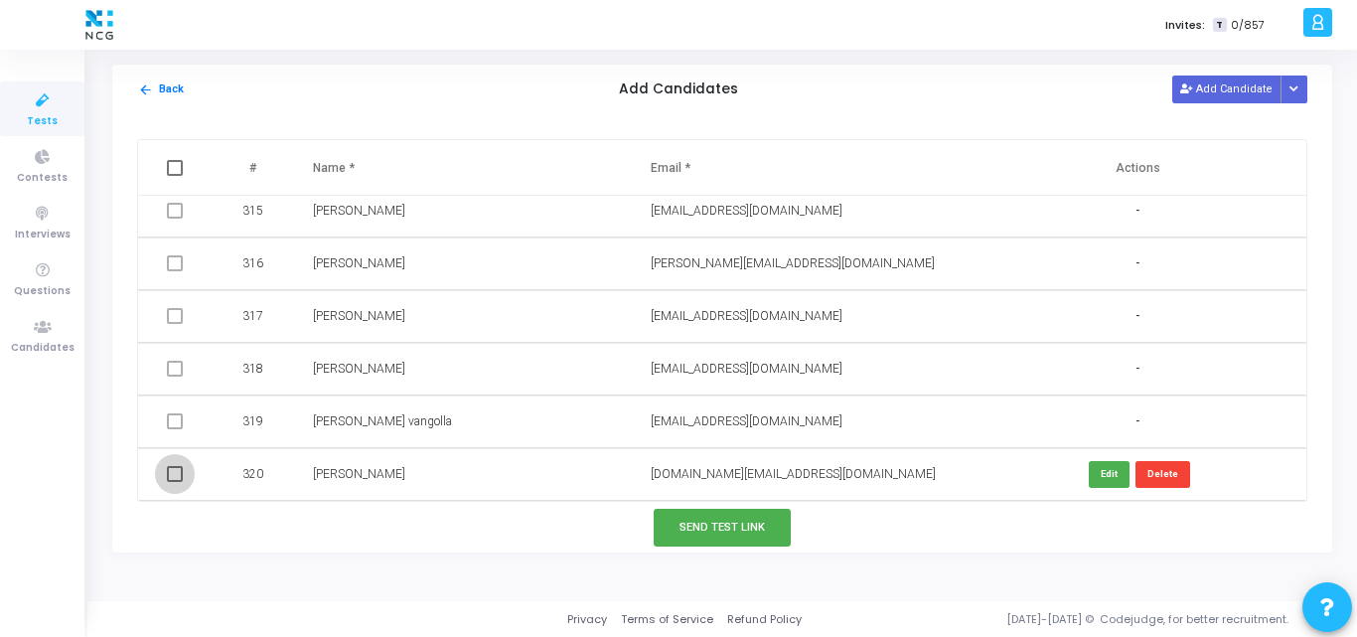
checkbox input "true"
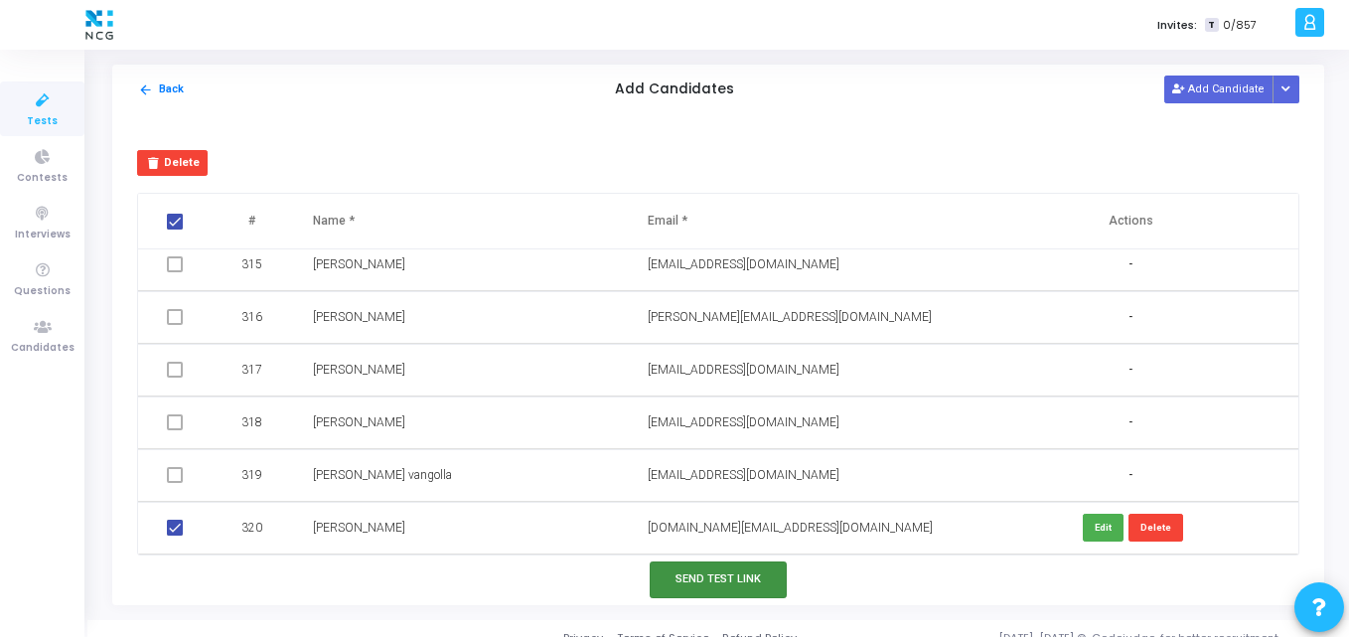
click at [696, 582] on button "Send Test Link" at bounding box center [718, 579] width 137 height 37
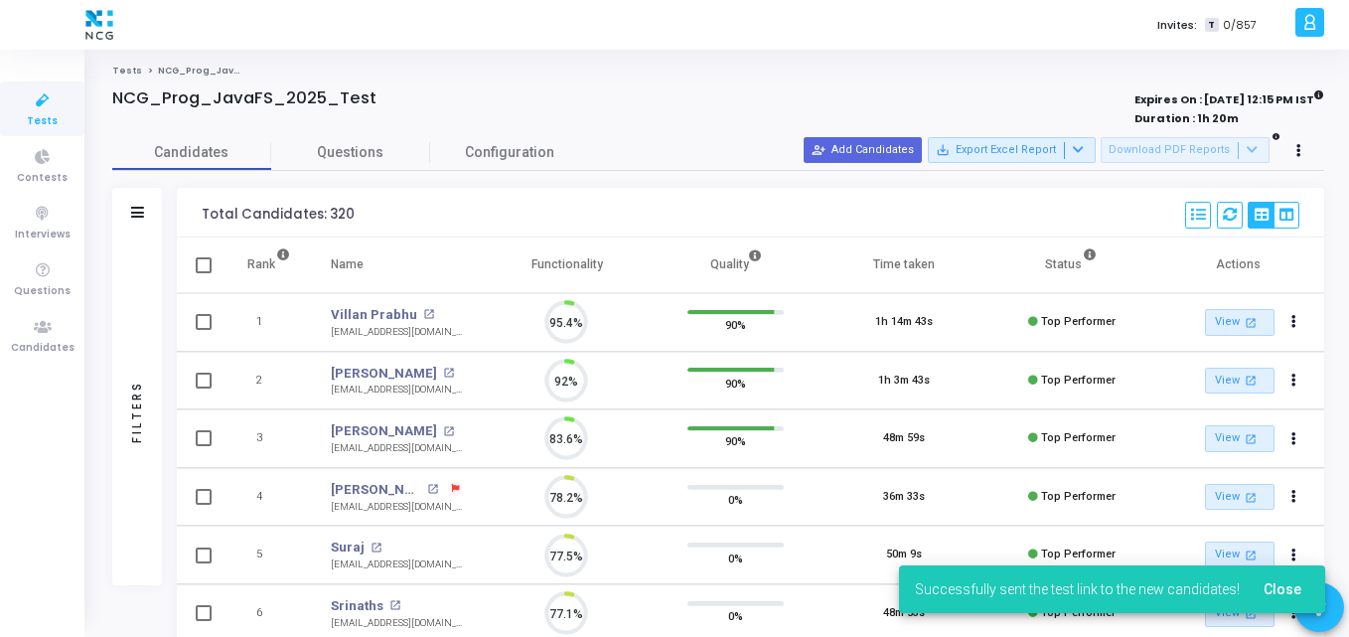
scroll to position [42, 51]
